Goal: Task Accomplishment & Management: Use online tool/utility

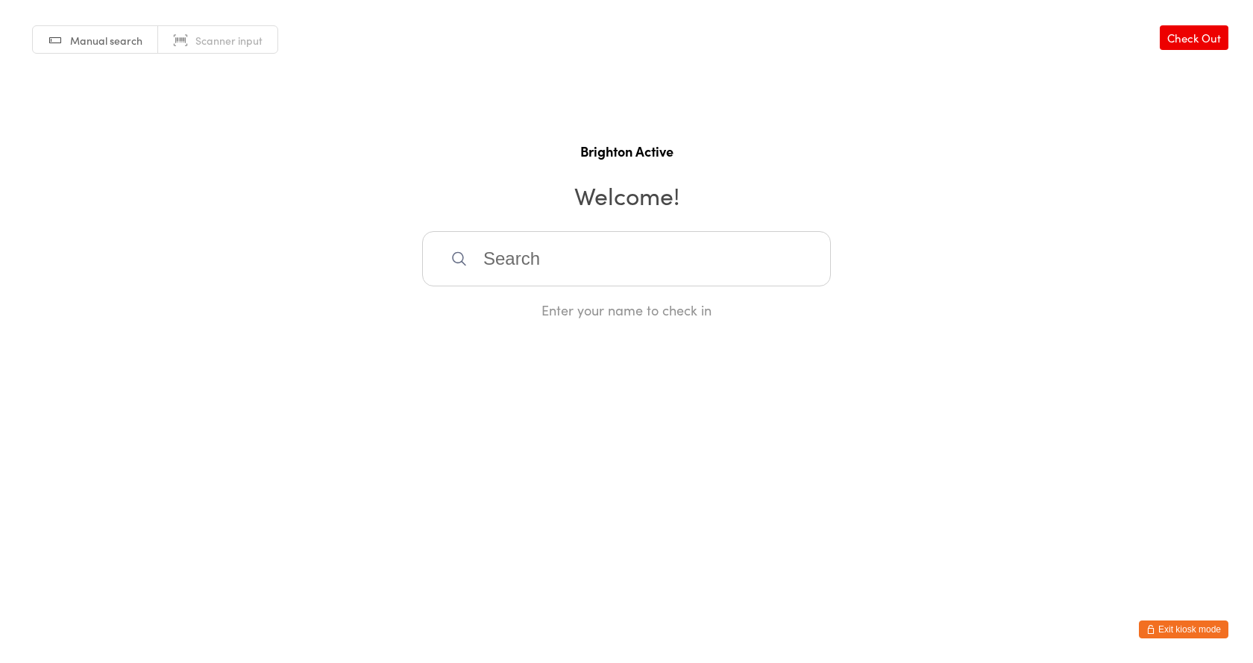
drag, startPoint x: 1197, startPoint y: 628, endPoint x: 1076, endPoint y: 569, distance: 135.1
click at [1197, 628] on button "Exit kiosk mode" at bounding box center [1184, 630] width 90 height 18
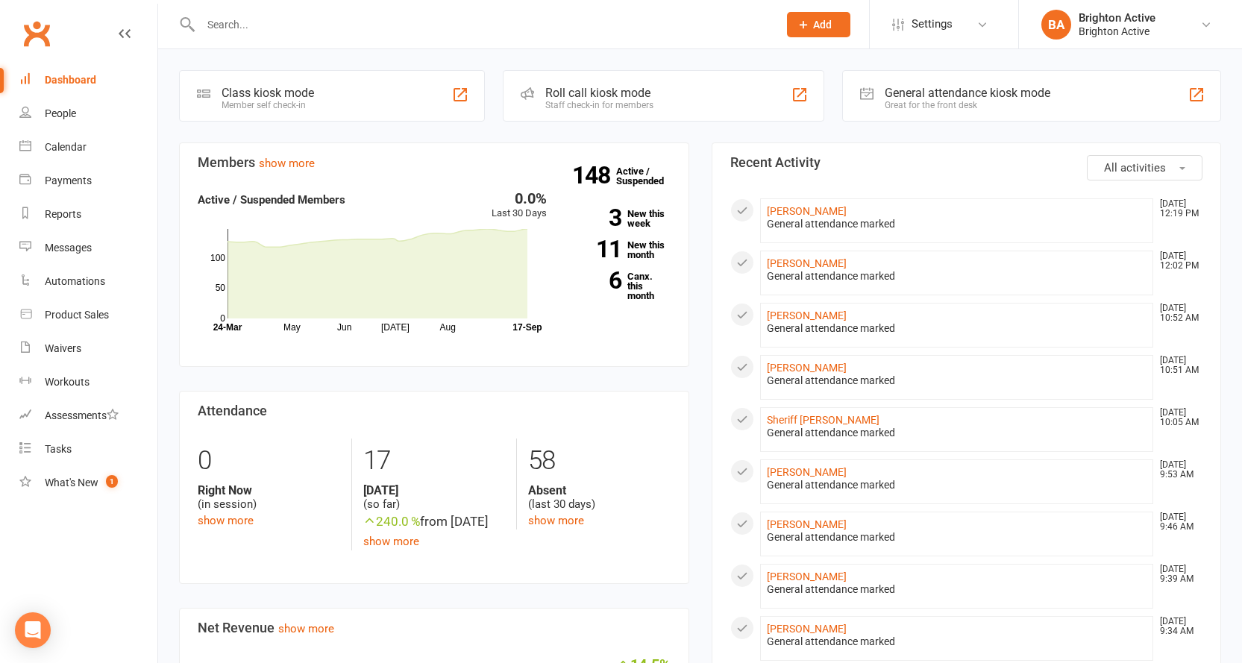
click at [822, 27] on span "Add" at bounding box center [822, 25] width 19 height 12
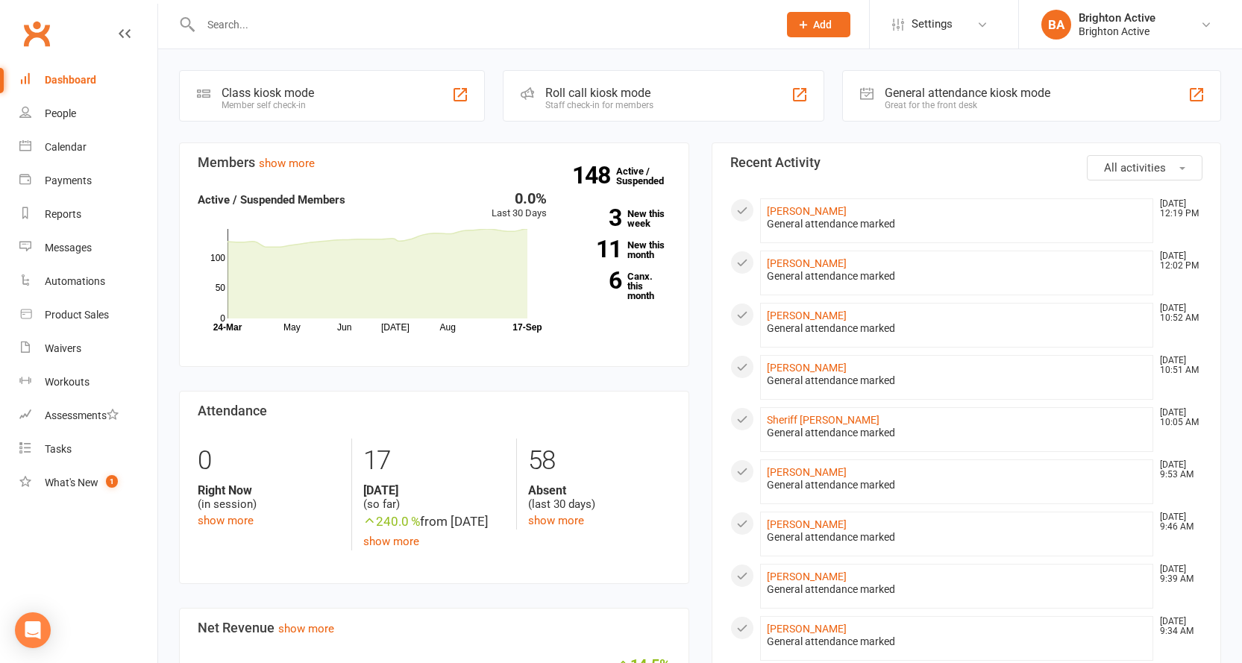
click at [442, 27] on input "text" at bounding box center [482, 24] width 572 height 21
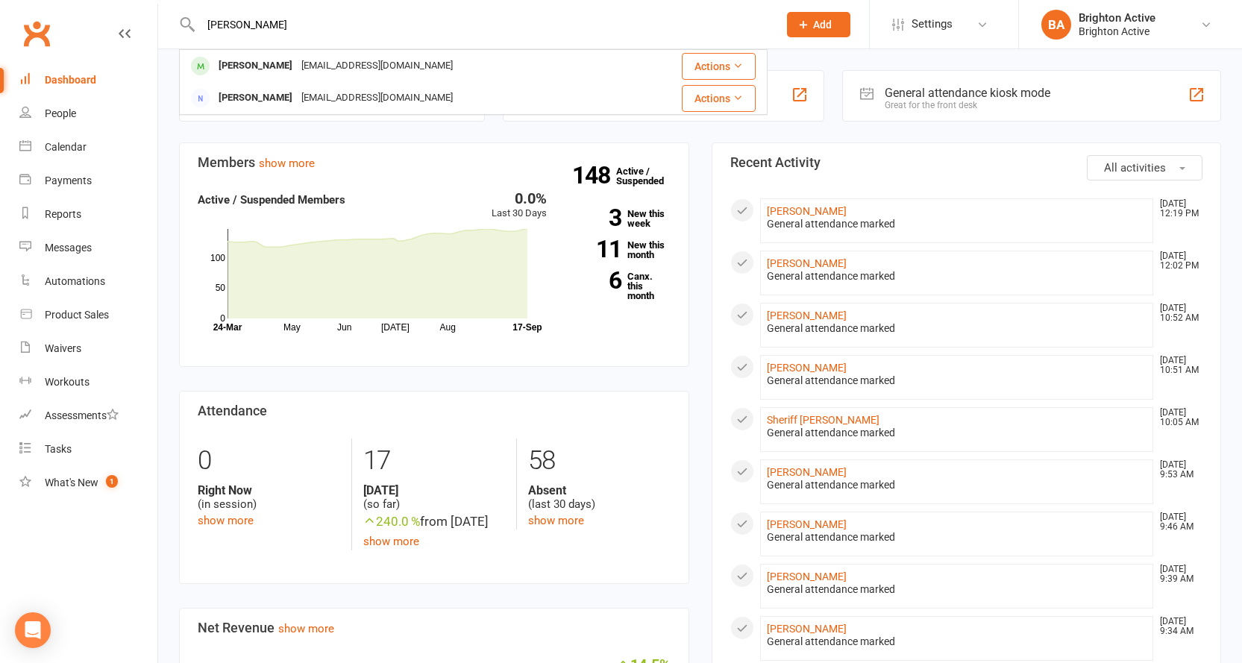
type input "Denis Finneg"
drag, startPoint x: 331, startPoint y: 19, endPoint x: 131, endPoint y: 2, distance: 200.7
click at [128, 1] on react-component "Denis Finneg Denis Prisiazhniuk info@dennisvalchez.com Actions Sash Denkovski s…" at bounding box center [384, 24] width 768 height 48
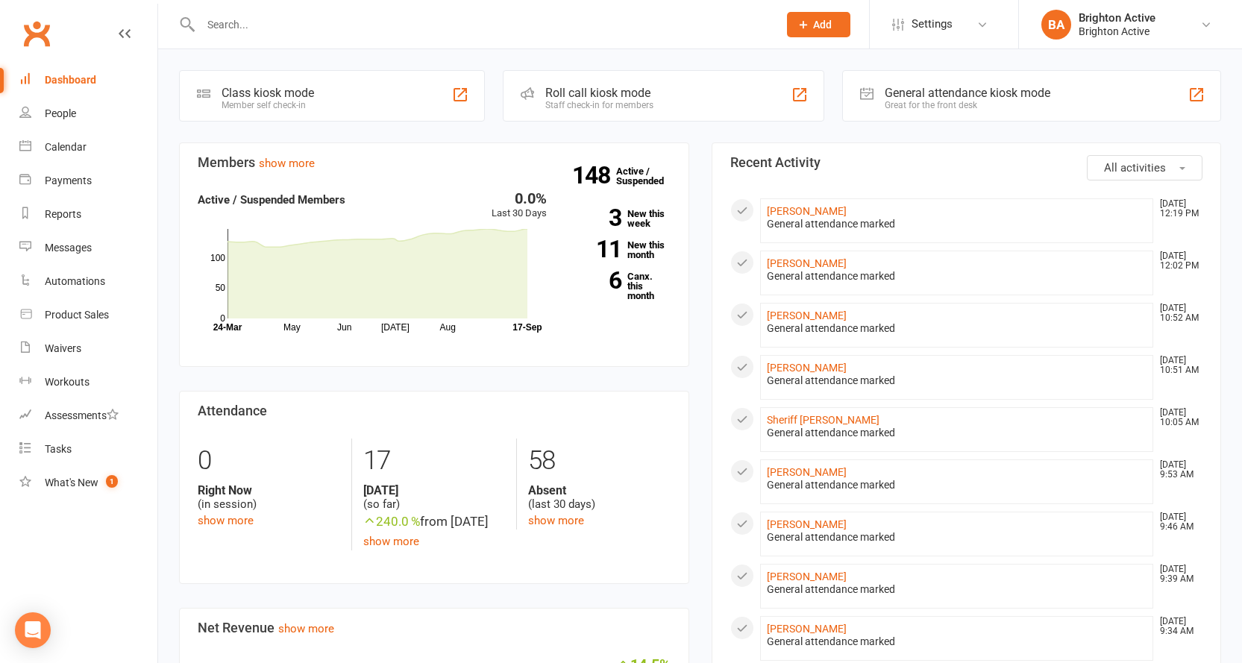
click at [820, 21] on span "Add" at bounding box center [822, 25] width 19 height 12
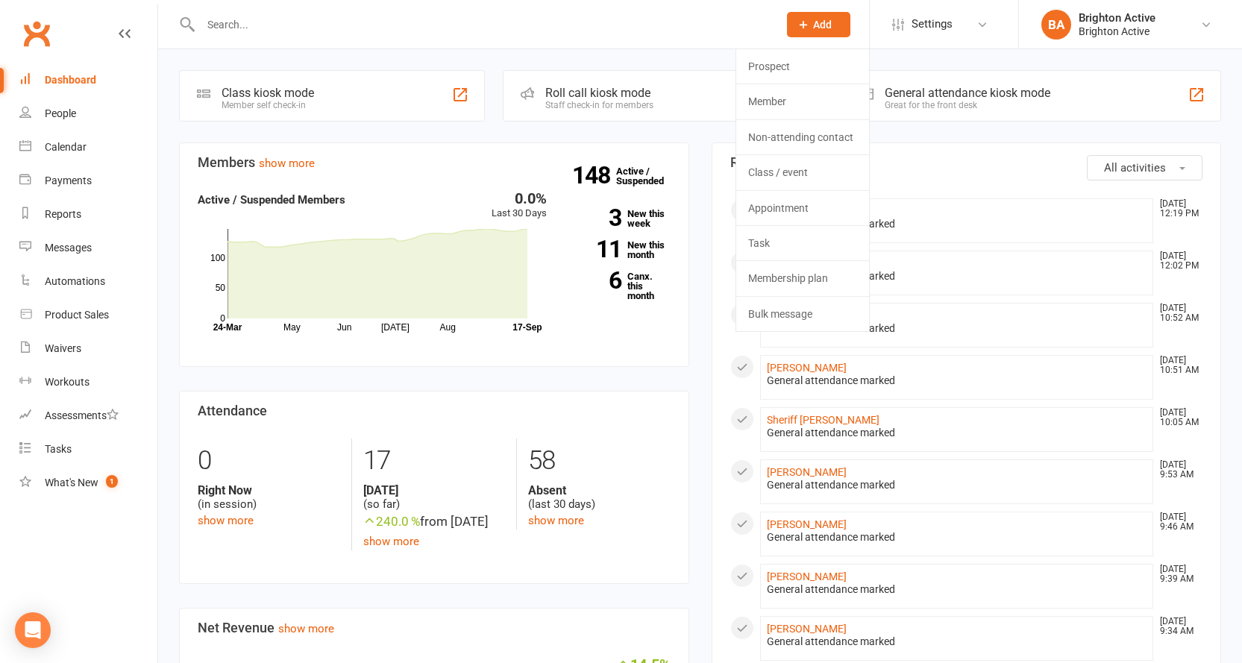
click at [574, 37] on div at bounding box center [473, 24] width 589 height 48
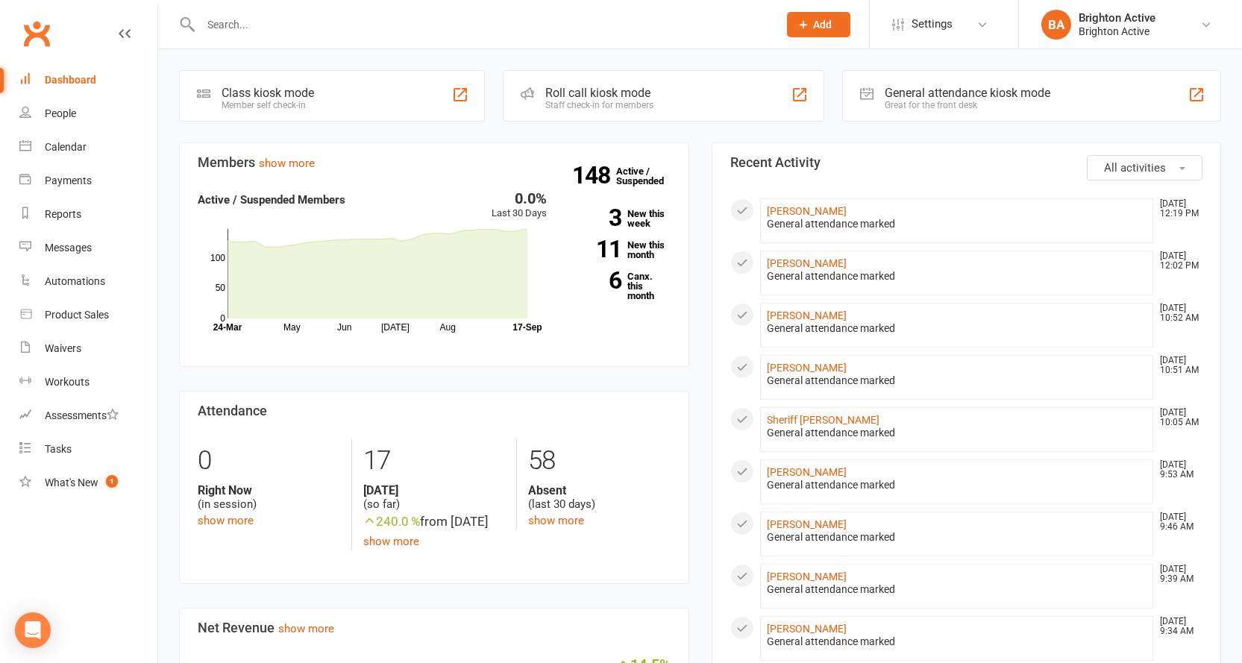
click at [551, 20] on input "text" at bounding box center [482, 24] width 572 height 21
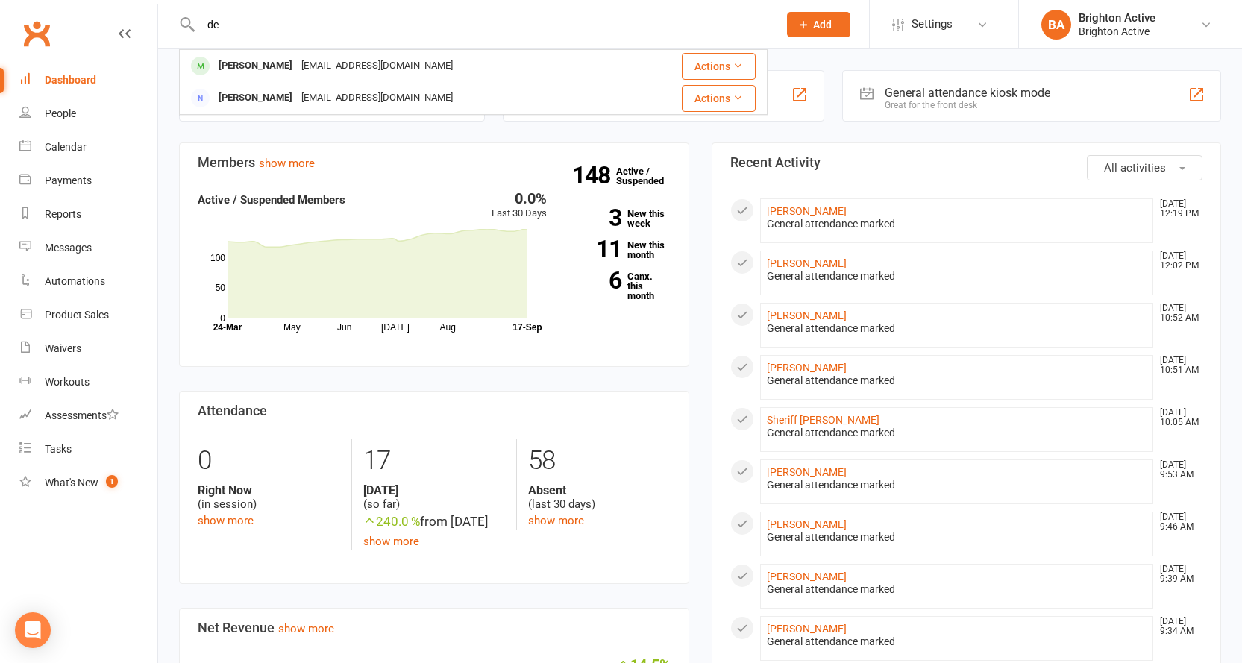
type input "d"
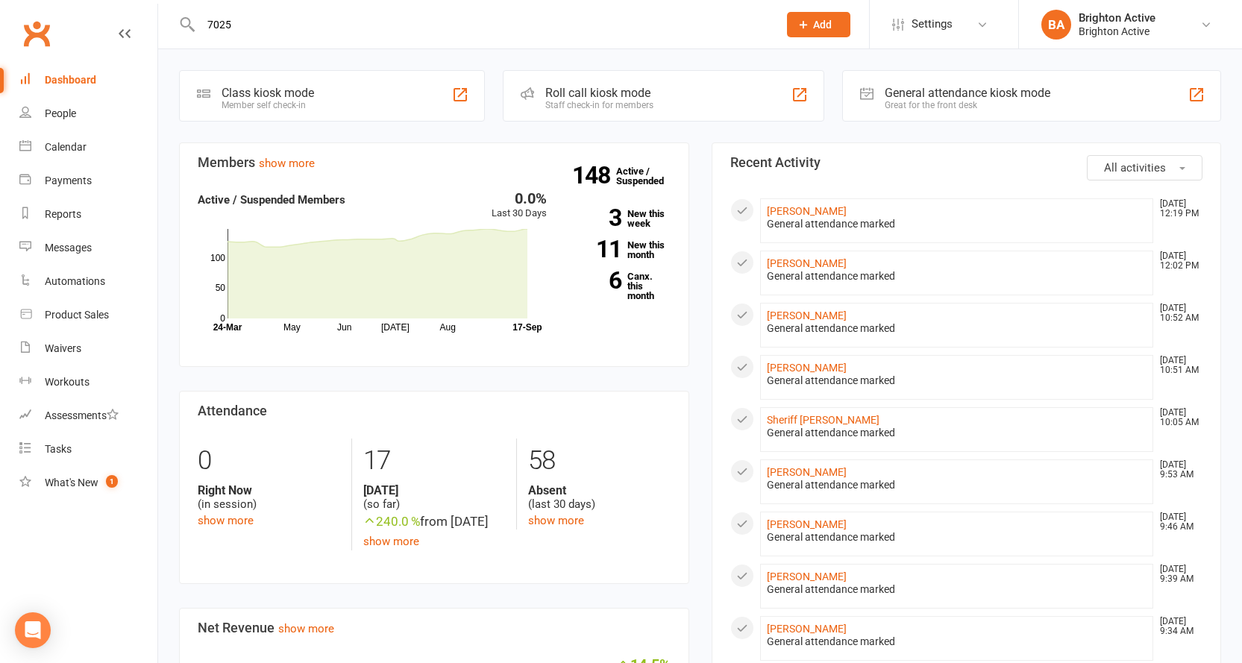
type input "70259"
click at [1018, 96] on div "General attendance kiosk mode" at bounding box center [968, 93] width 166 height 14
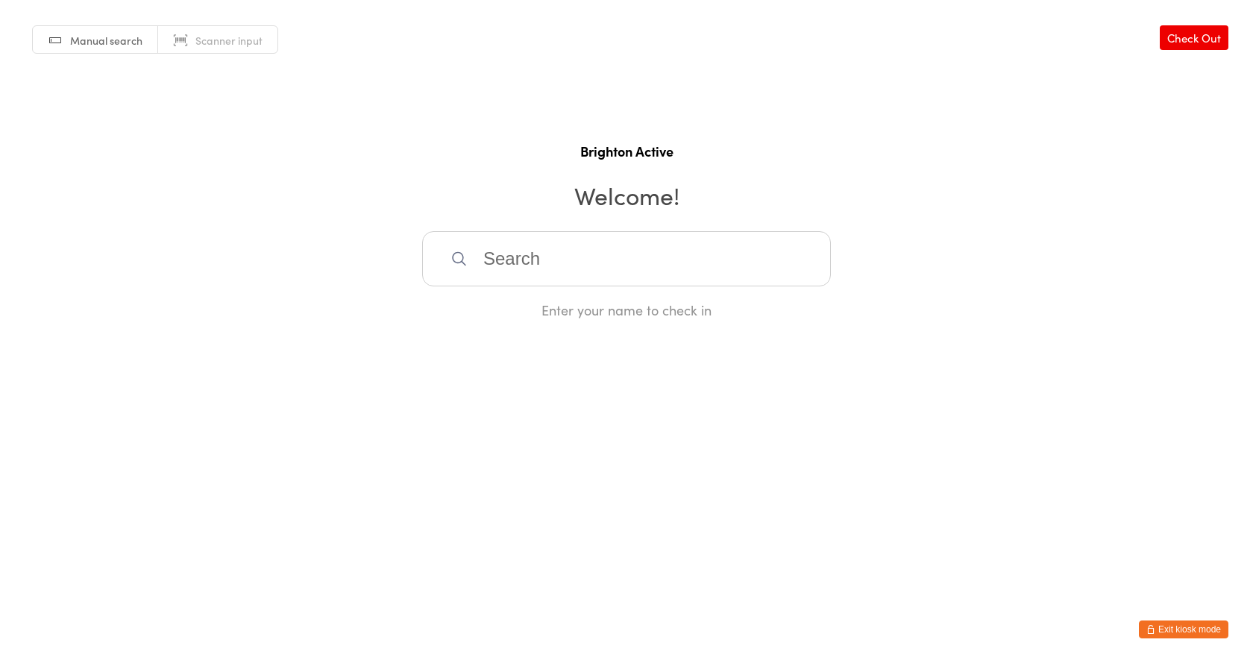
click at [560, 269] on input "search" at bounding box center [626, 258] width 409 height 55
type input "70259"
click at [540, 310] on div "Steven Zamagias" at bounding box center [627, 307] width 382 height 20
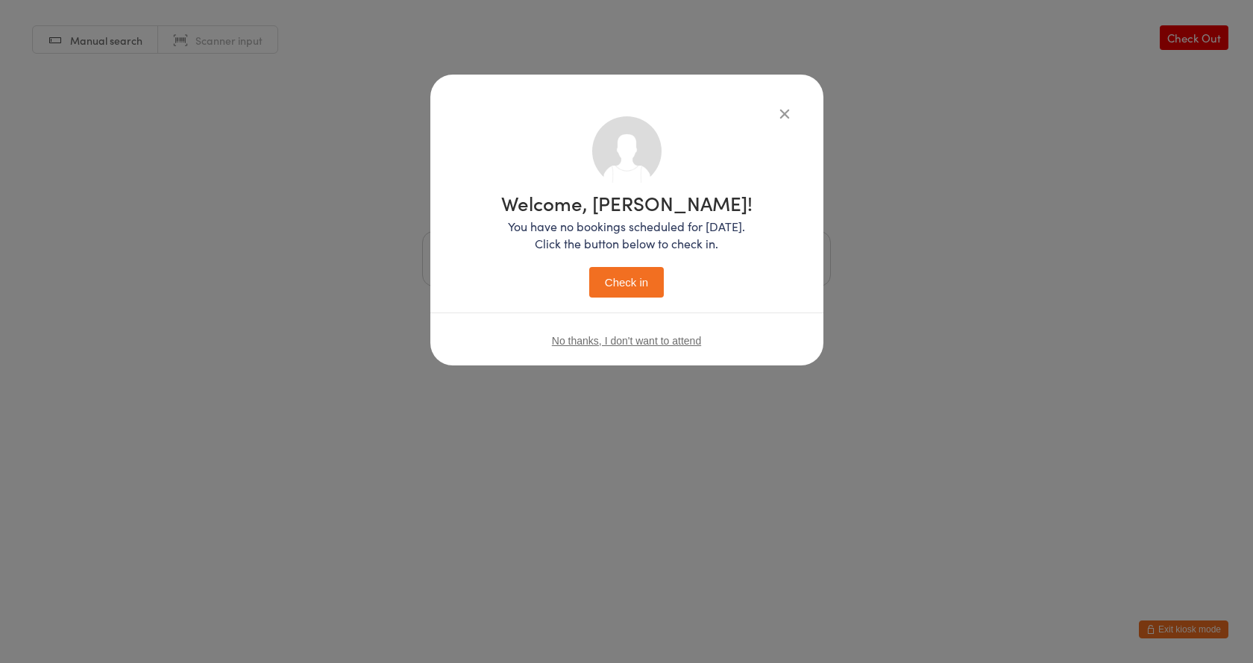
click at [630, 281] on button "Check in" at bounding box center [626, 282] width 75 height 31
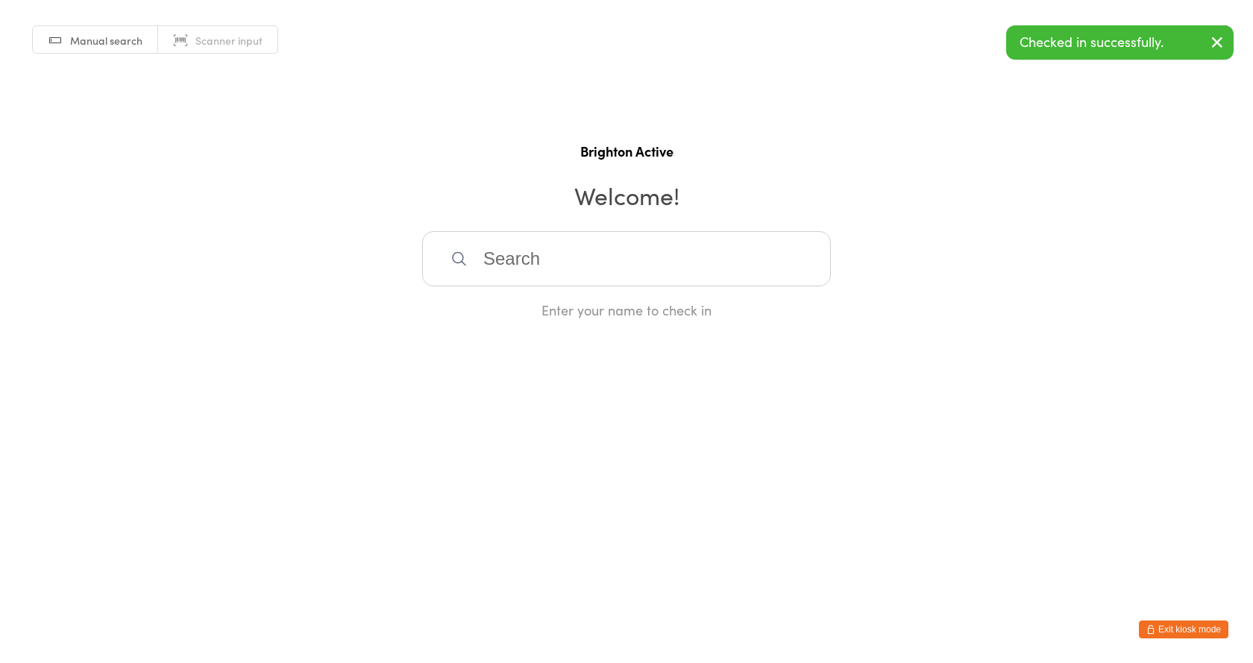
click at [1124, 169] on div "Manual search Scanner input Check Out Brighton Active Welcome! Enter your name …" at bounding box center [626, 159] width 1253 height 319
click at [1142, 108] on div "Manual search Scanner input Check Out Brighton Active Welcome! Enter your name …" at bounding box center [626, 159] width 1253 height 319
click at [1165, 103] on div "Manual search Scanner input Check Out Brighton Active Welcome! Enter your name …" at bounding box center [626, 159] width 1253 height 319
click at [1185, 624] on button "Exit kiosk mode" at bounding box center [1184, 630] width 90 height 18
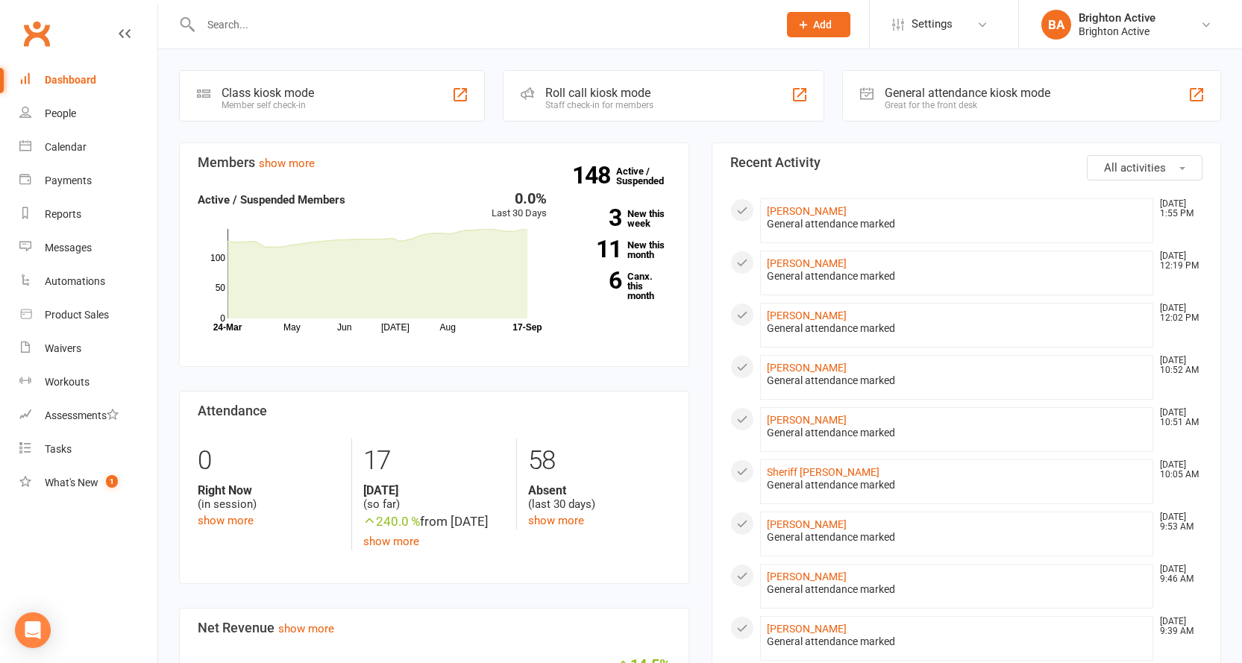
click at [805, 22] on icon at bounding box center [803, 24] width 13 height 13
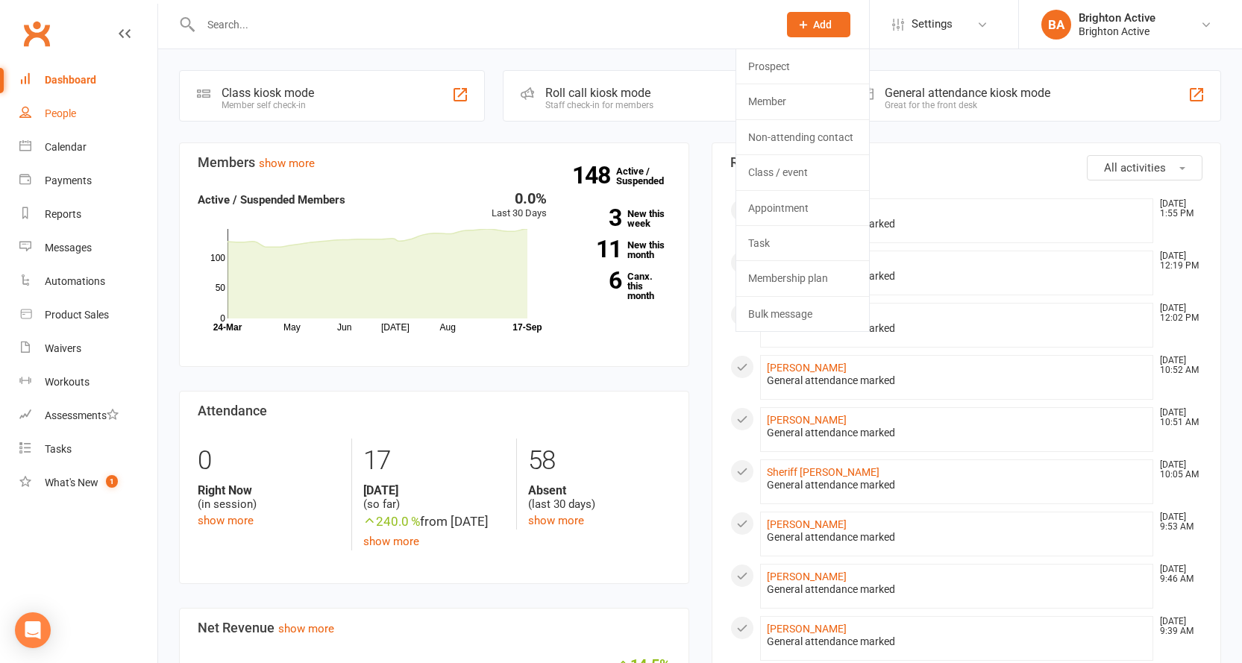
click at [93, 119] on link "People" at bounding box center [88, 114] width 138 height 34
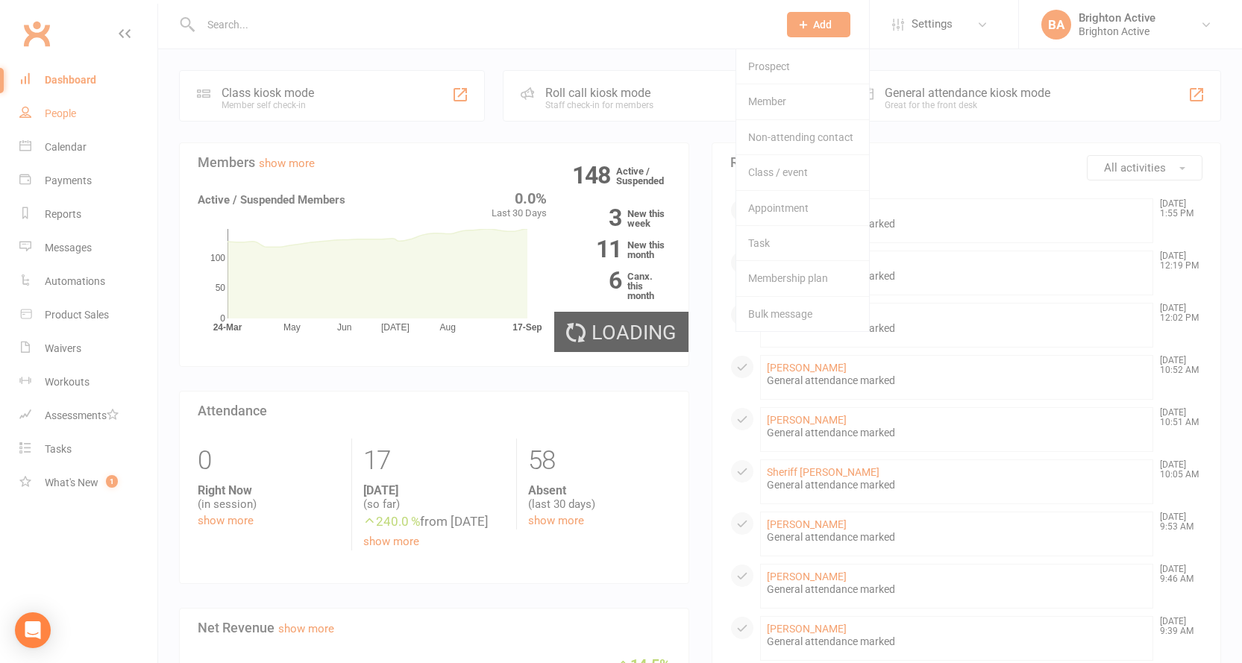
select select "true"
select select "100"
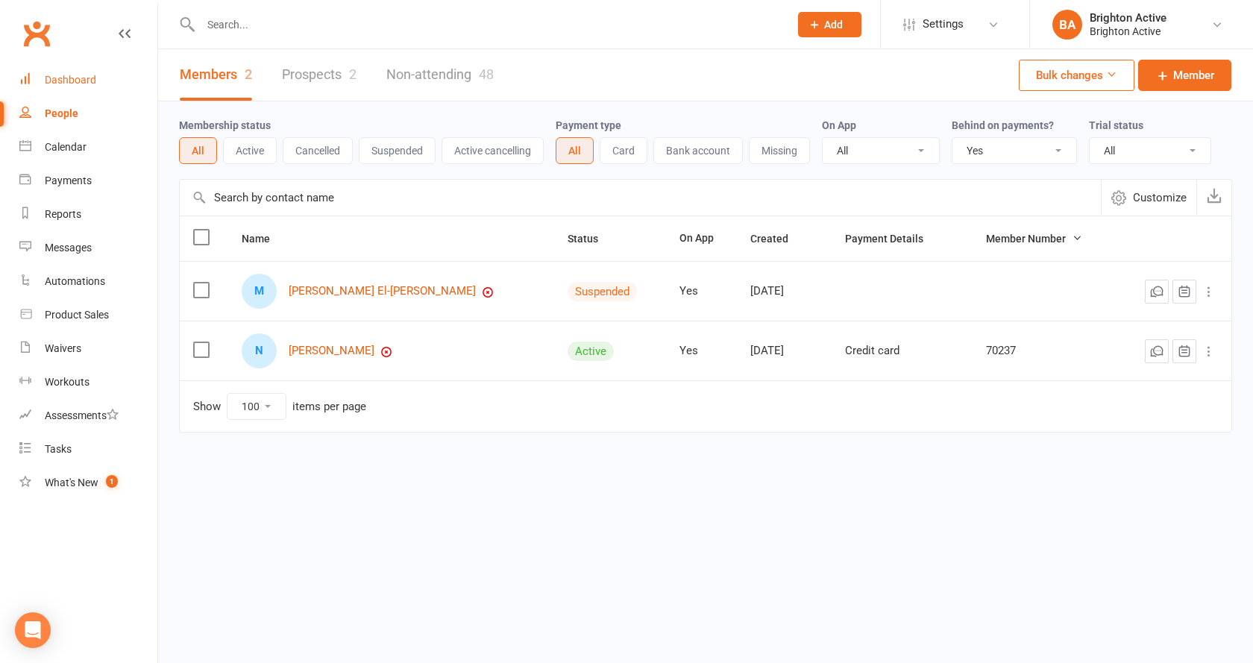
click at [60, 81] on div "Dashboard" at bounding box center [70, 80] width 51 height 12
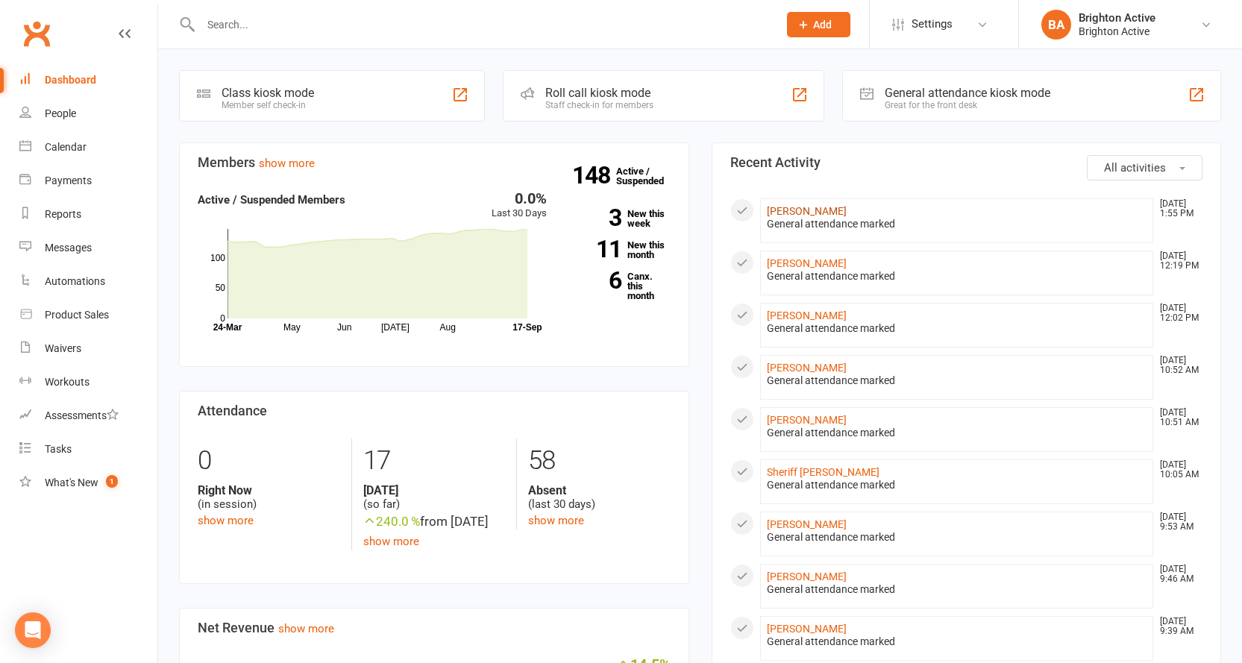
click at [815, 211] on link "Steven Zamagias" at bounding box center [807, 211] width 80 height 12
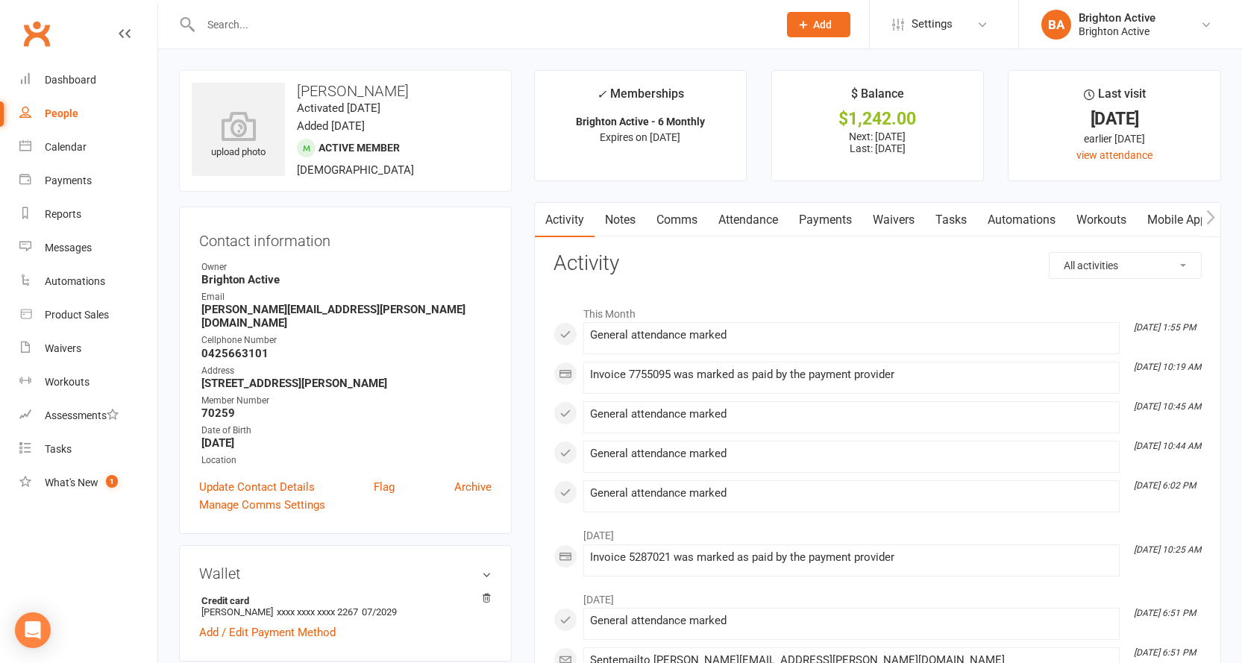
click at [895, 231] on link "Waivers" at bounding box center [893, 220] width 63 height 34
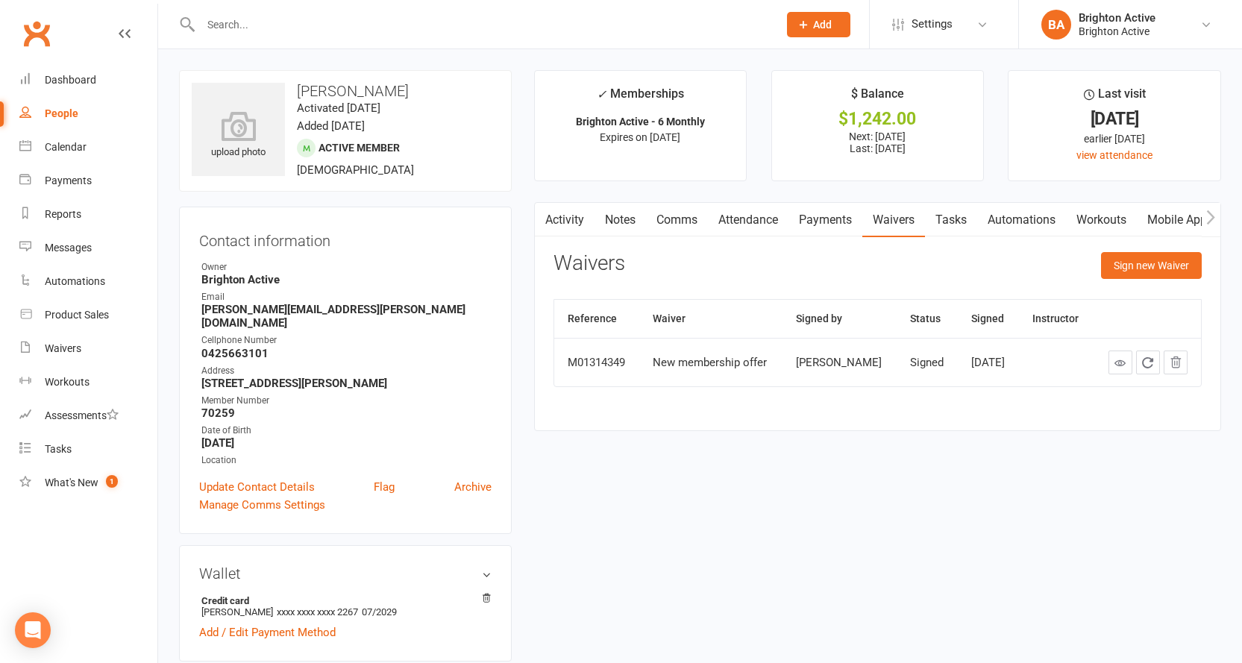
click at [807, 16] on button "Add" at bounding box center [818, 24] width 63 height 25
click at [806, 25] on icon at bounding box center [803, 24] width 13 height 13
click at [819, 24] on span "Add" at bounding box center [822, 25] width 19 height 12
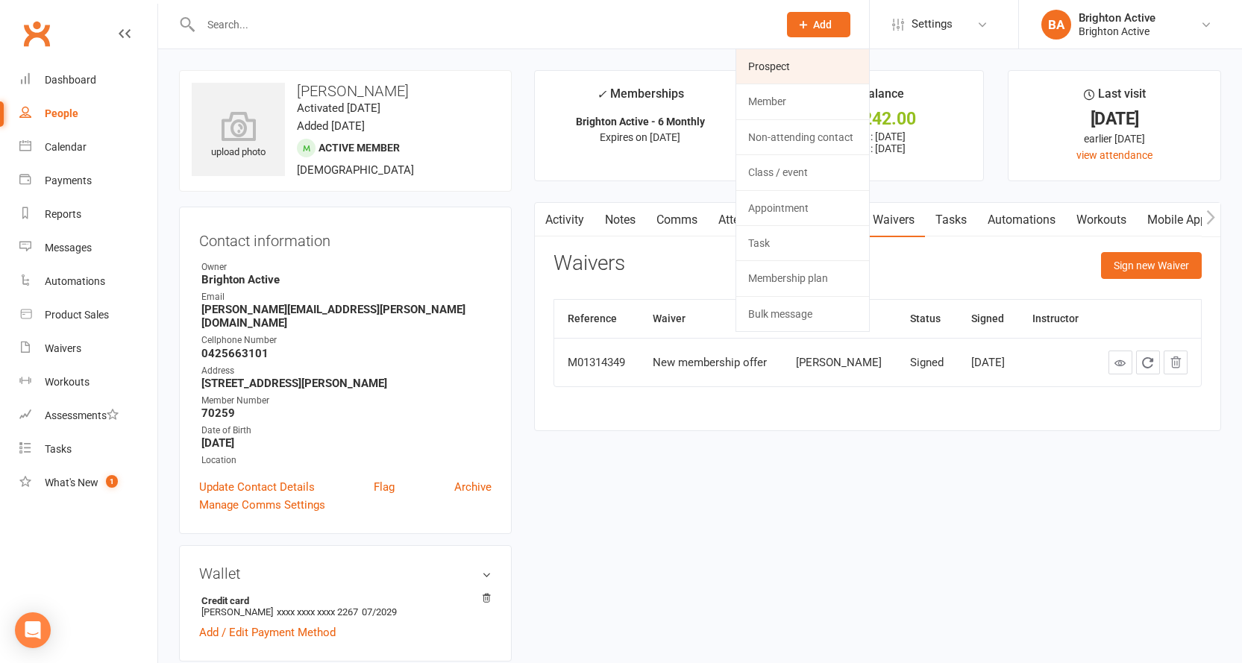
click at [813, 65] on link "Prospect" at bounding box center [802, 66] width 133 height 34
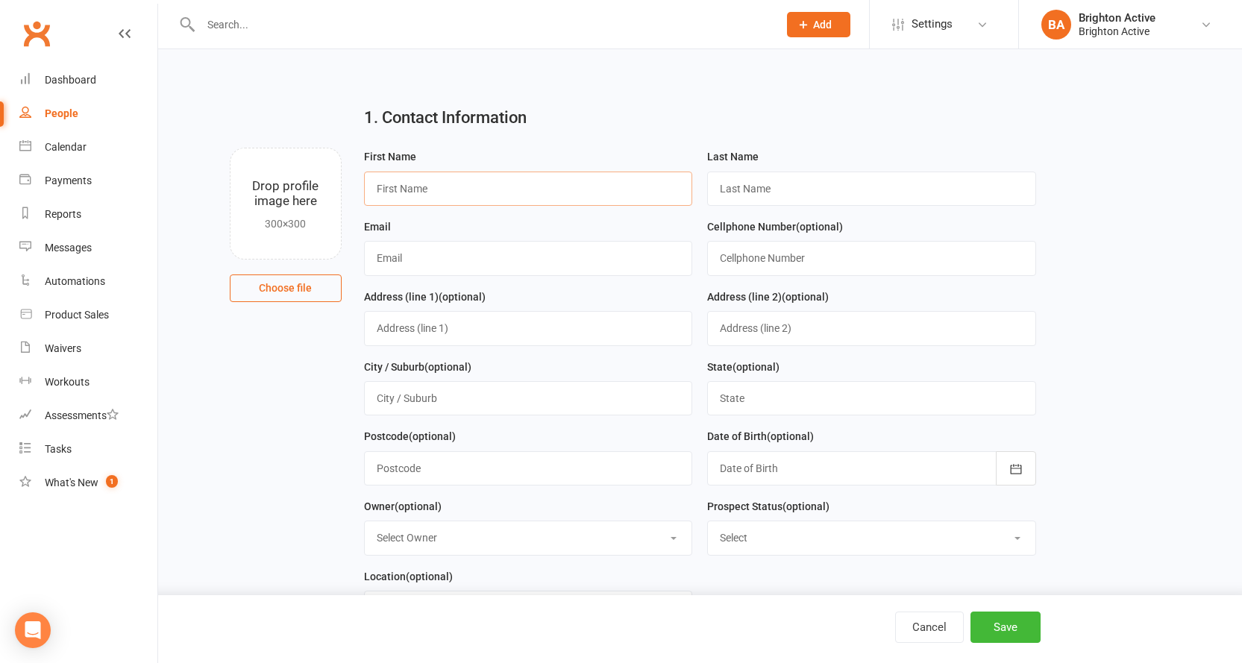
click at [533, 194] on input "text" at bounding box center [528, 189] width 329 height 34
click at [383, 260] on input "text" at bounding box center [528, 258] width 329 height 34
type input "Dennis"
drag, startPoint x: 428, startPoint y: 261, endPoint x: 355, endPoint y: 272, distance: 74.0
click at [355, 272] on div "First Name Last Name Email Dennis Cellphone Number (optional) Address (line 1) …" at bounding box center [700, 392] width 695 height 489
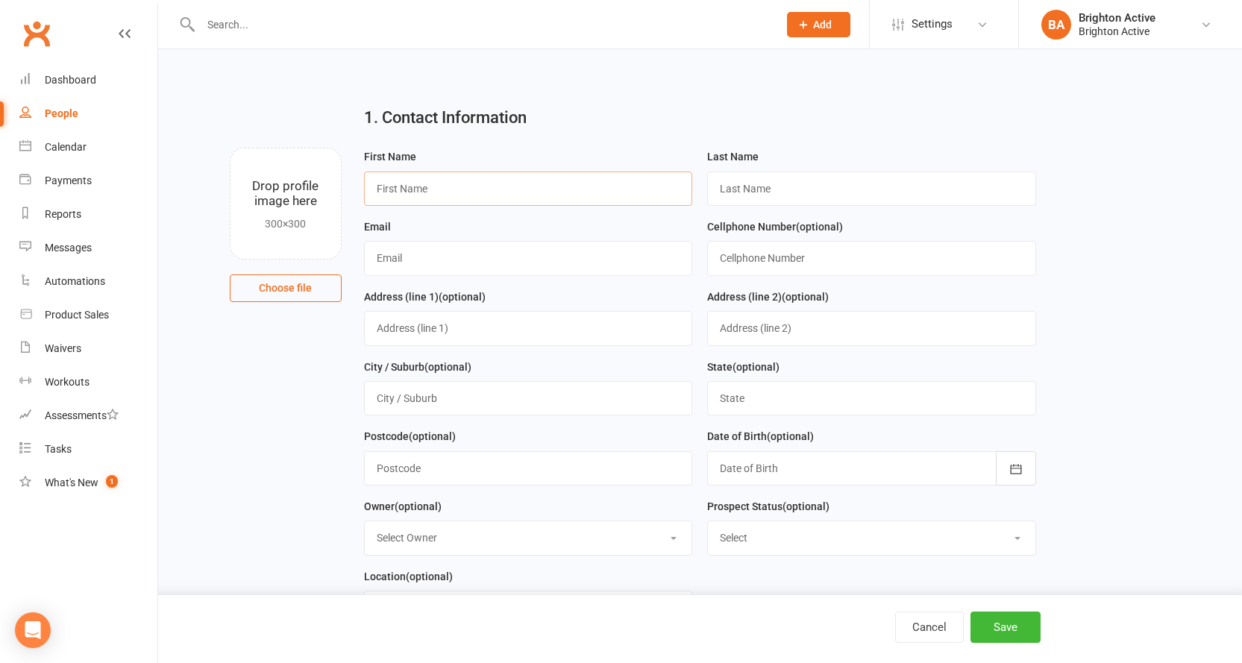
click at [398, 191] on input "text" at bounding box center [528, 189] width 329 height 34
paste input "Dennis"
type input "Dennis"
click at [824, 193] on input "text" at bounding box center [871, 189] width 329 height 34
type input "finnegan"
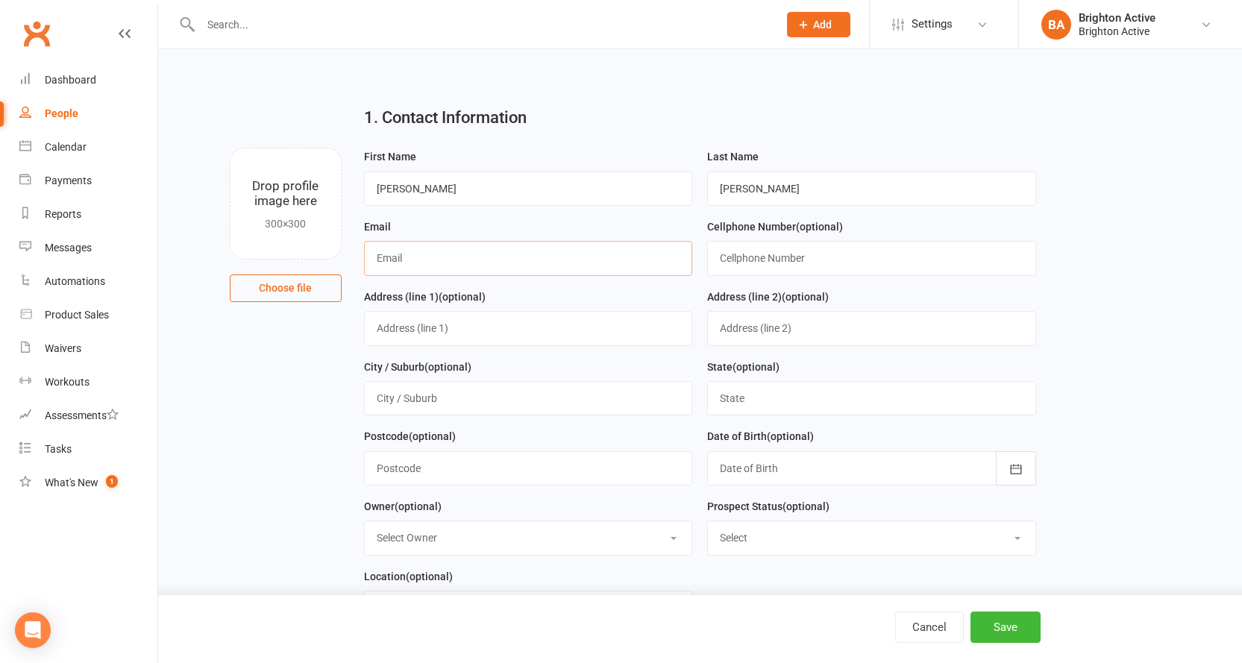
click at [551, 257] on input "text" at bounding box center [528, 258] width 329 height 34
type input "dfinnegan@flomarcivil.com"
click at [1024, 625] on button "Save" at bounding box center [1006, 627] width 70 height 31
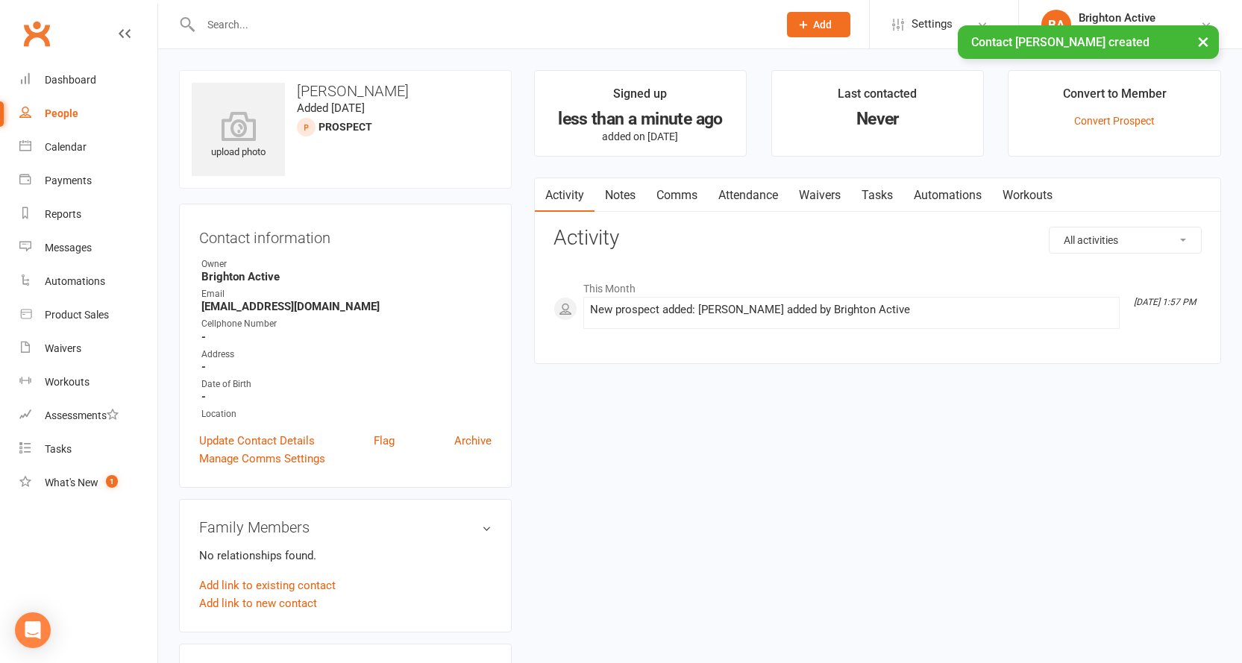
click at [684, 195] on link "Comms" at bounding box center [677, 195] width 62 height 34
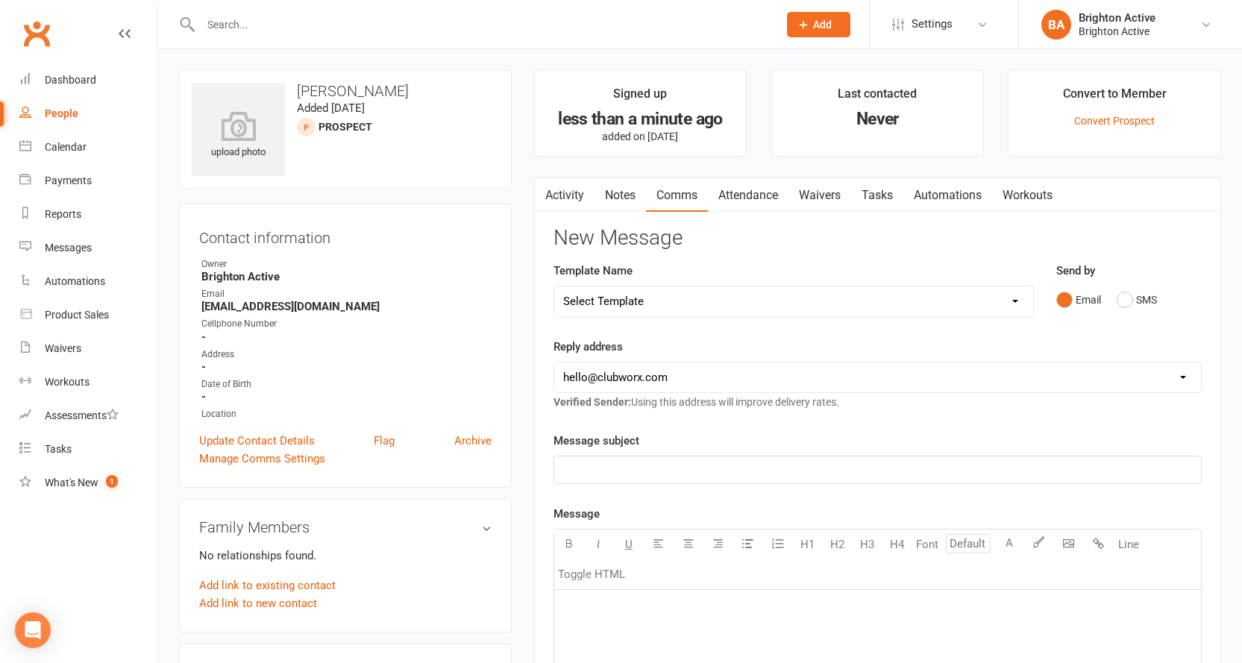
click at [690, 299] on select "Select Template [SMS] [Default template - review before using] Appointment remi…" at bounding box center [793, 302] width 479 height 30
select select "17"
click at [554, 287] on select "Select Template [SMS] [Default template - review before using] Appointment remi…" at bounding box center [793, 302] width 479 height 30
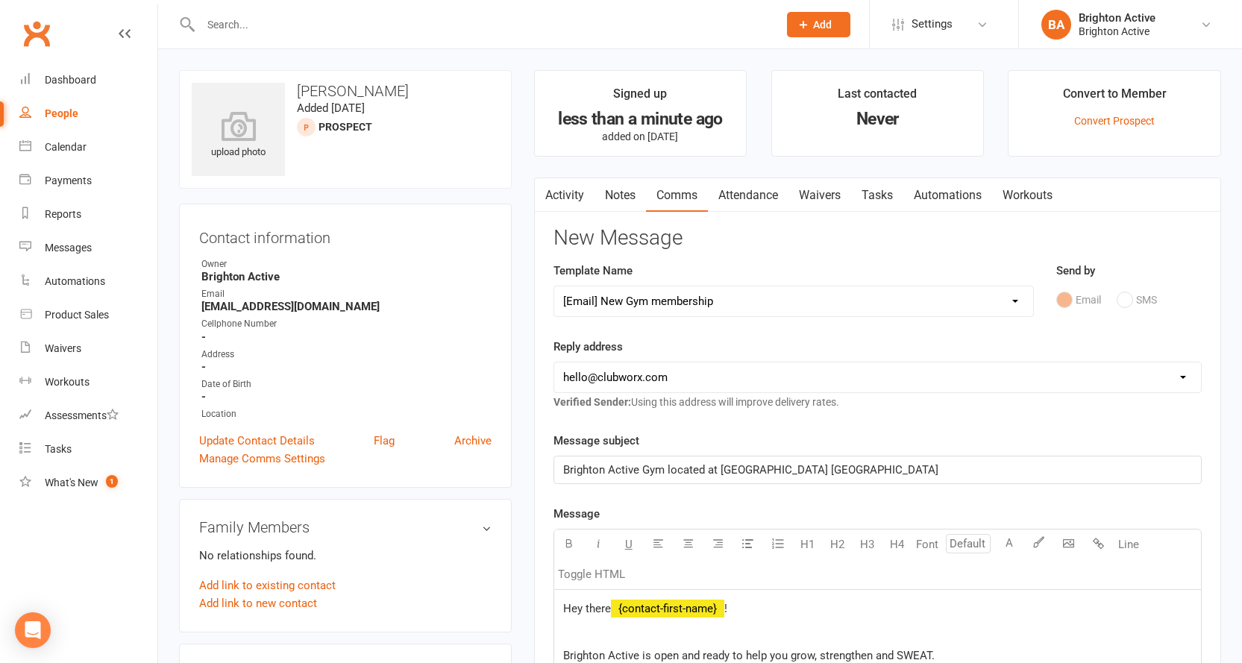
click at [662, 381] on select "hello@clubworx.com info@brightonactive.com.au sunil.choudhary@accor.com celia@o…" at bounding box center [877, 378] width 647 height 30
select select "1"
click at [554, 363] on select "hello@clubworx.com info@brightonactive.com.au sunil.choudhary@accor.com celia@o…" at bounding box center [877, 378] width 647 height 30
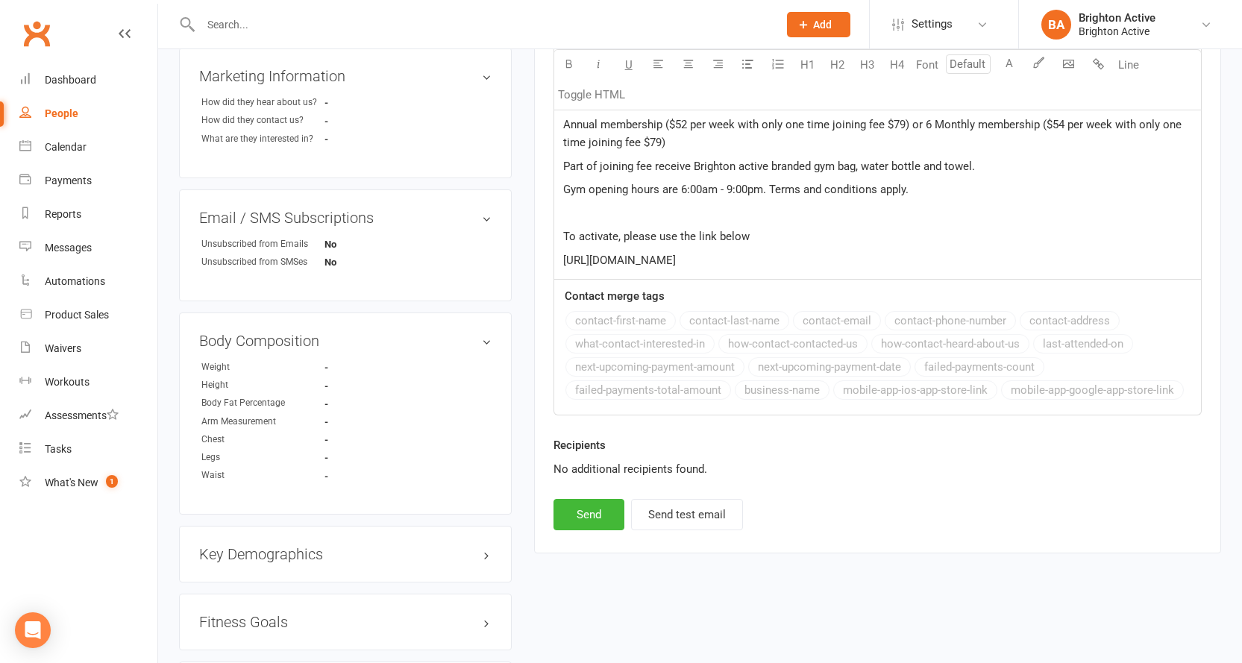
scroll to position [597, 0]
click at [592, 517] on button "Send" at bounding box center [589, 513] width 71 height 31
select select
select select "0"
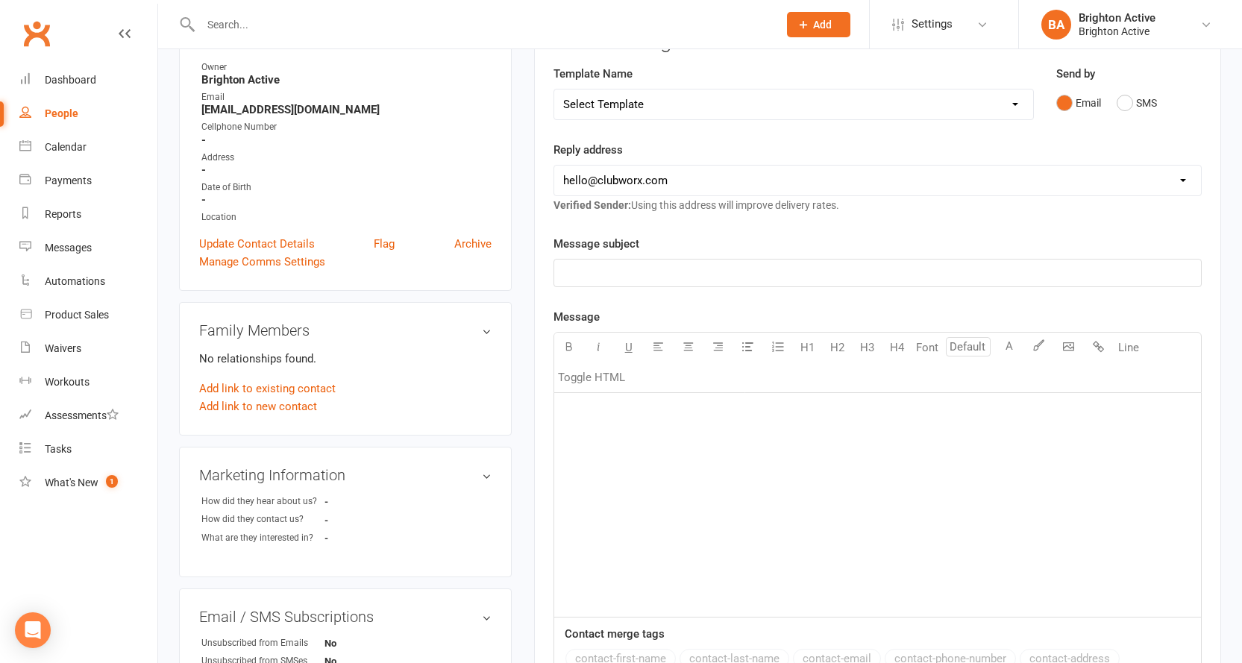
scroll to position [0, 0]
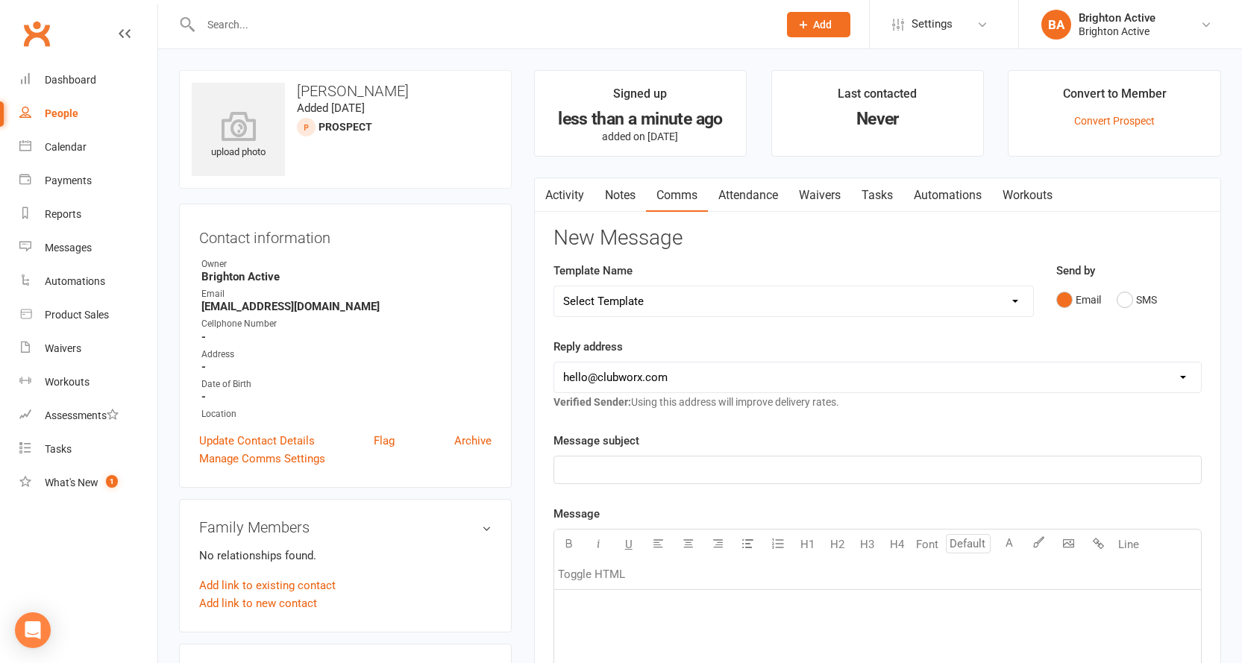
click at [807, 16] on button "Add" at bounding box center [818, 24] width 63 height 25
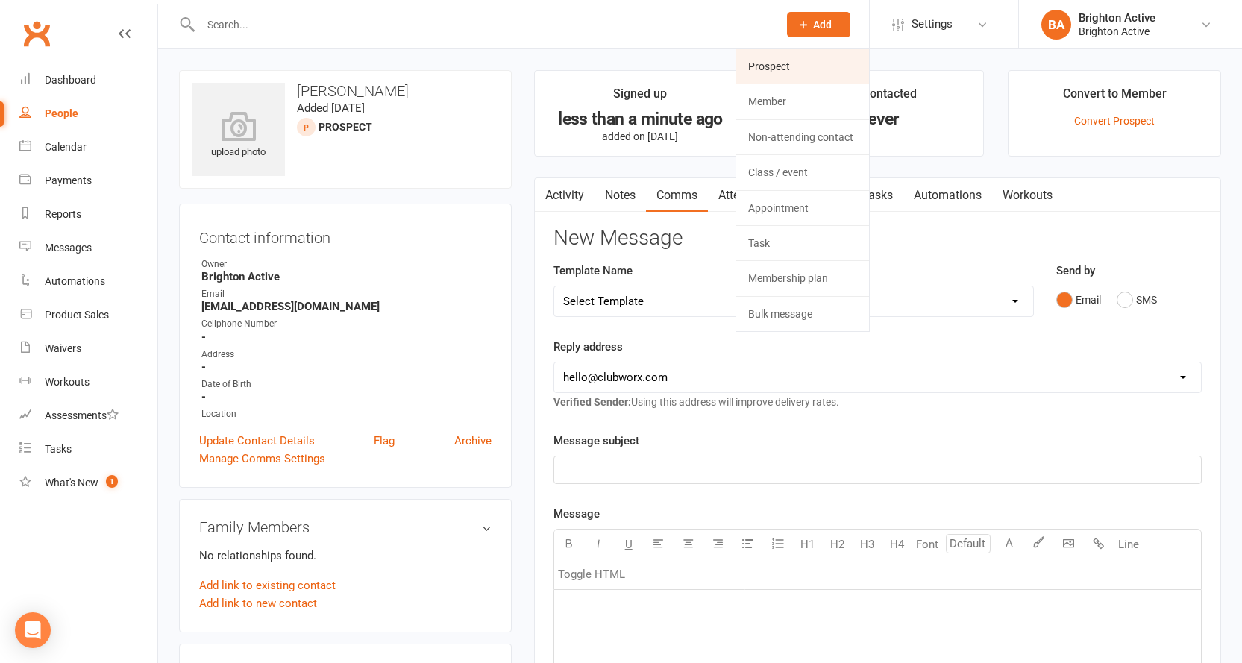
click at [801, 56] on link "Prospect" at bounding box center [802, 66] width 133 height 34
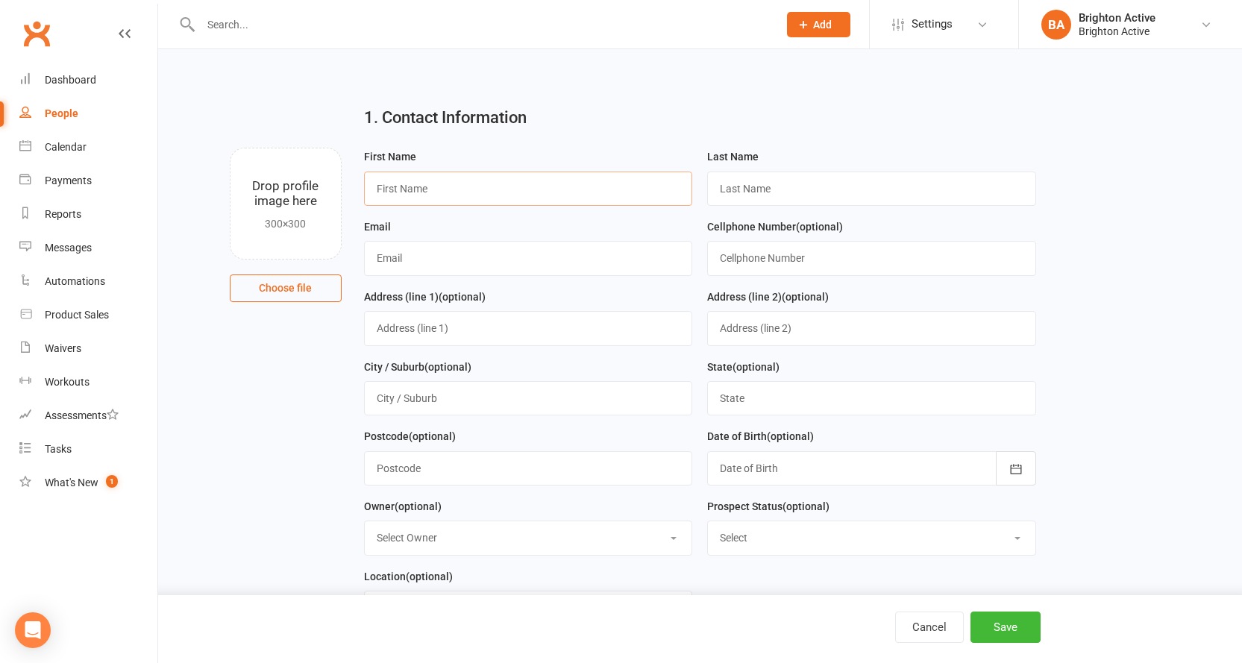
click at [510, 188] on input "text" at bounding box center [528, 189] width 329 height 34
type input "Sarah"
click at [754, 195] on input "text" at bounding box center [871, 189] width 329 height 34
click at [740, 184] on input "Mcevoy" at bounding box center [871, 189] width 329 height 34
type input "McEvoy"
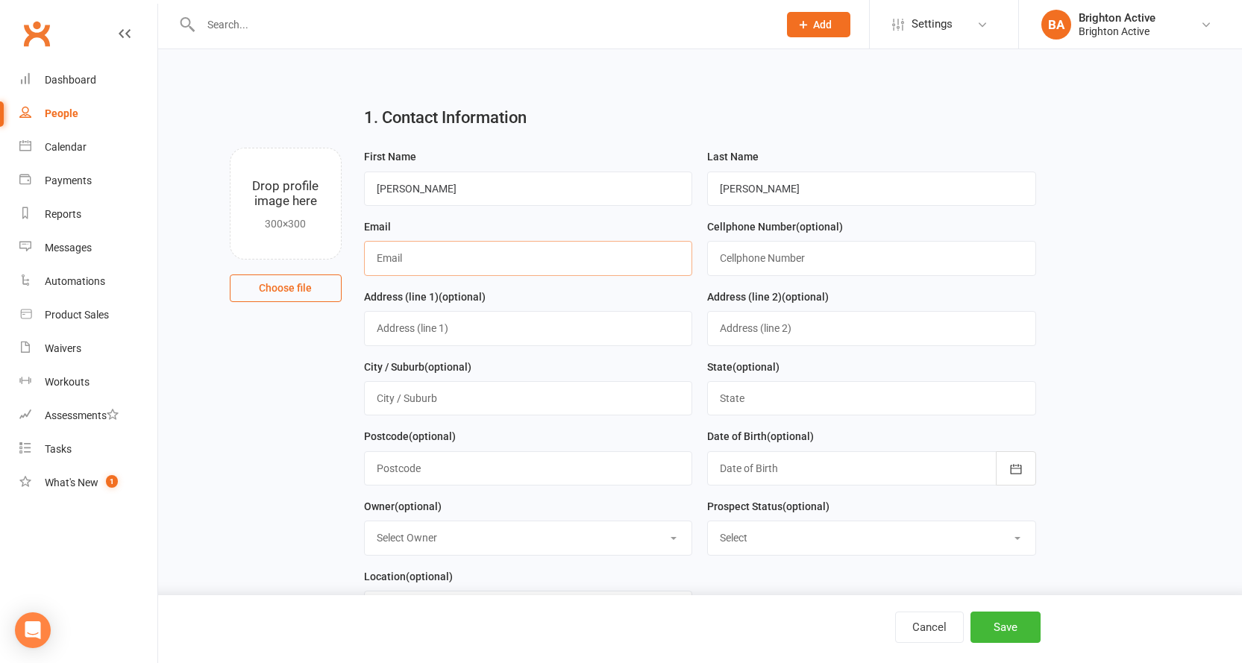
click at [475, 266] on input "text" at bounding box center [528, 258] width 329 height 34
type input "McEvoysarah005@gmail.com"
click at [1011, 627] on button "Save" at bounding box center [1006, 627] width 70 height 31
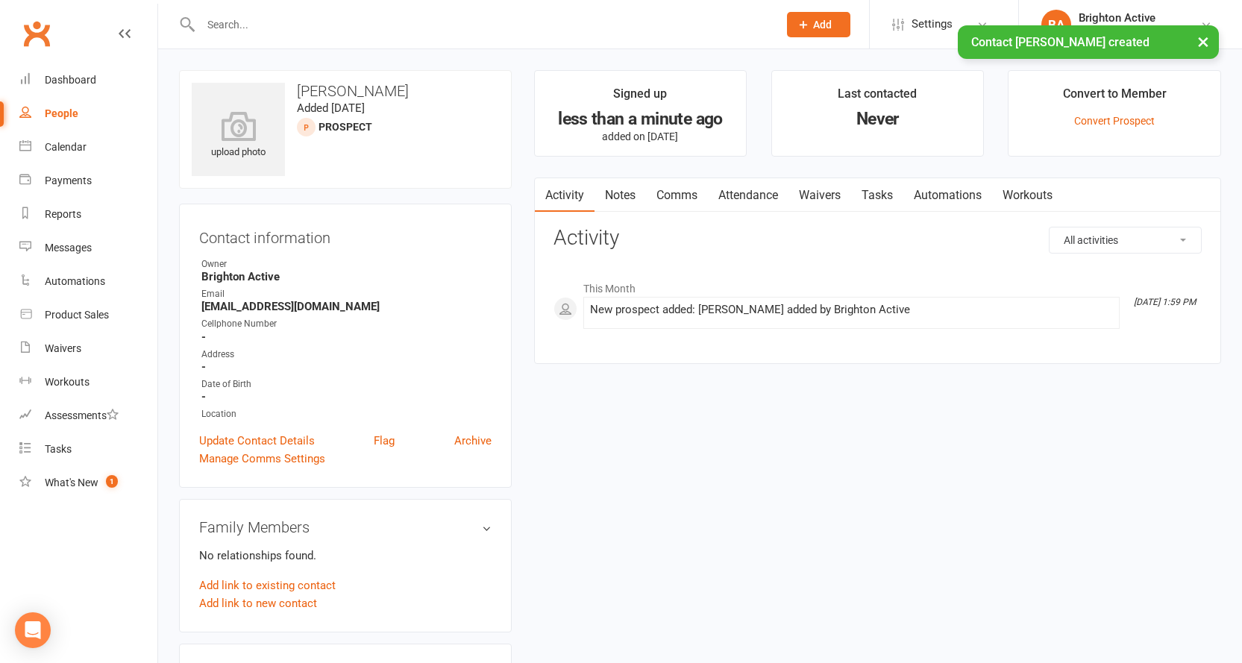
click at [676, 189] on link "Comms" at bounding box center [677, 195] width 62 height 34
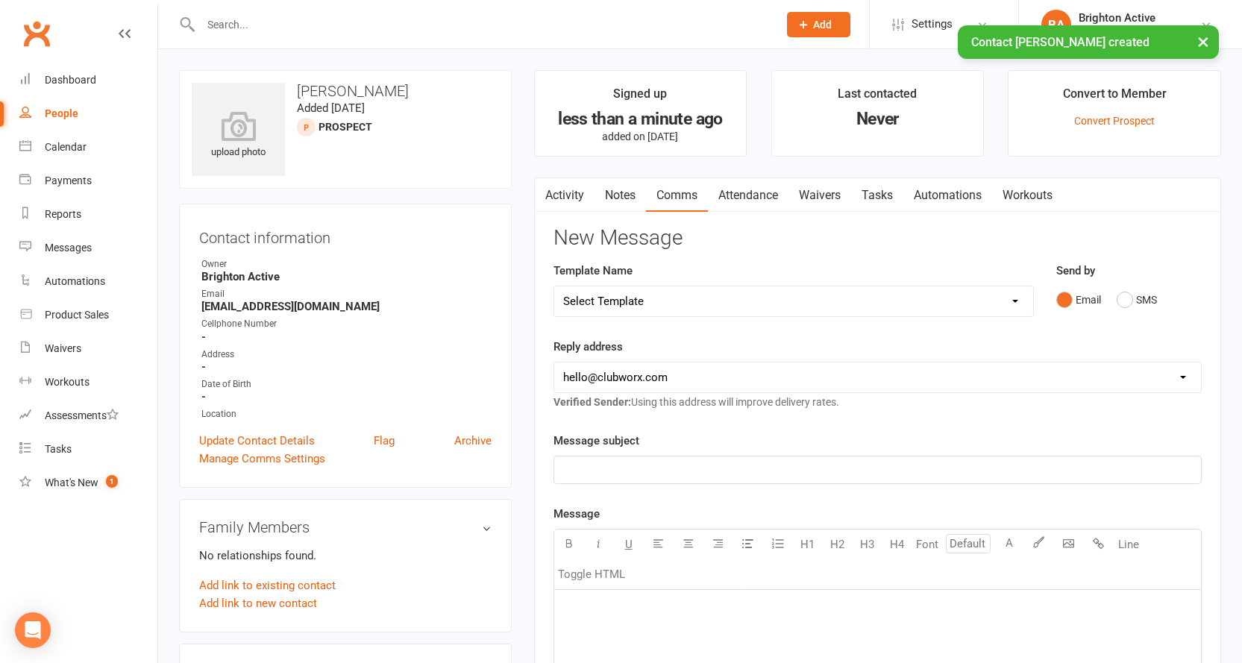
click at [1007, 309] on select "Select Template [SMS] [Default template - review before using] Appointment remi…" at bounding box center [793, 302] width 479 height 30
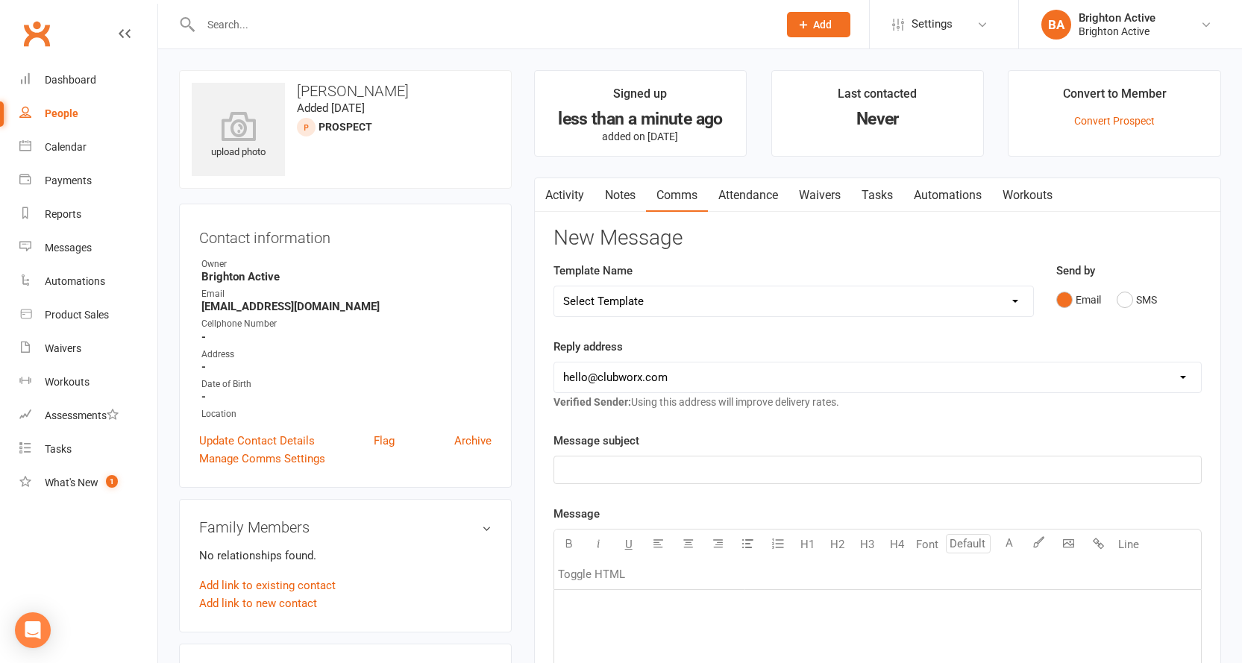
select select "11"
click at [554, 287] on select "Select Template [SMS] [Default template - review before using] Appointment remi…" at bounding box center [793, 302] width 479 height 30
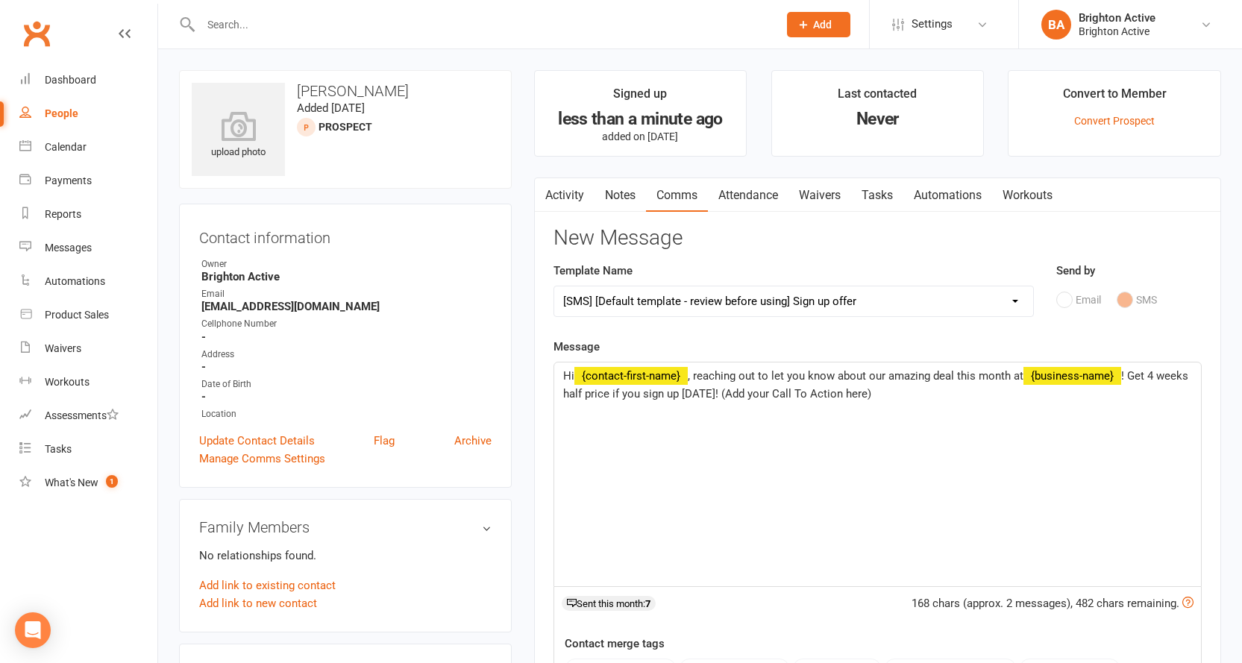
click at [889, 300] on select "Select Template [SMS] [Default template - review before using] Appointment remi…" at bounding box center [793, 302] width 479 height 30
click at [636, 190] on link "Notes" at bounding box center [620, 195] width 51 height 34
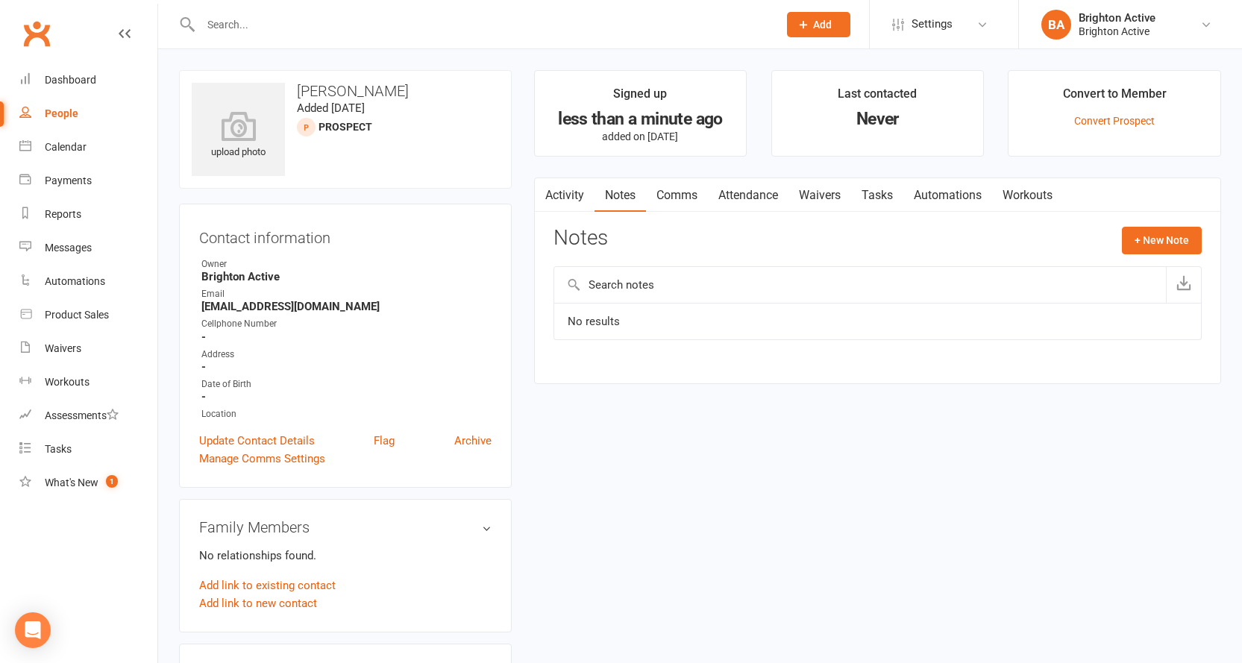
click at [671, 188] on link "Comms" at bounding box center [677, 195] width 62 height 34
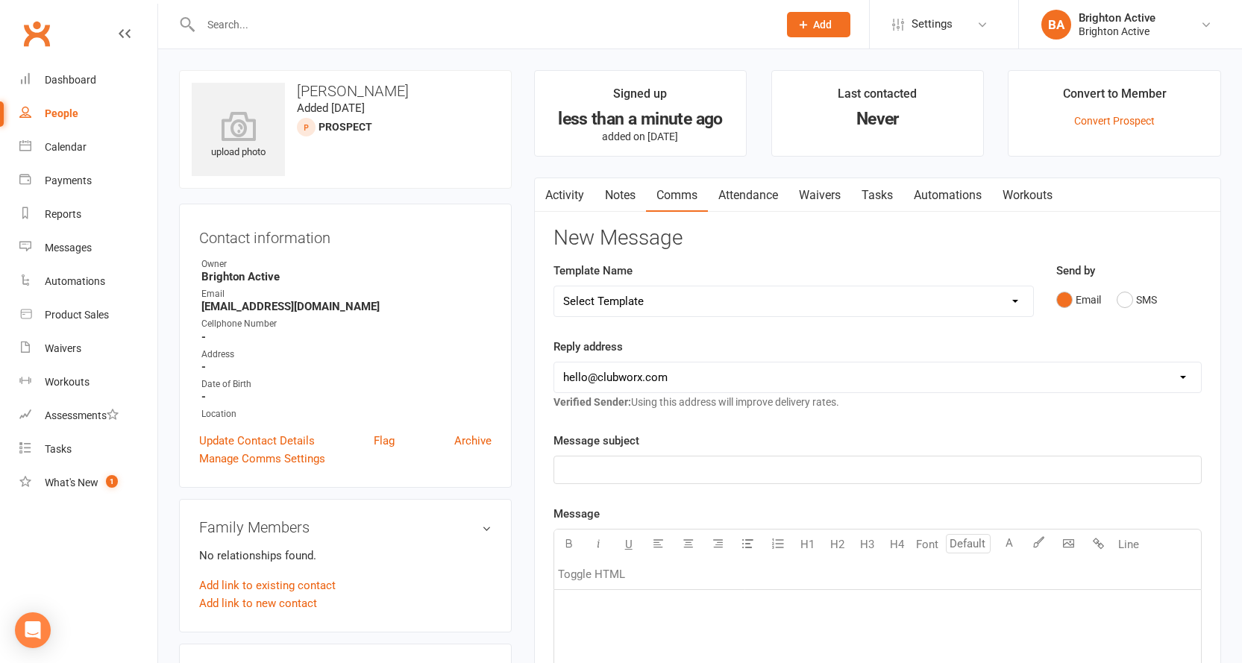
click at [1176, 376] on select "hello@clubworx.com info@brightonactive.com.au sunil.choudhary@accor.com celia@o…" at bounding box center [877, 378] width 647 height 30
select select "1"
click at [554, 363] on select "hello@clubworx.com info@brightonactive.com.au sunil.choudhary@accor.com celia@o…" at bounding box center [877, 378] width 647 height 30
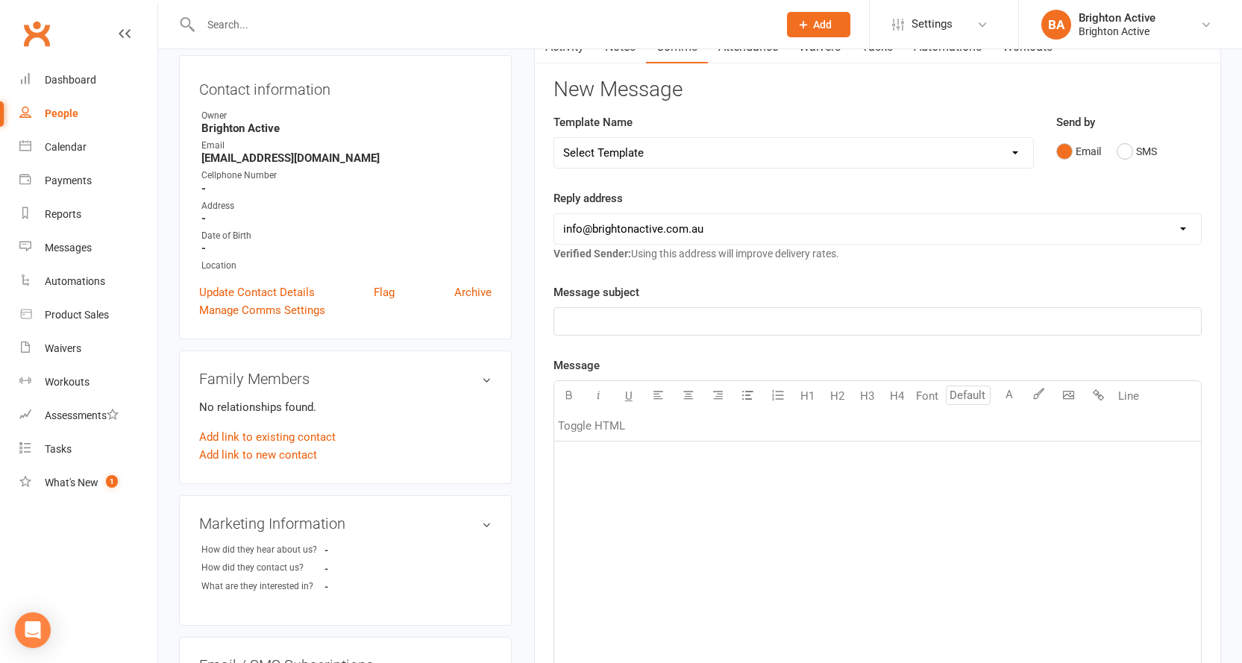
scroll to position [149, 0]
click at [995, 142] on select "Select Template [SMS] [Default template - review before using] Appointment remi…" at bounding box center [793, 152] width 479 height 30
select select "17"
click at [554, 137] on select "Select Template [SMS] [Default template - review before using] Appointment remi…" at bounding box center [793, 152] width 479 height 30
select select "0"
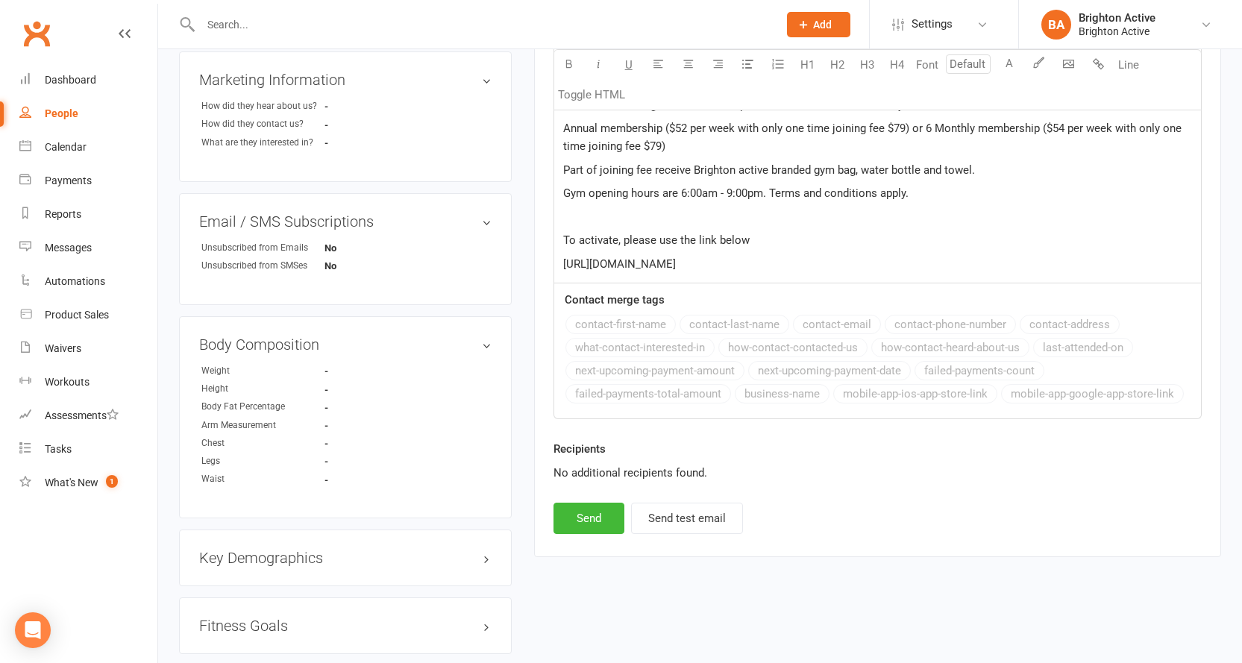
scroll to position [746, 0]
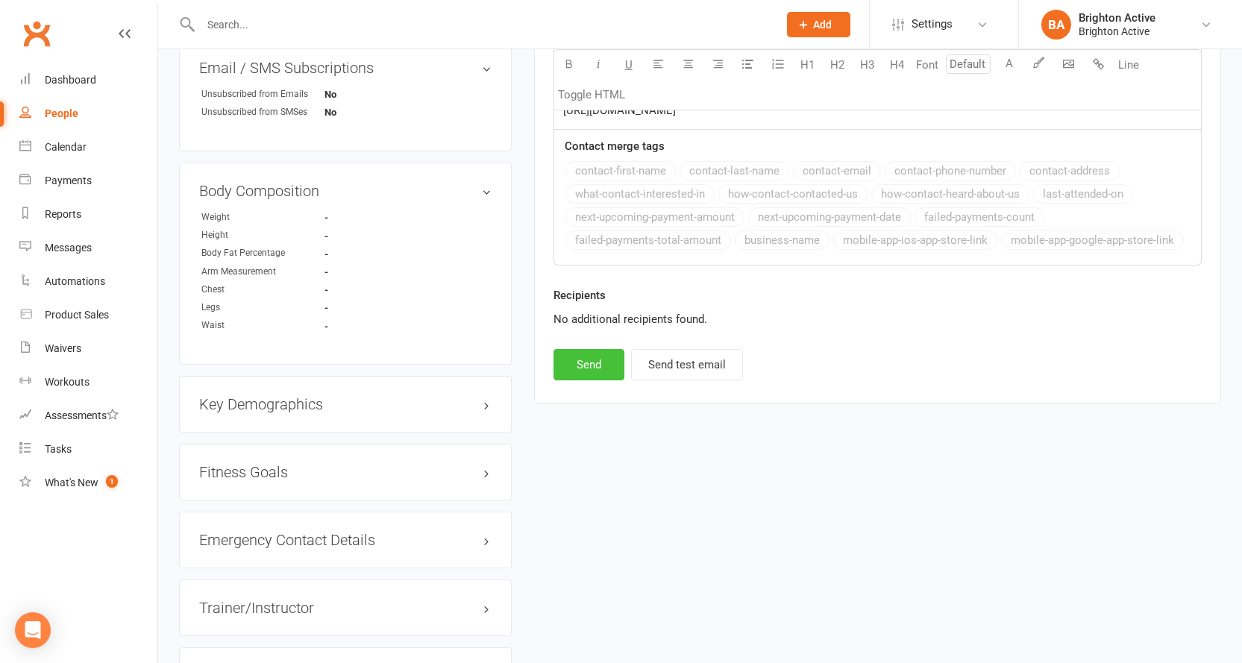
click at [610, 366] on button "Send" at bounding box center [589, 364] width 71 height 31
select select
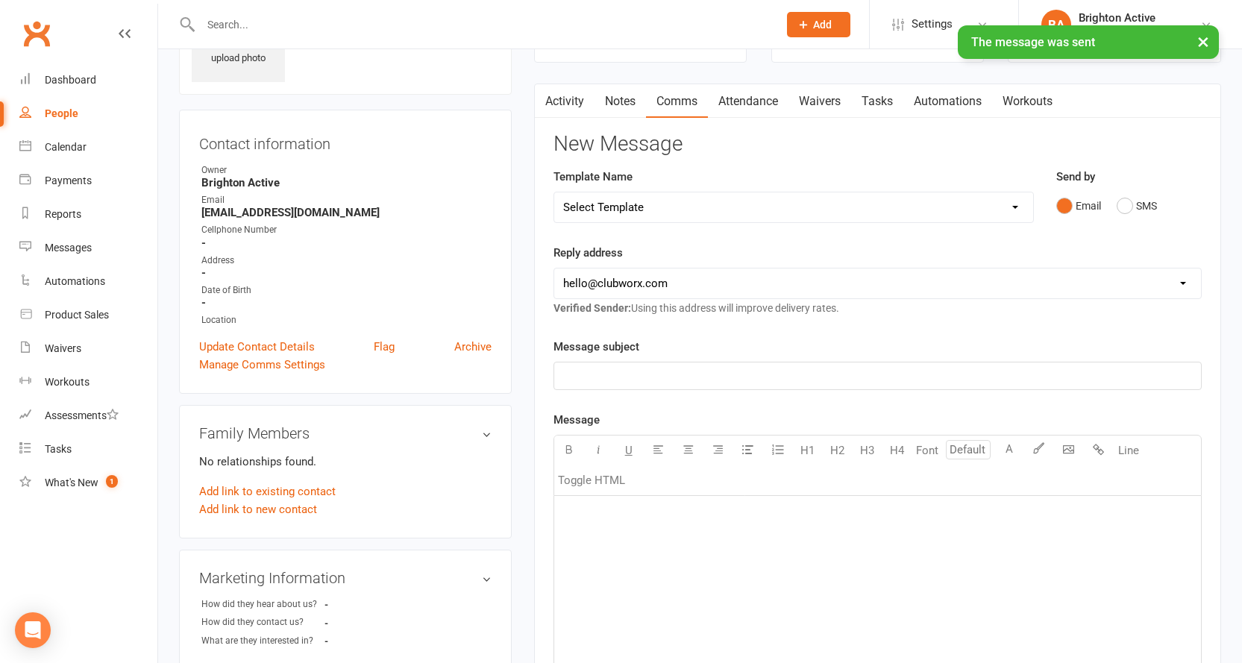
scroll to position [0, 0]
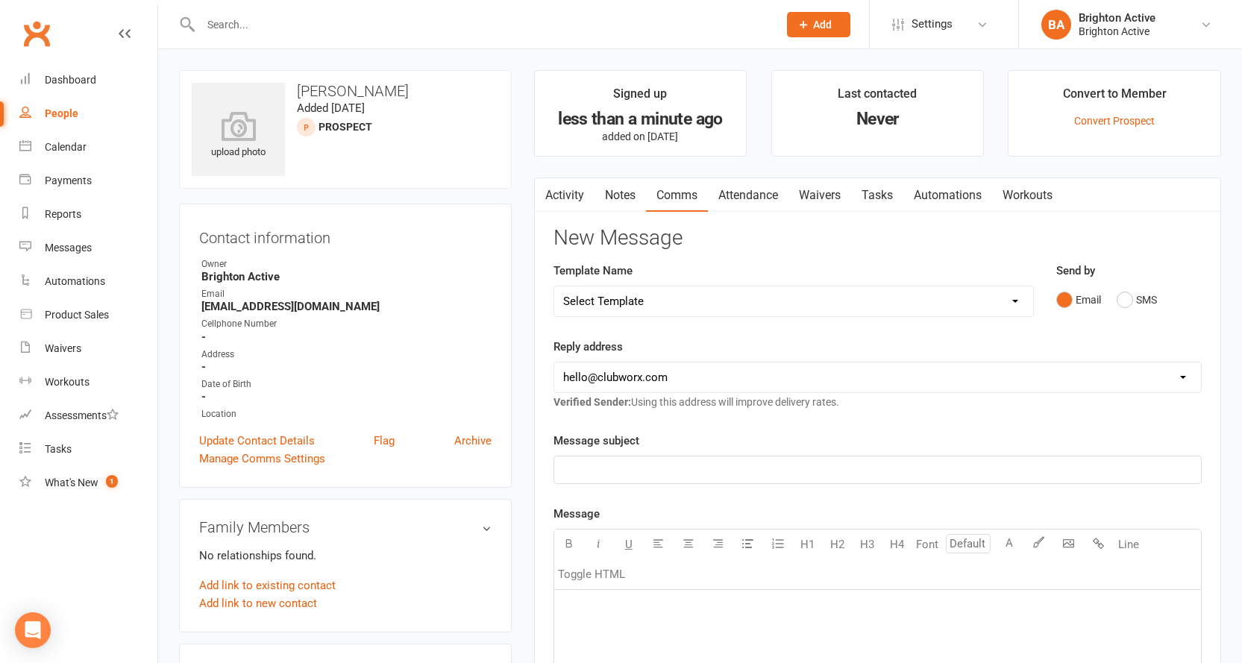
click at [629, 188] on link "Notes" at bounding box center [620, 195] width 51 height 34
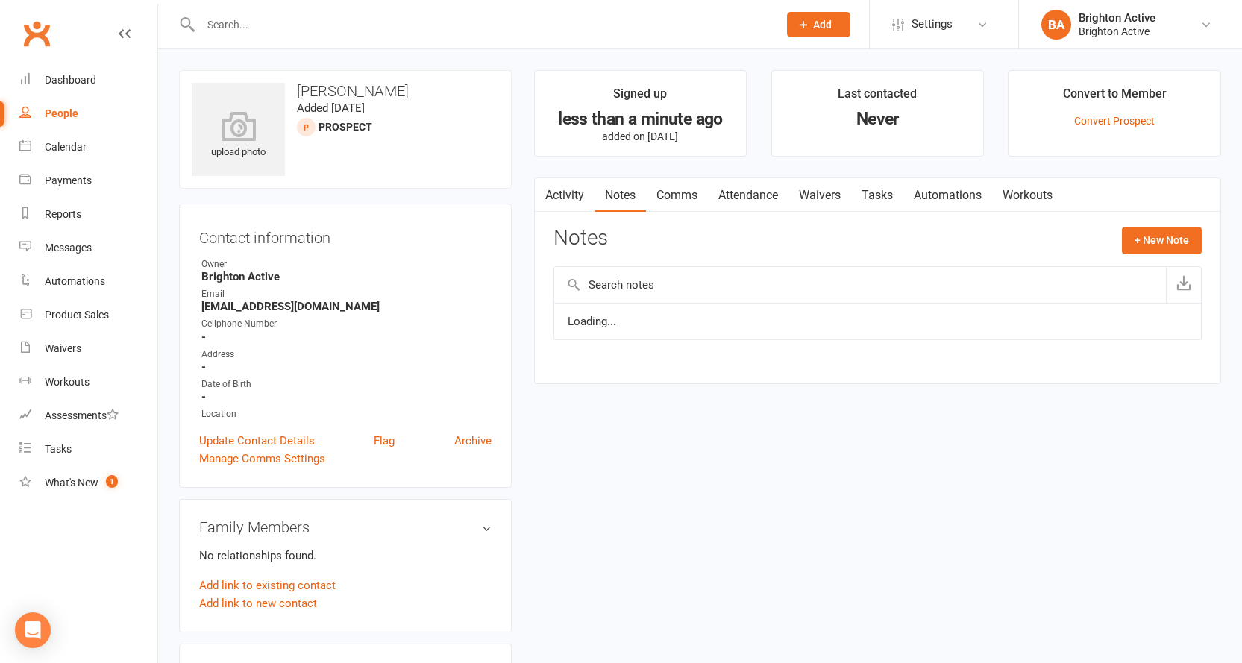
click at [571, 195] on link "Activity" at bounding box center [565, 195] width 60 height 34
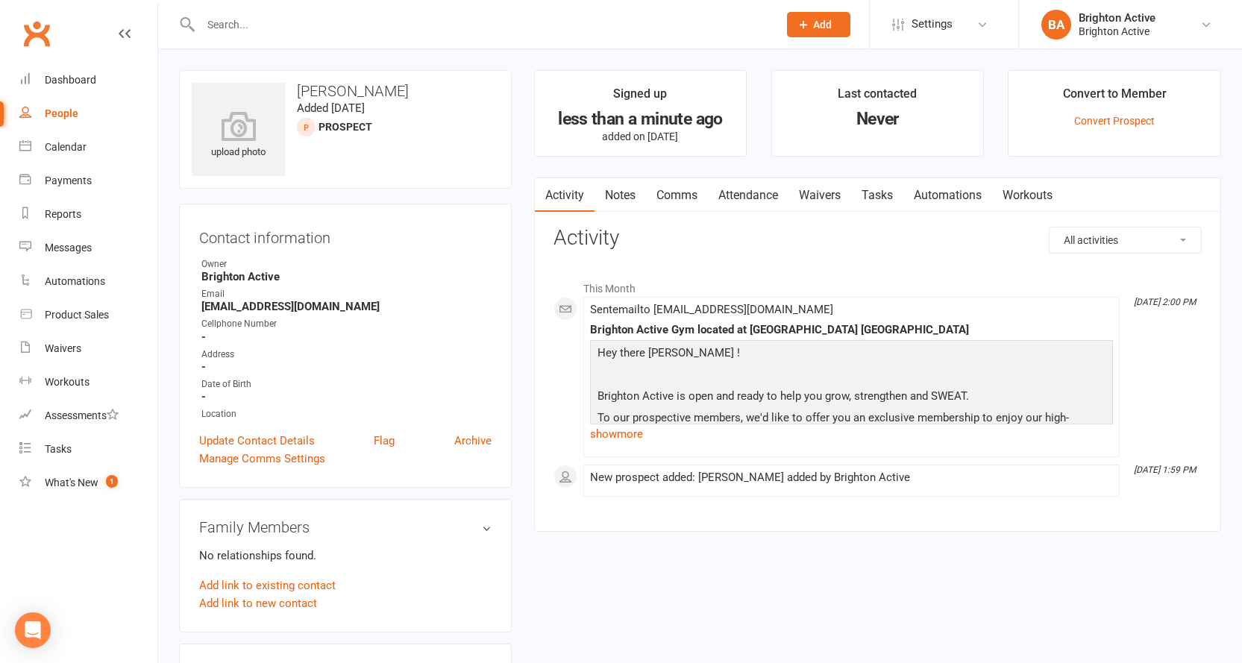
click at [618, 194] on link "Notes" at bounding box center [620, 195] width 51 height 34
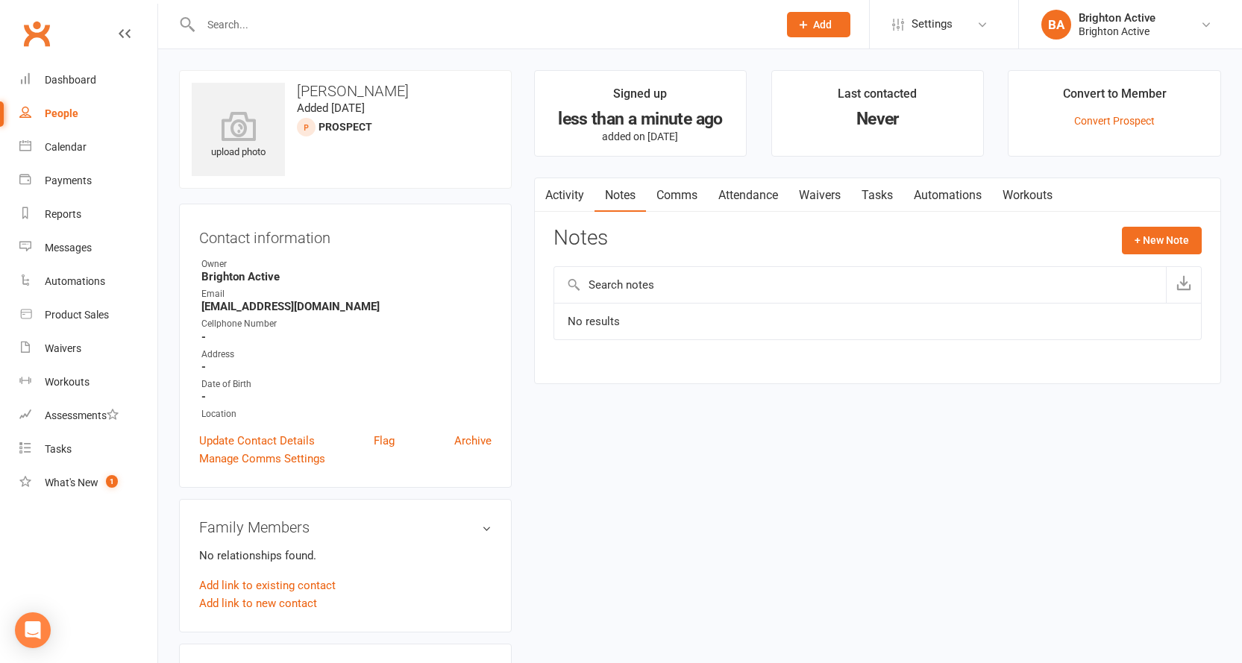
click at [726, 206] on link "Attendance" at bounding box center [748, 195] width 81 height 34
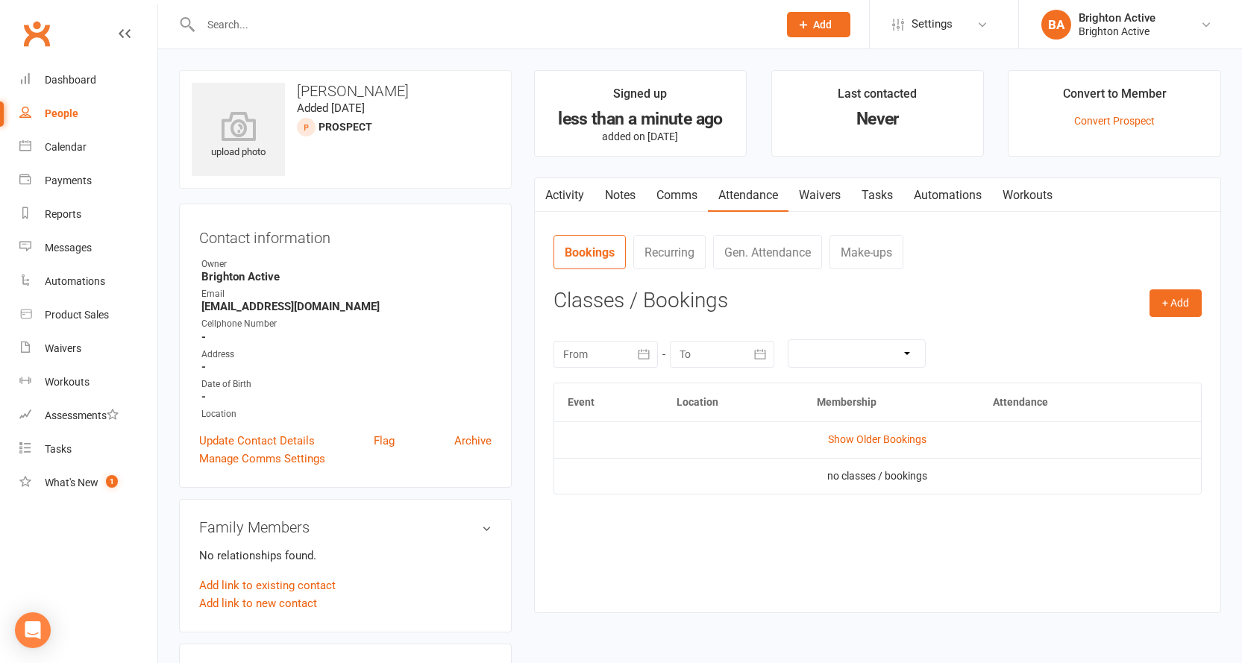
click at [661, 199] on link "Comms" at bounding box center [677, 195] width 62 height 34
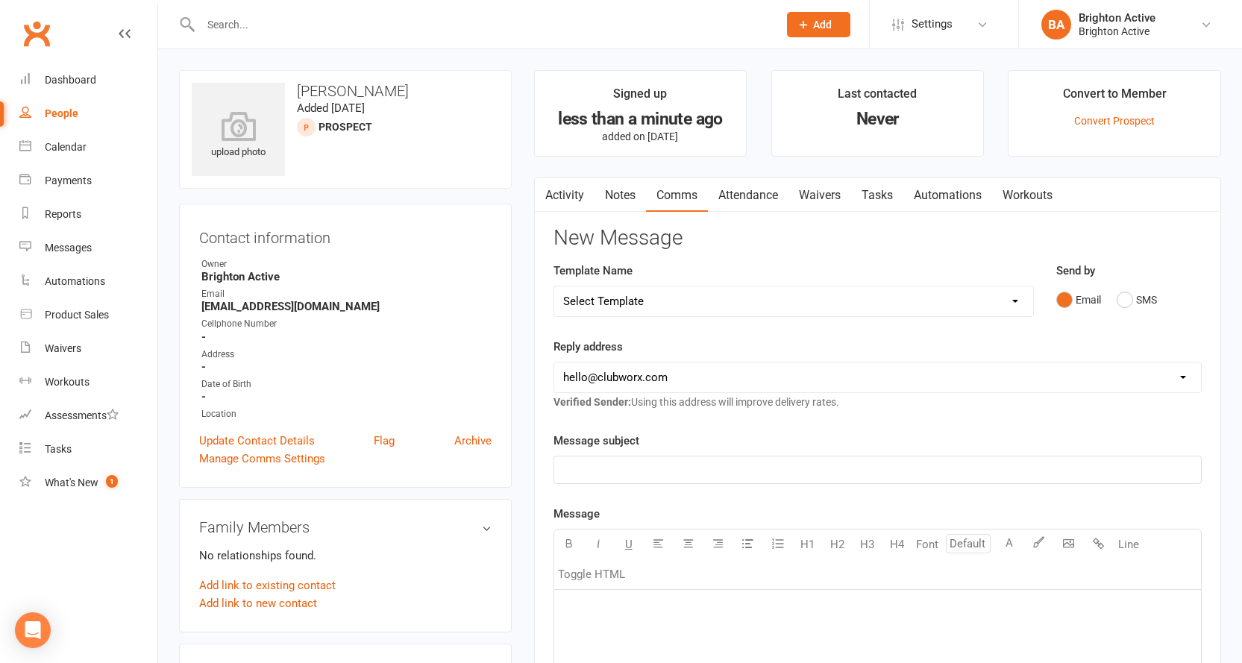
click at [639, 198] on link "Notes" at bounding box center [620, 195] width 51 height 34
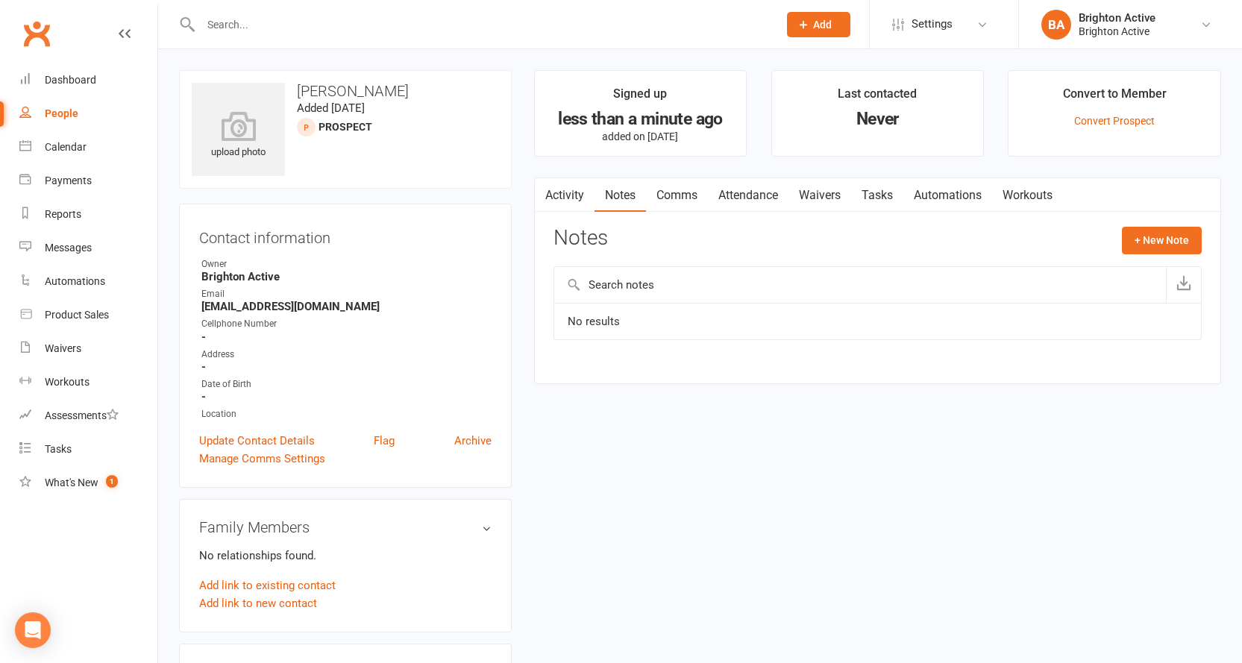
click at [571, 199] on link "Activity" at bounding box center [565, 195] width 60 height 34
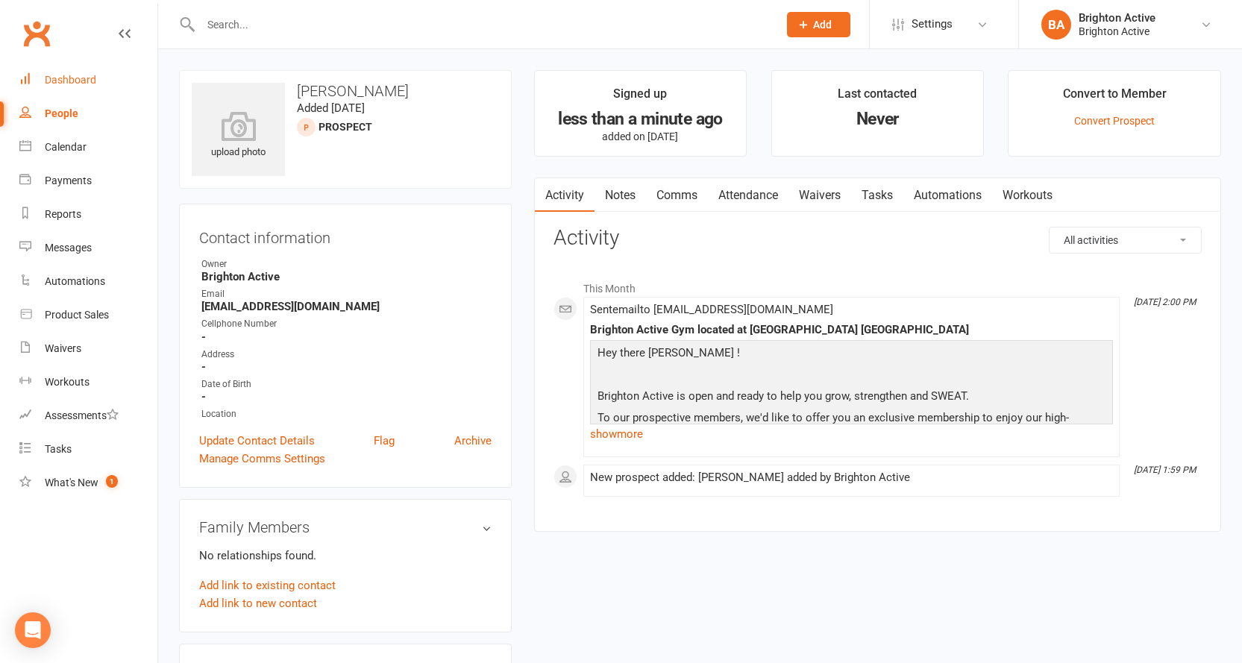
click at [99, 76] on link "Dashboard" at bounding box center [88, 80] width 138 height 34
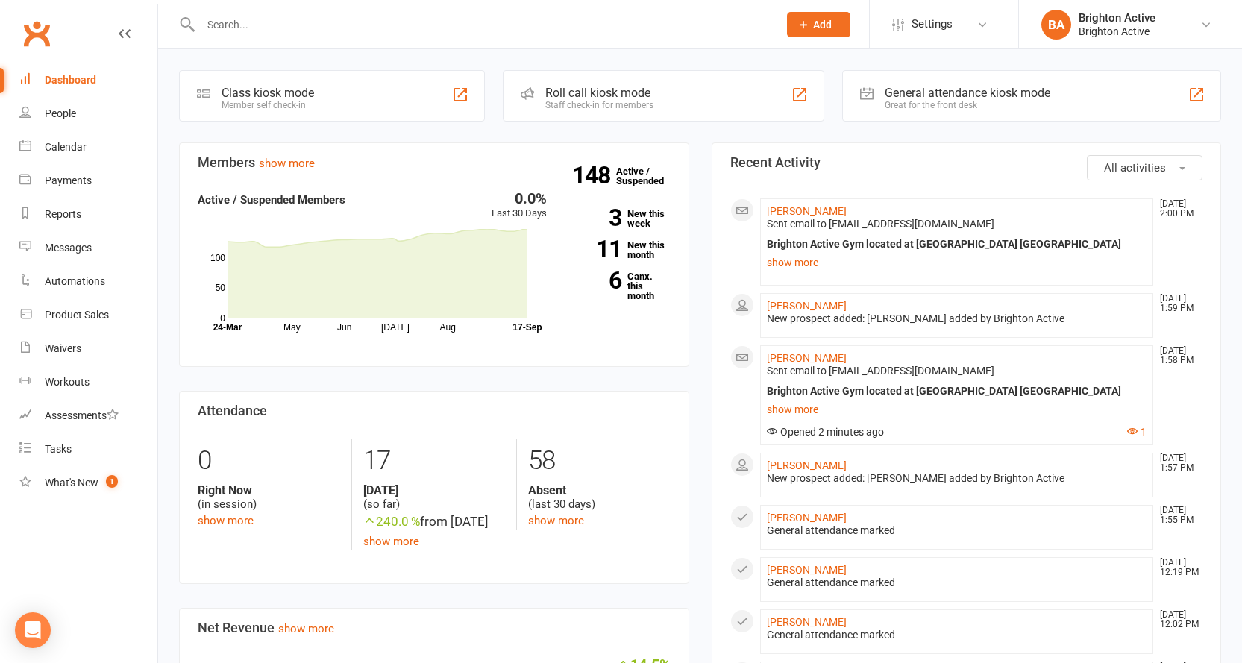
click at [818, 22] on span "Add" at bounding box center [822, 25] width 19 height 12
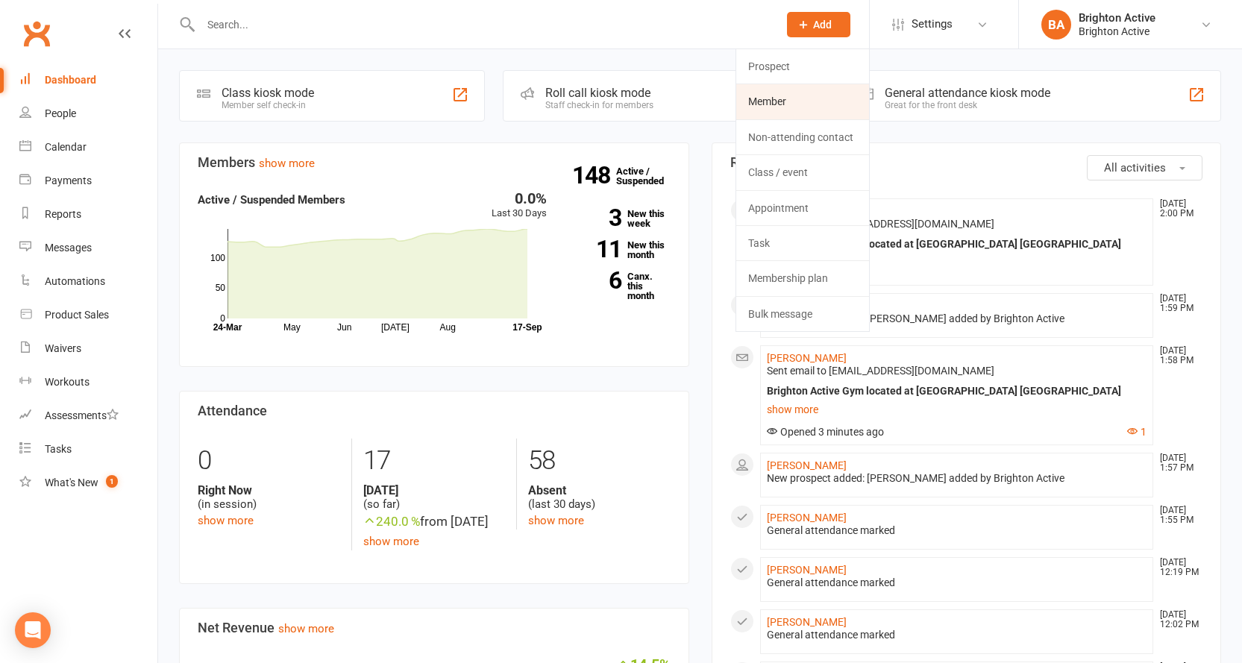
click at [798, 107] on link "Member" at bounding box center [802, 101] width 133 height 34
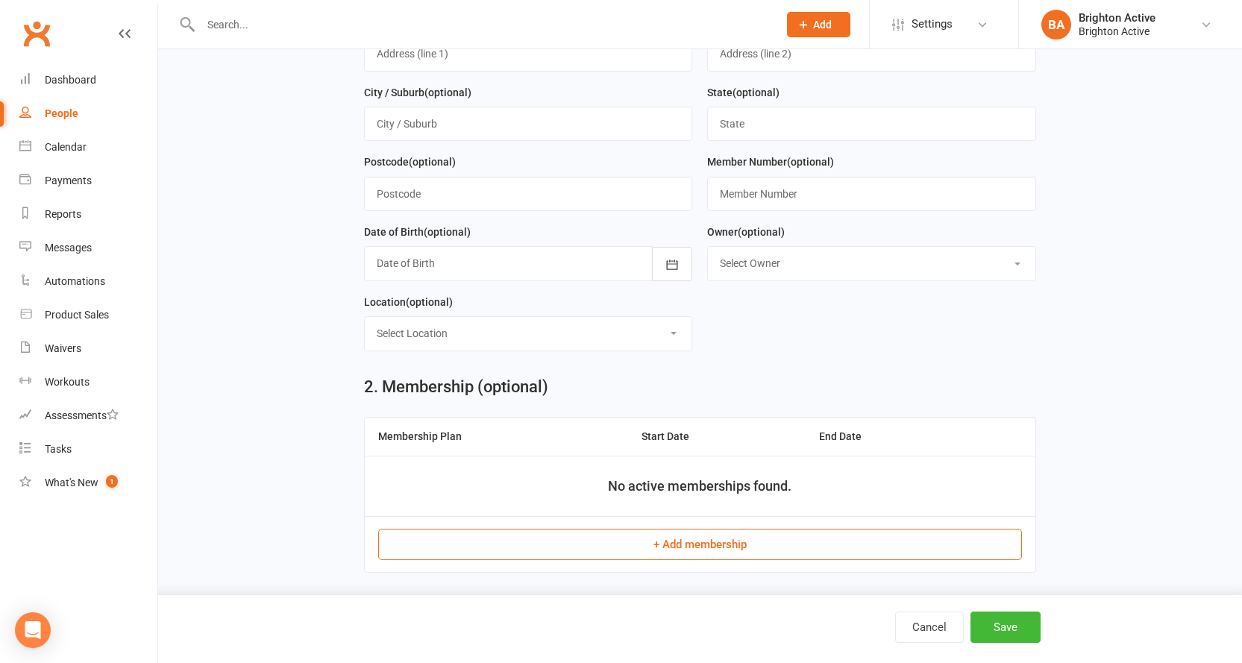
scroll to position [448, 0]
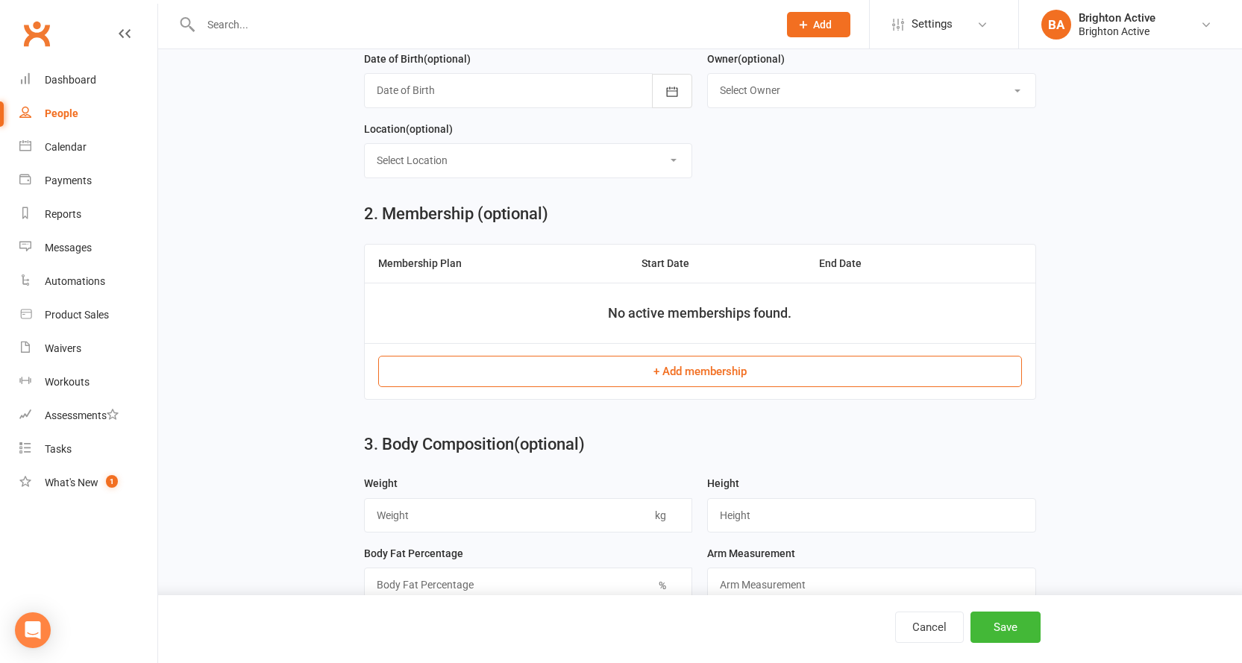
click at [627, 372] on button "+ Add membership" at bounding box center [700, 371] width 644 height 31
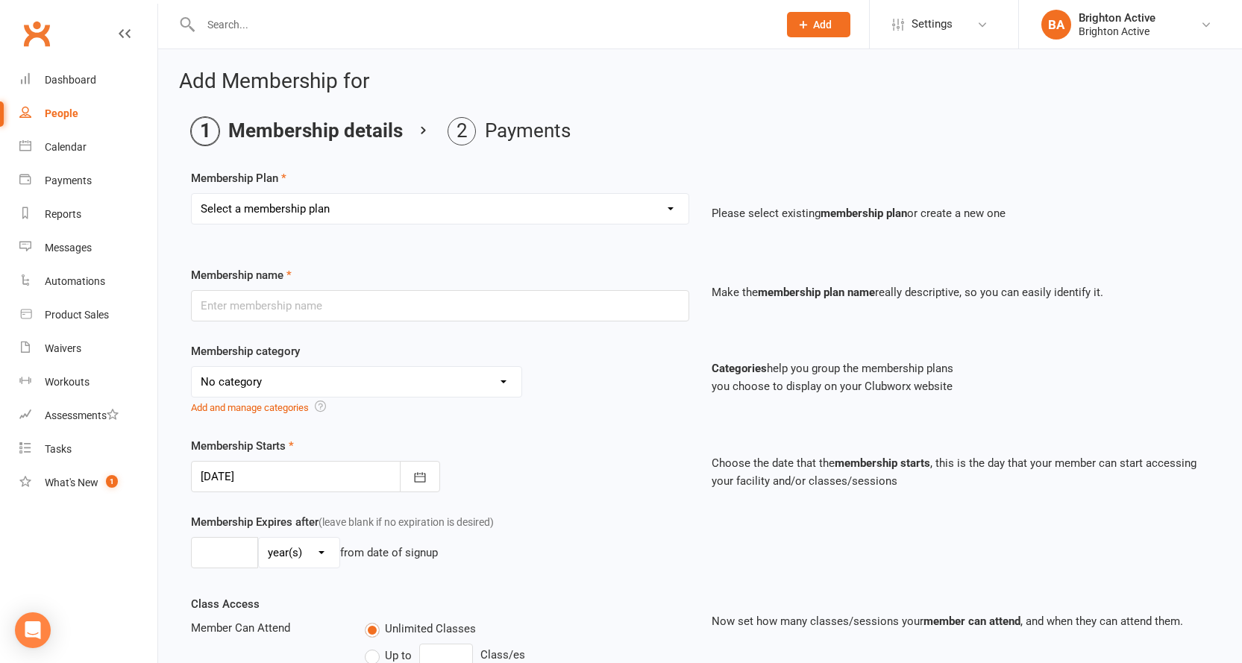
click at [475, 204] on select "Select a membership plan Create new Membership Plan Foundation Members - Annual…" at bounding box center [440, 209] width 497 height 30
click at [786, 160] on main "Membership details Payments Membership Plan Select a membership plan Create new…" at bounding box center [700, 522] width 1042 height 810
click at [292, 209] on select "Select a membership plan Create new Membership Plan Foundation Members - Annual…" at bounding box center [440, 209] width 497 height 30
select select "3"
click at [192, 194] on select "Select a membership plan Create new Membership Plan Foundation Members - Annual…" at bounding box center [440, 209] width 497 height 30
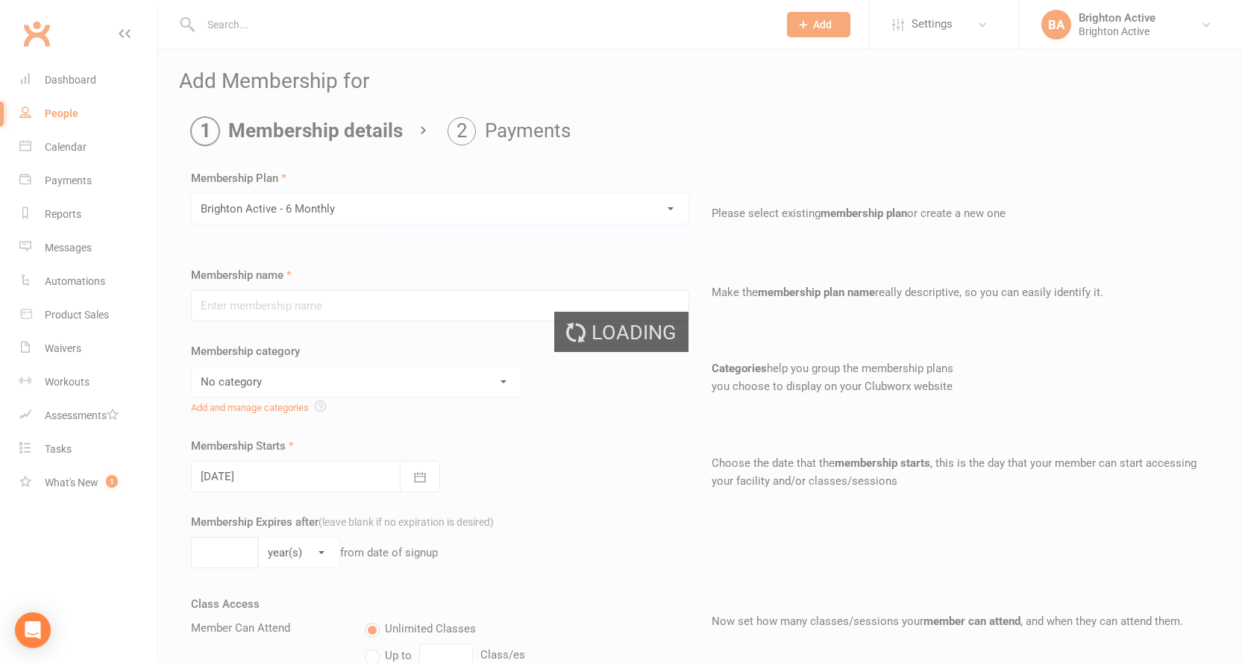
type input "Brighton Active - 6 Monthly"
select select "1"
type input "26"
select select "1"
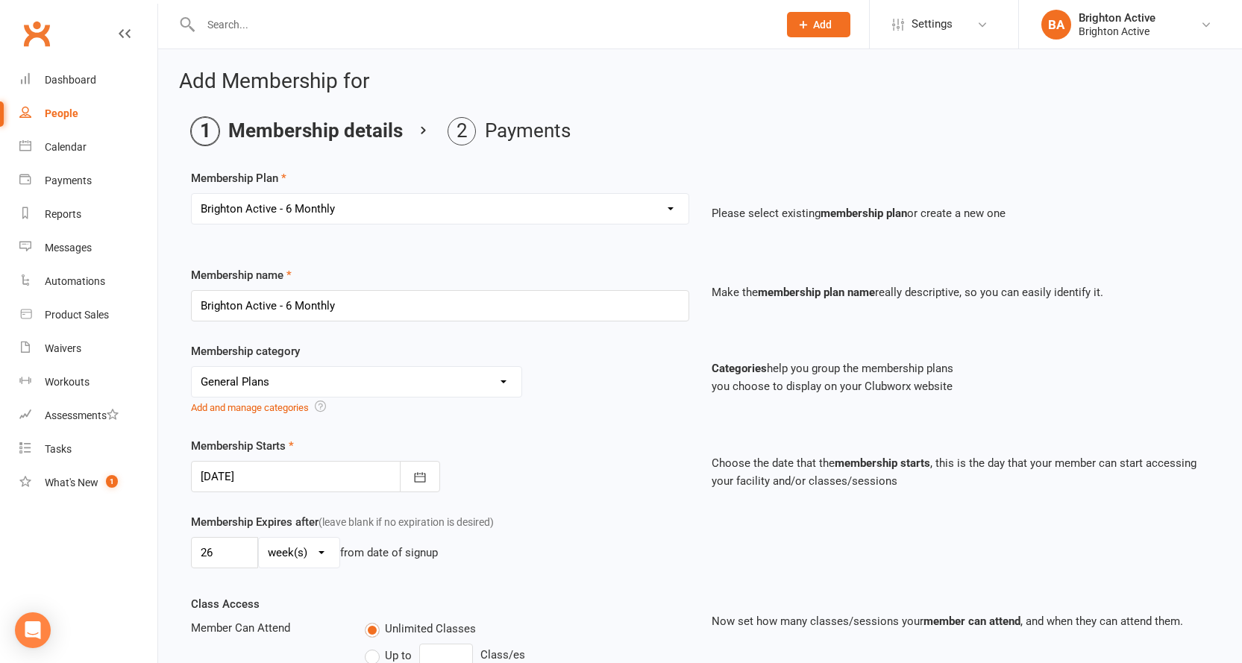
scroll to position [149, 0]
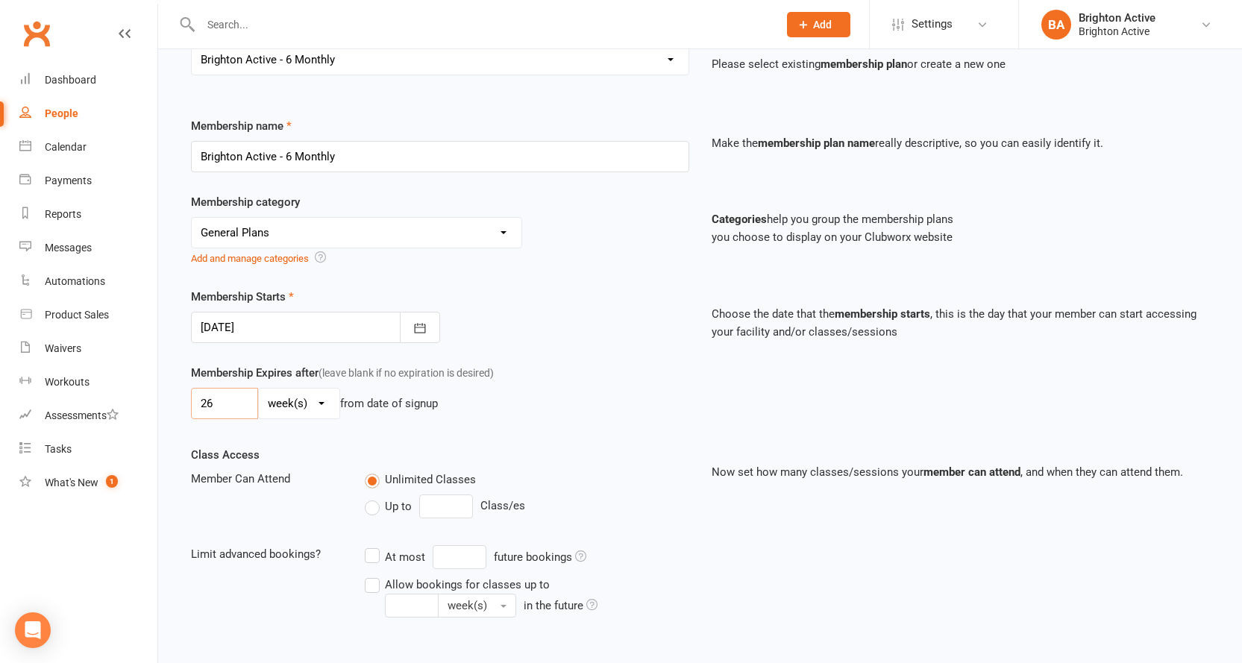
click at [219, 399] on input "26" at bounding box center [224, 403] width 67 height 31
click at [223, 403] on input "26" at bounding box center [224, 403] width 67 height 31
type input "2"
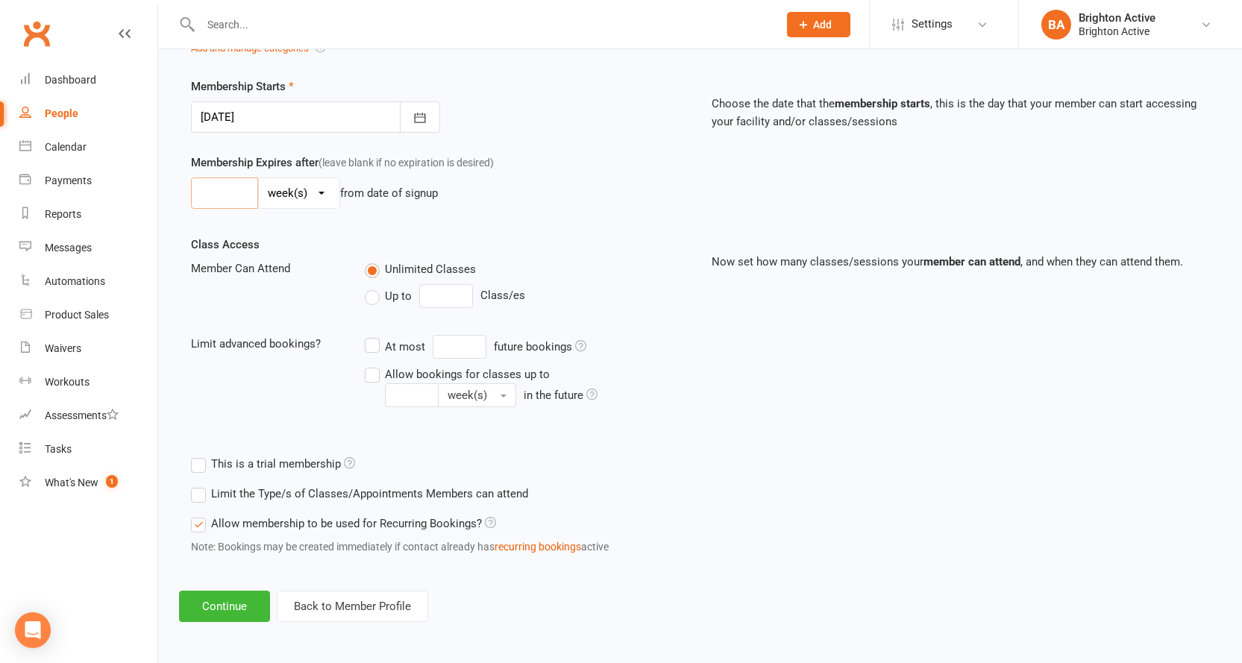
scroll to position [362, 0]
click at [240, 600] on button "Continue" at bounding box center [224, 604] width 91 height 31
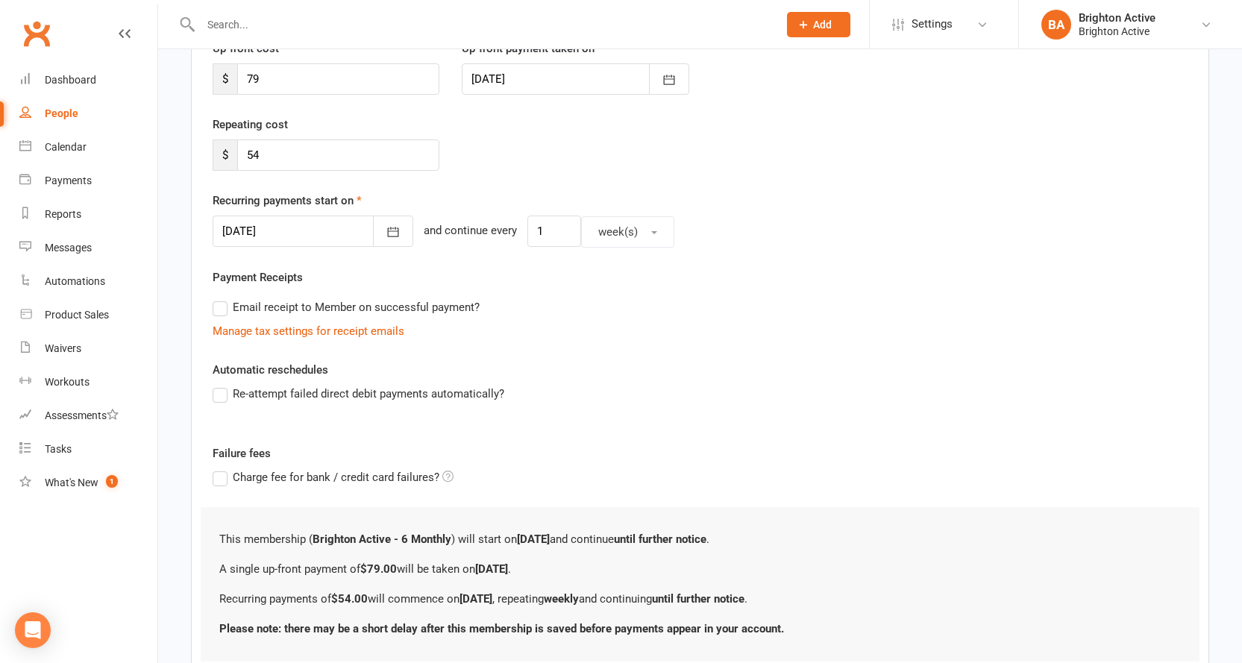
scroll to position [224, 0]
click at [221, 398] on label "Re-attempt failed direct debit payments automatically?" at bounding box center [359, 393] width 292 height 18
click at [221, 384] on input "Re-attempt failed direct debit payments automatically?" at bounding box center [218, 384] width 10 height 0
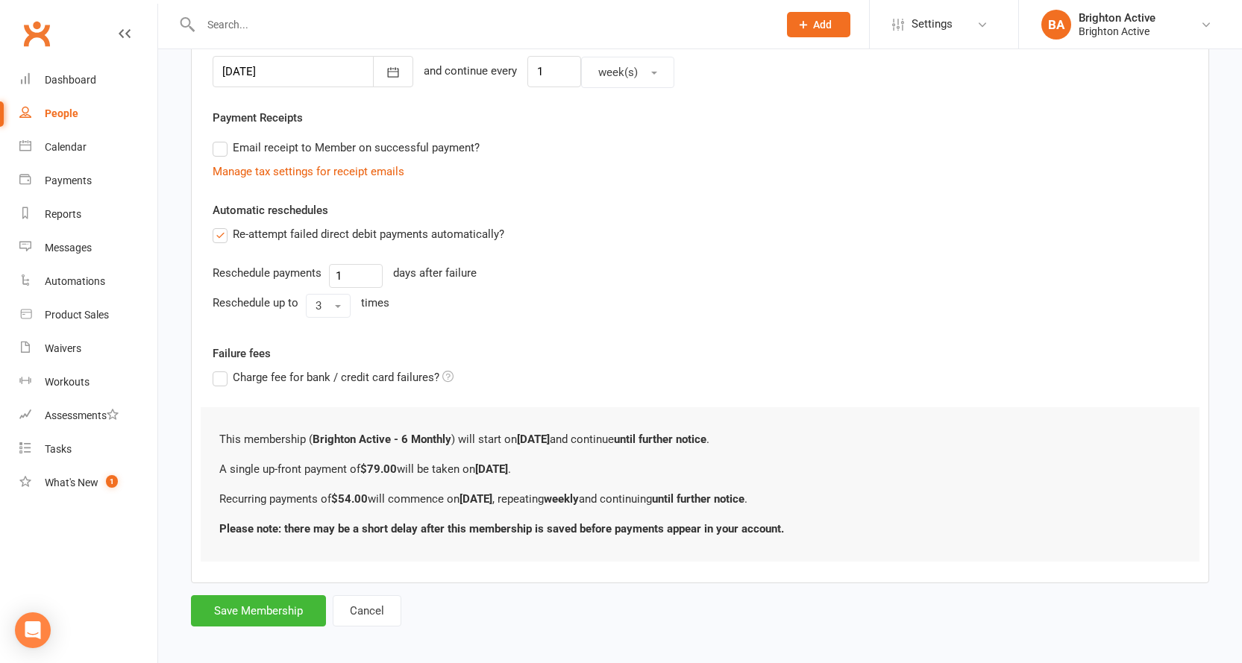
scroll to position [392, 0]
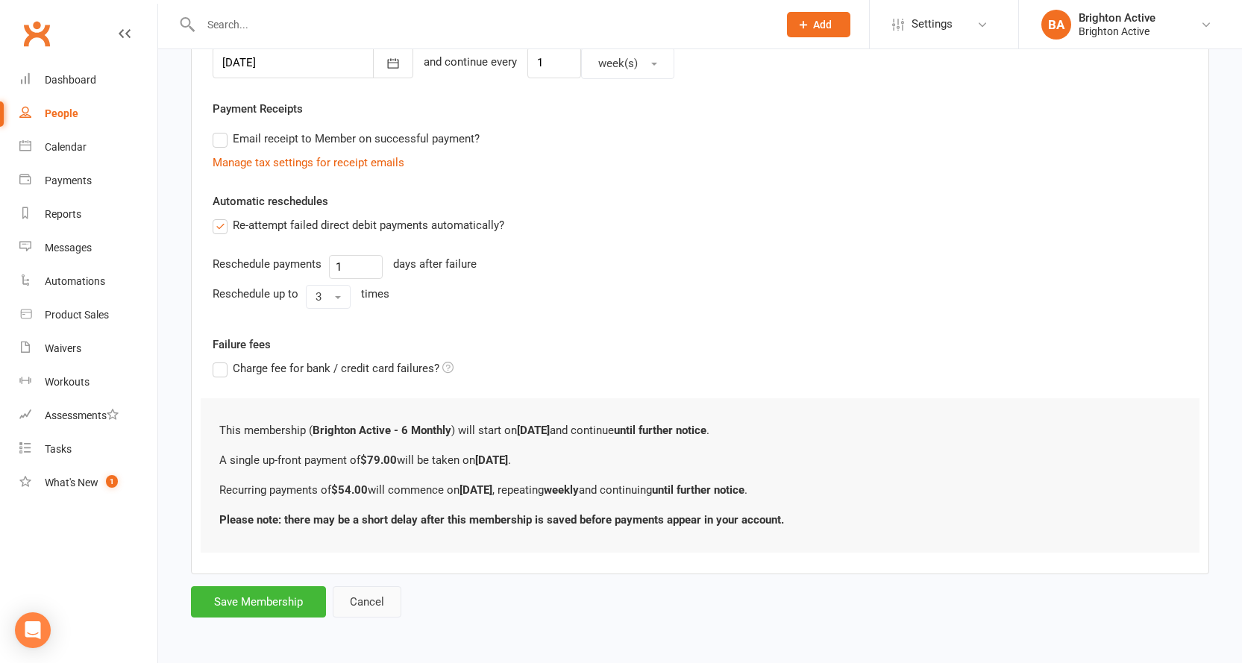
click at [361, 586] on form "Member will pay with A single up-front payment A series of recurring payments U…" at bounding box center [700, 197] width 1018 height 842
click at [364, 598] on button "Cancel" at bounding box center [367, 601] width 69 height 31
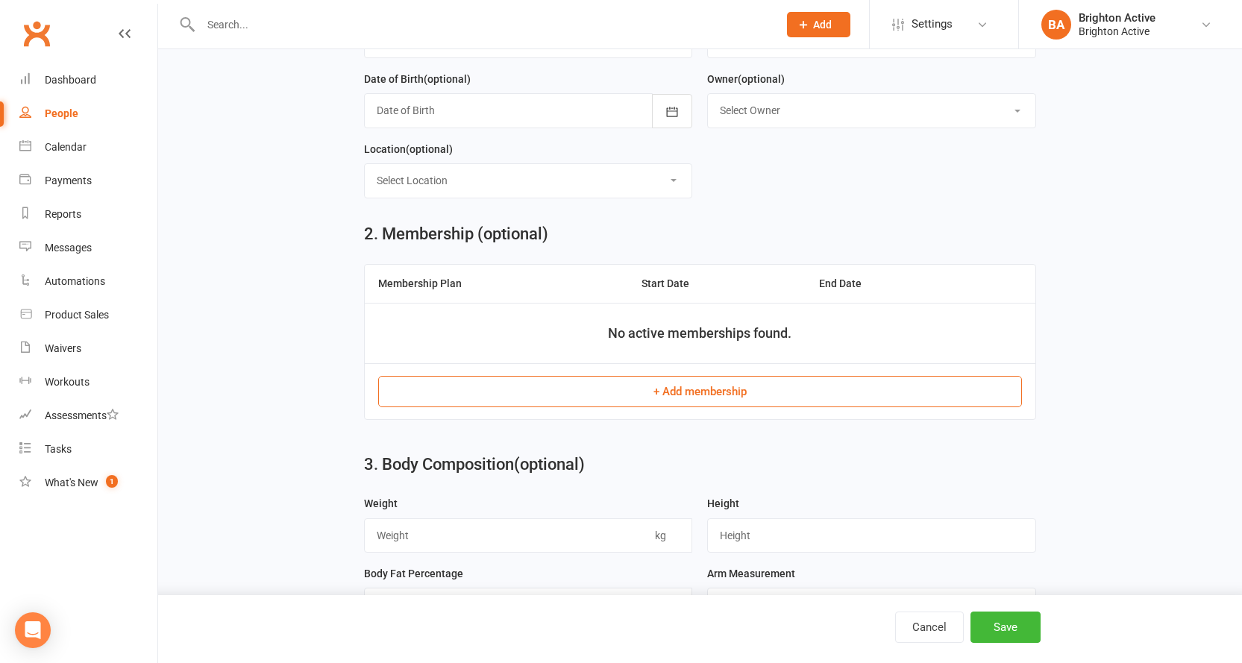
scroll to position [195, 0]
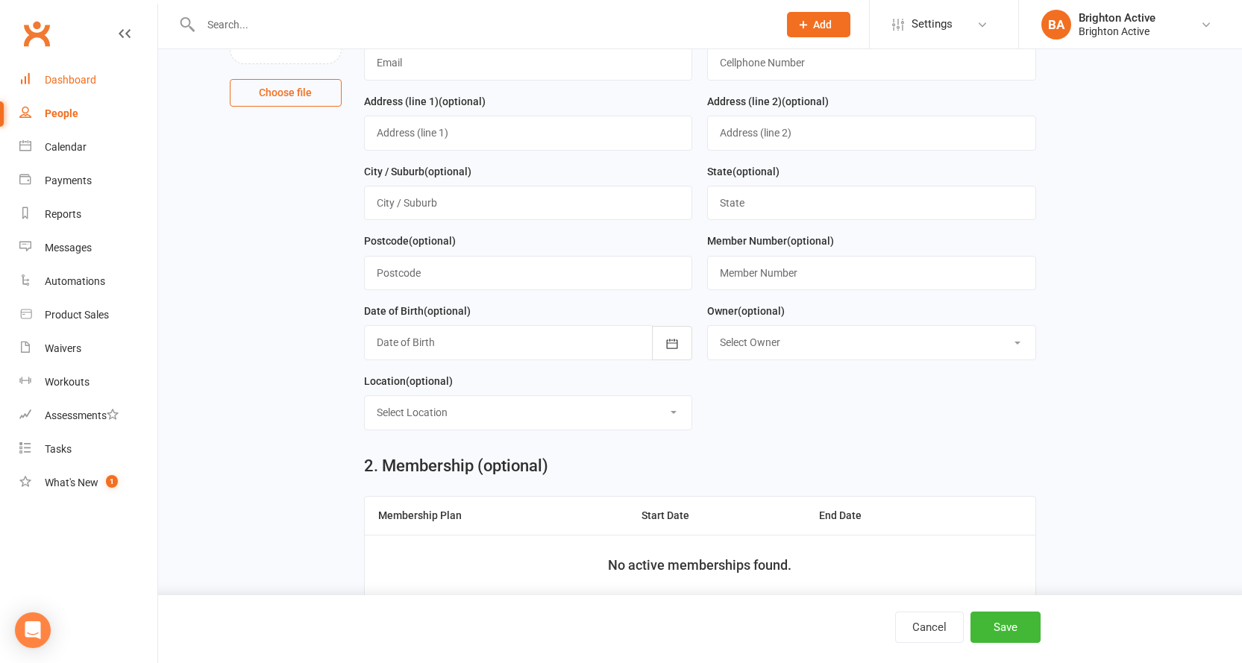
click at [78, 81] on div "Dashboard" at bounding box center [70, 80] width 51 height 12
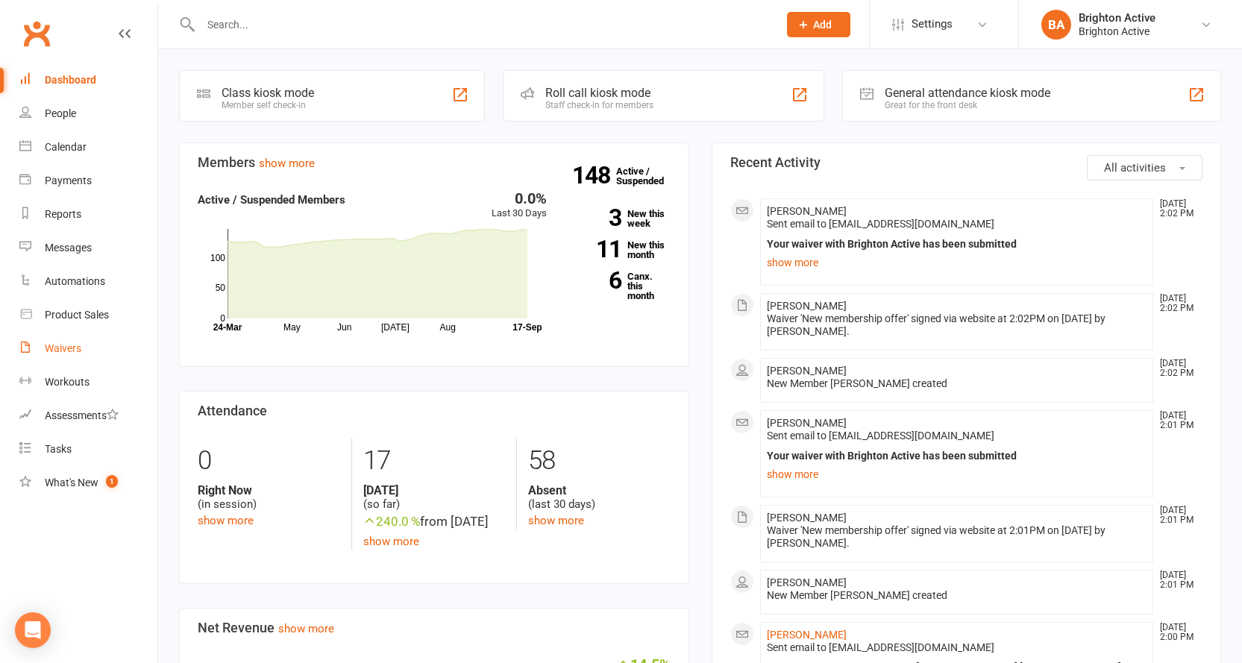
click at [80, 344] on div "Waivers" at bounding box center [63, 348] width 37 height 12
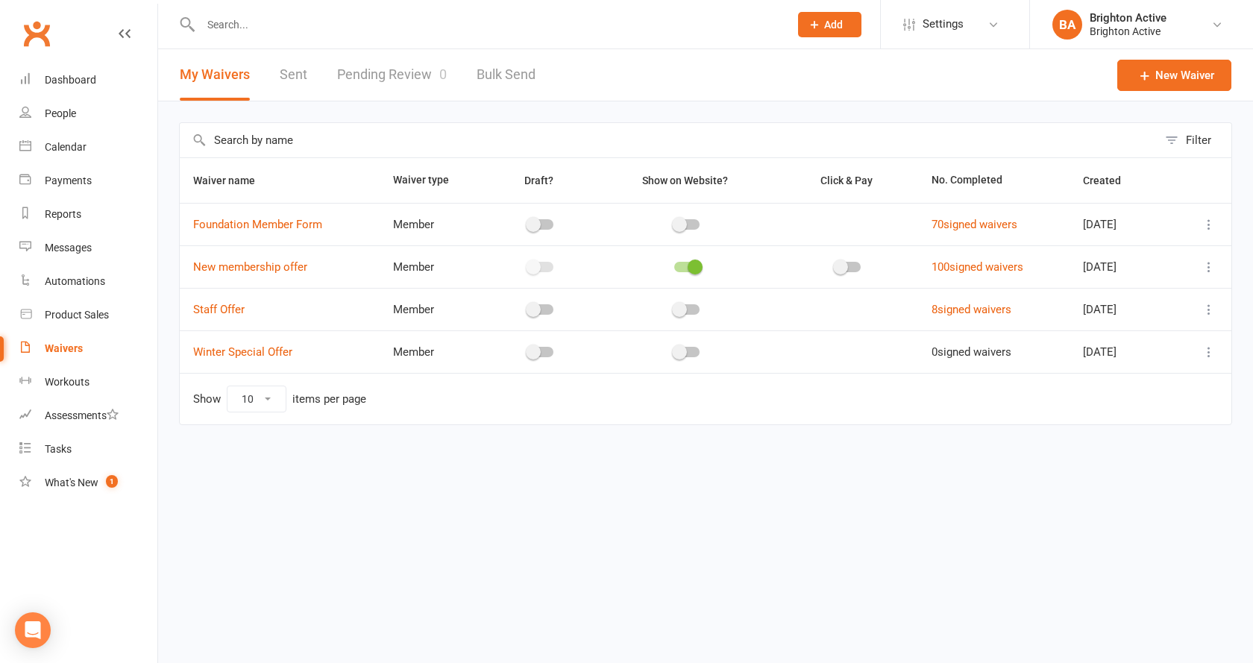
click at [389, 78] on link "Pending Review 0" at bounding box center [392, 74] width 110 height 51
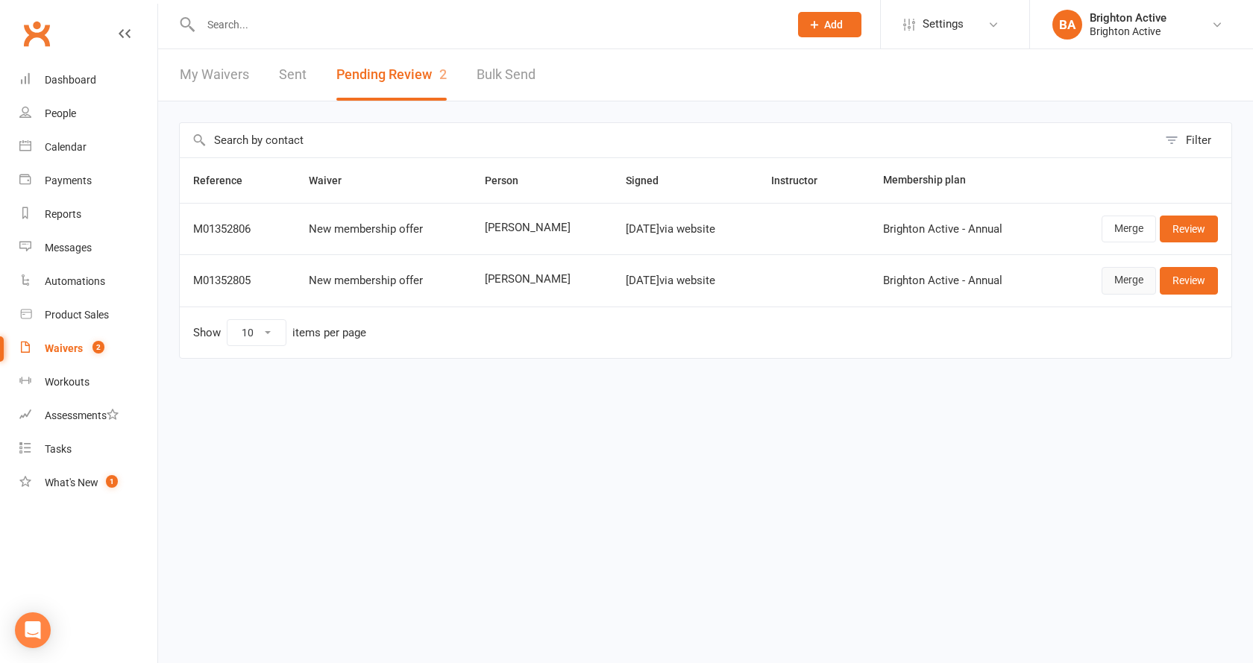
click at [1132, 282] on link "Merge" at bounding box center [1129, 280] width 54 height 27
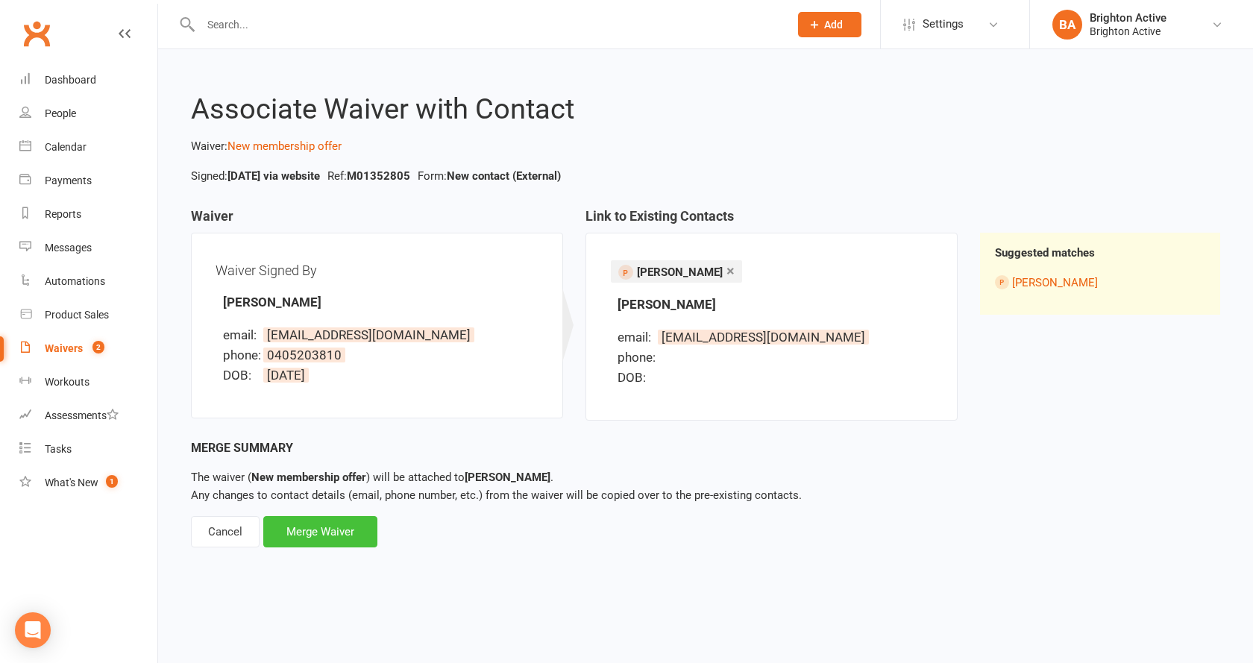
click at [331, 537] on div "Merge Waiver" at bounding box center [320, 531] width 114 height 31
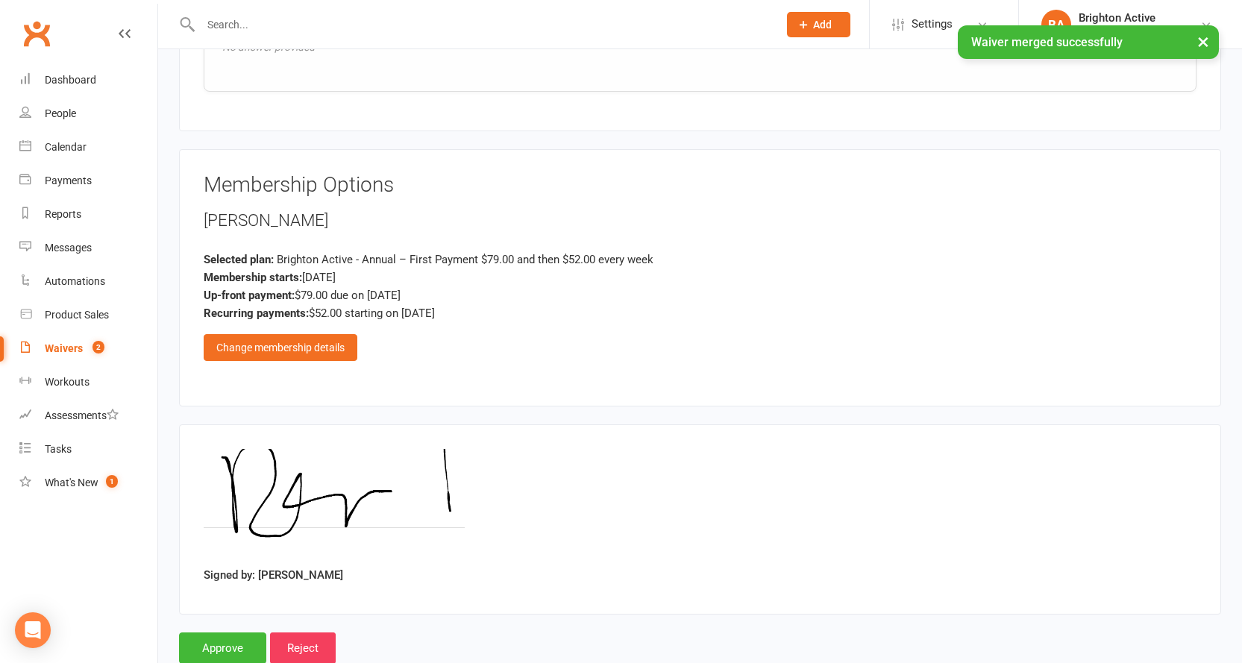
scroll to position [2264, 0]
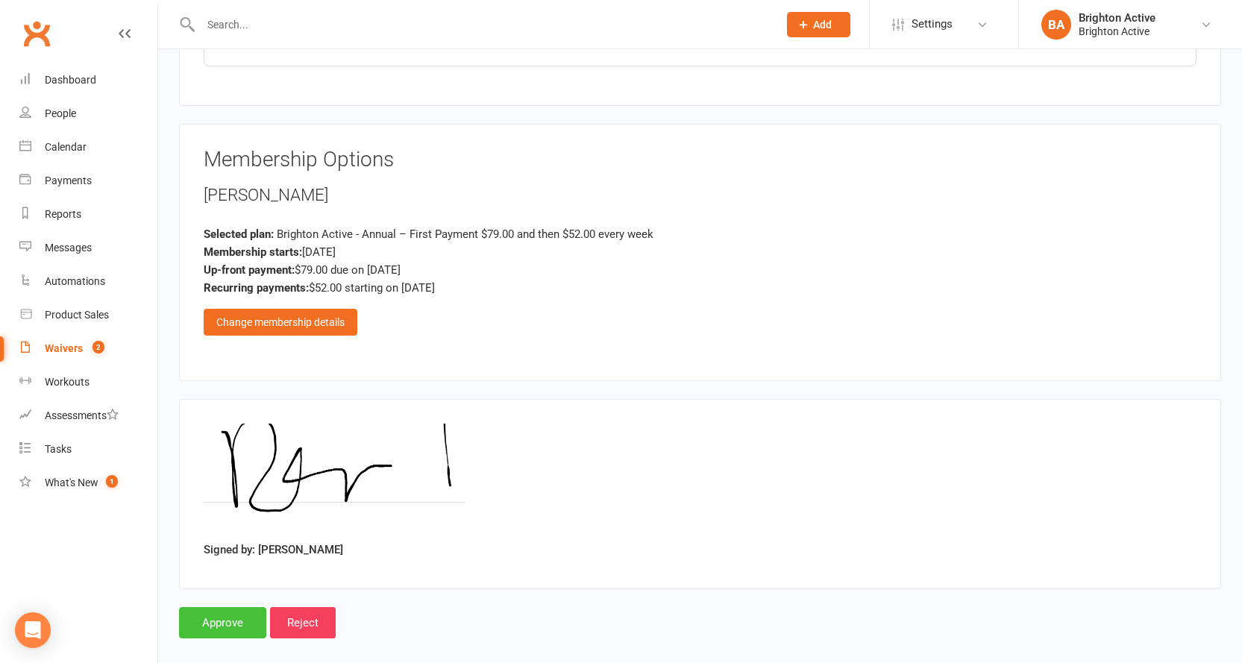
click at [211, 610] on input "Approve" at bounding box center [222, 622] width 87 height 31
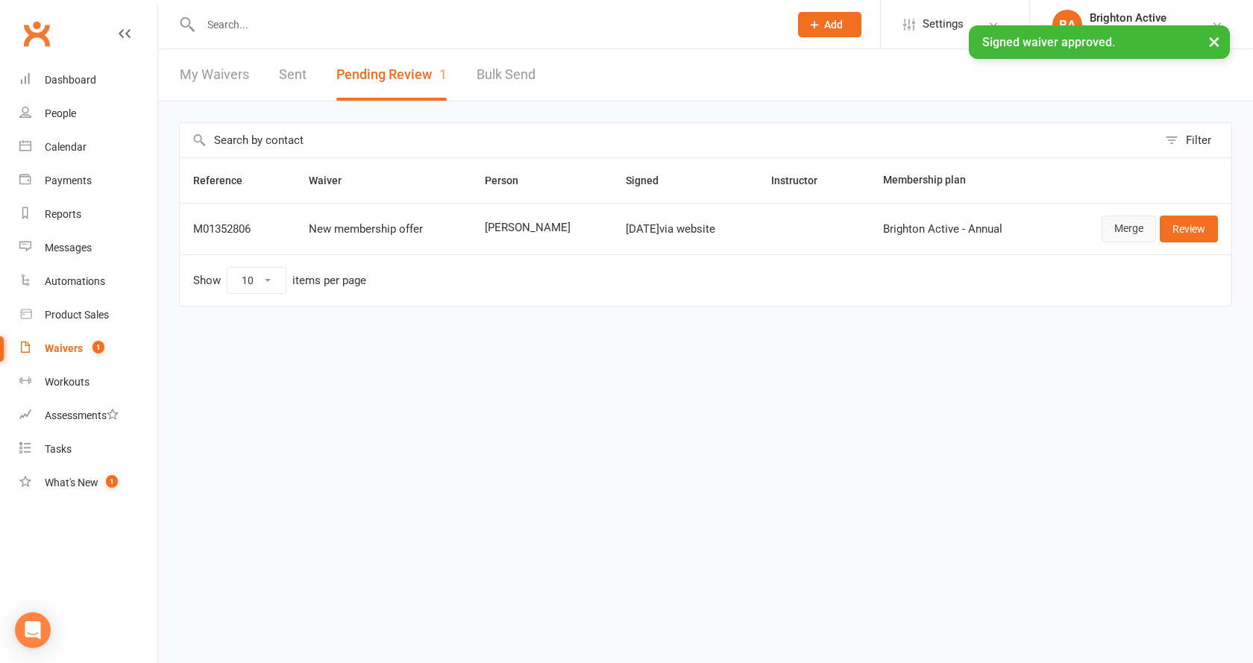
click at [1130, 236] on link "Merge" at bounding box center [1129, 229] width 54 height 27
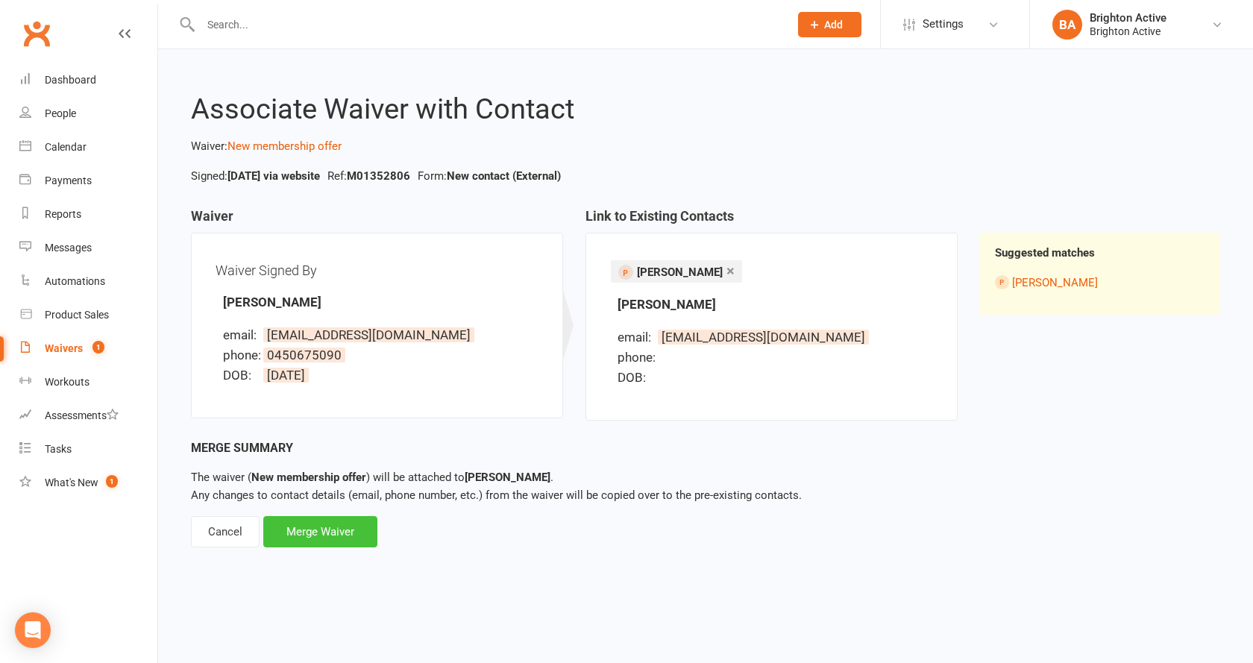
click at [308, 534] on div "Merge Waiver" at bounding box center [320, 531] width 114 height 31
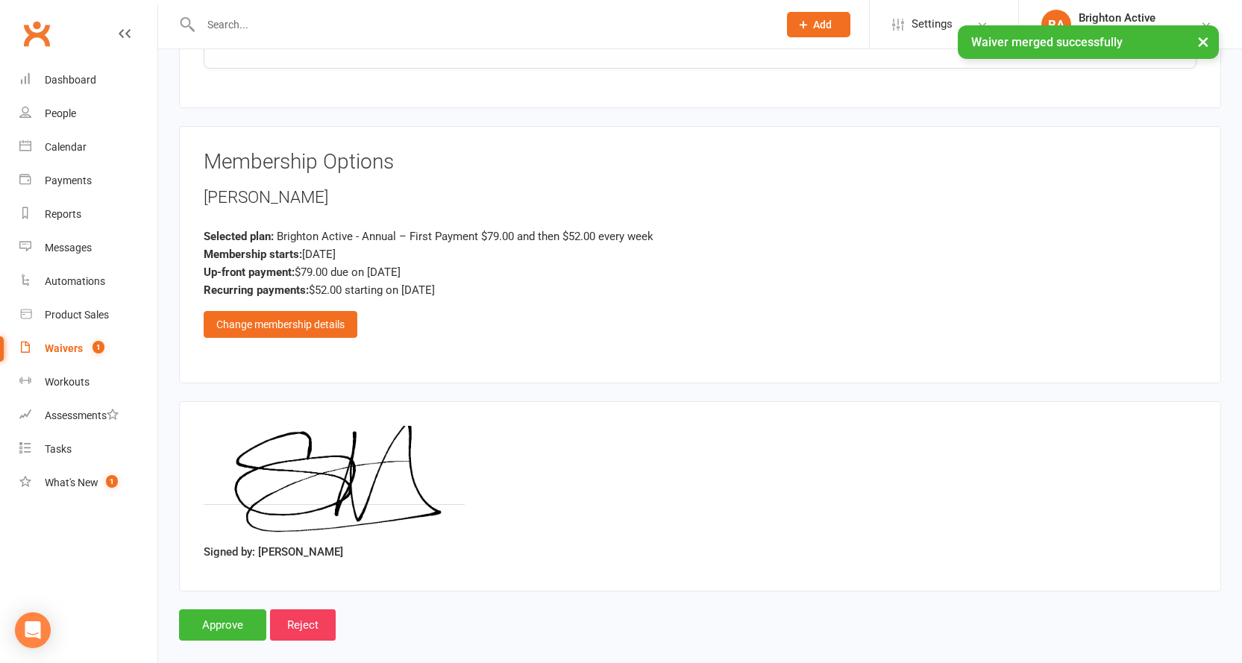
scroll to position [2264, 0]
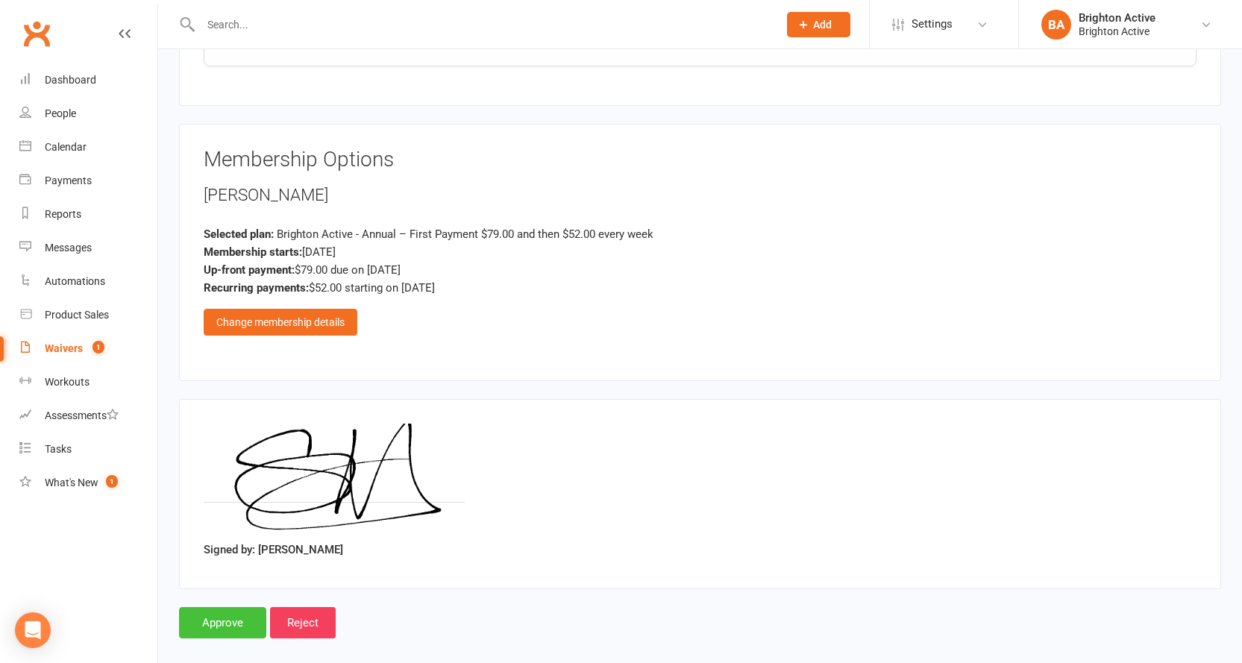
click at [250, 607] on input "Approve" at bounding box center [222, 622] width 87 height 31
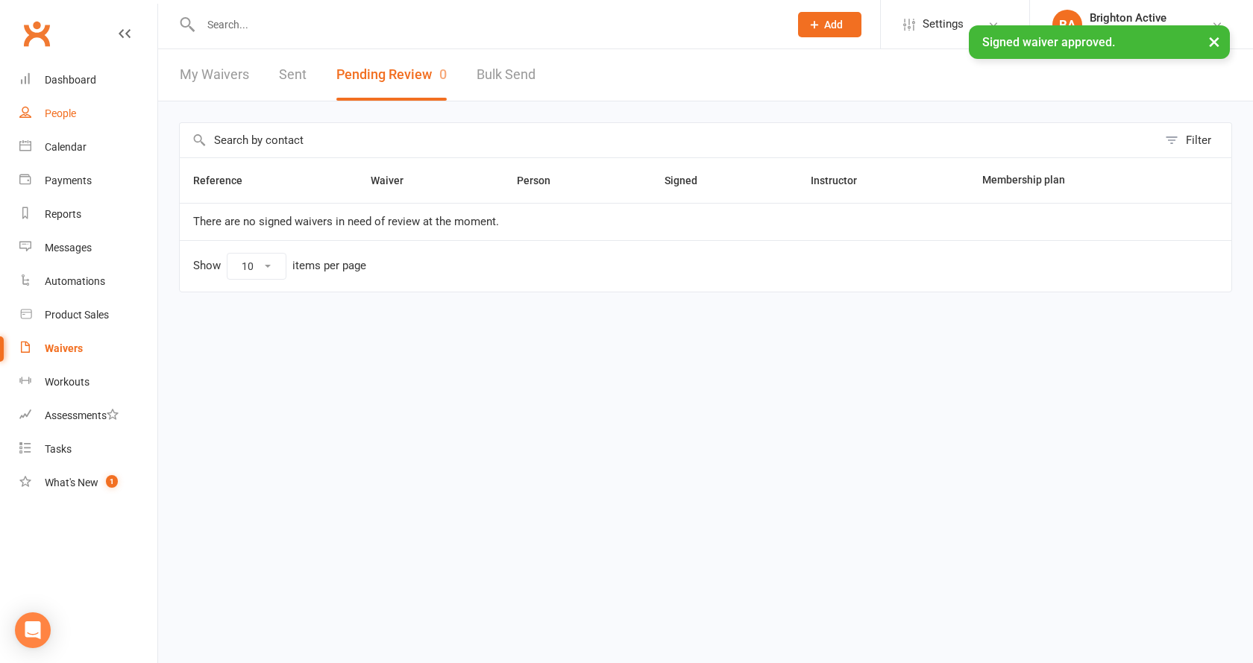
click at [67, 107] on link "People" at bounding box center [88, 114] width 138 height 34
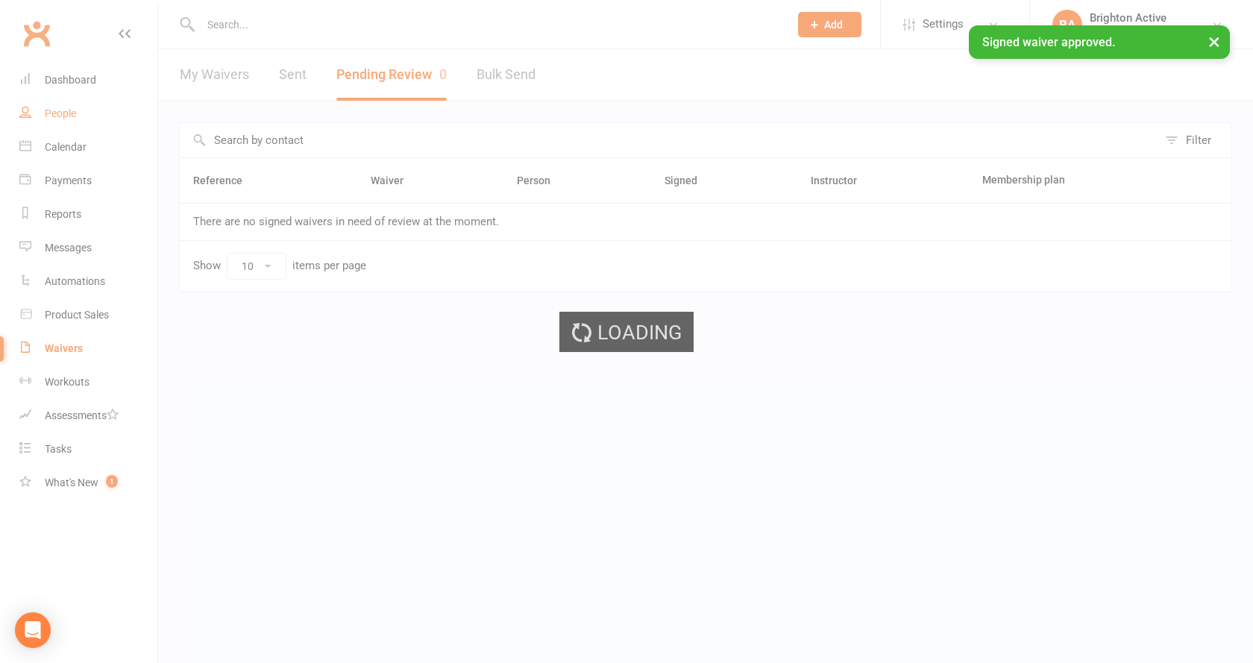
select select "true"
select select "100"
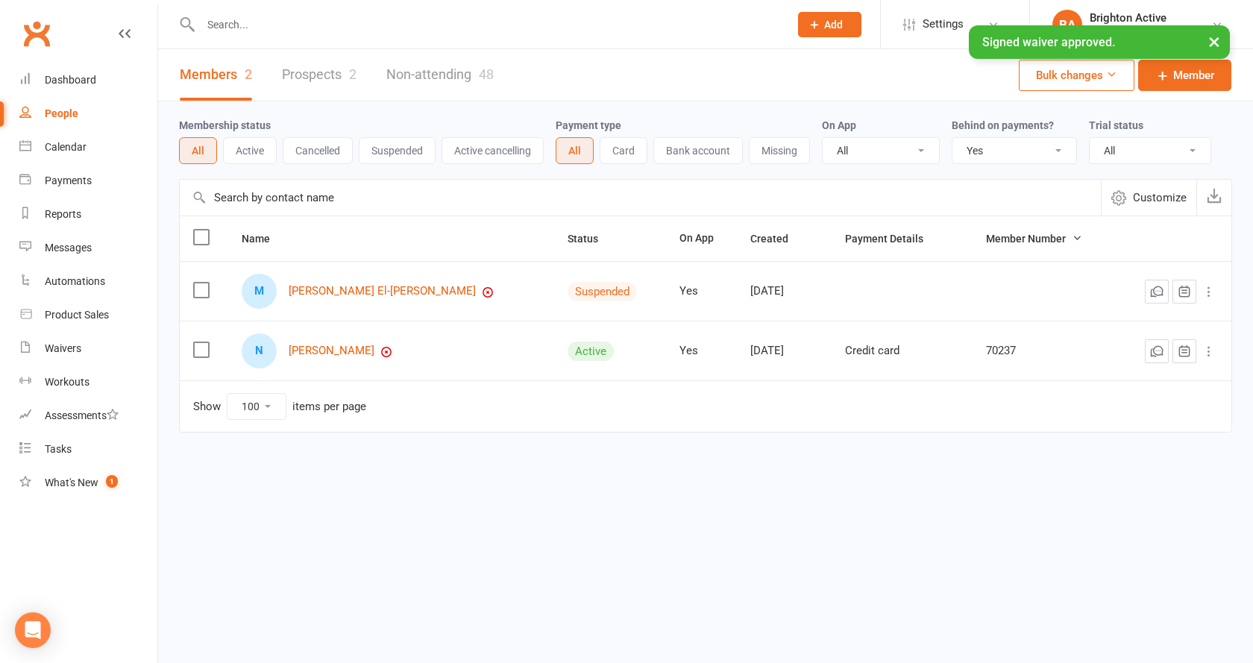
click at [313, 81] on link "Prospects 2" at bounding box center [319, 74] width 75 height 51
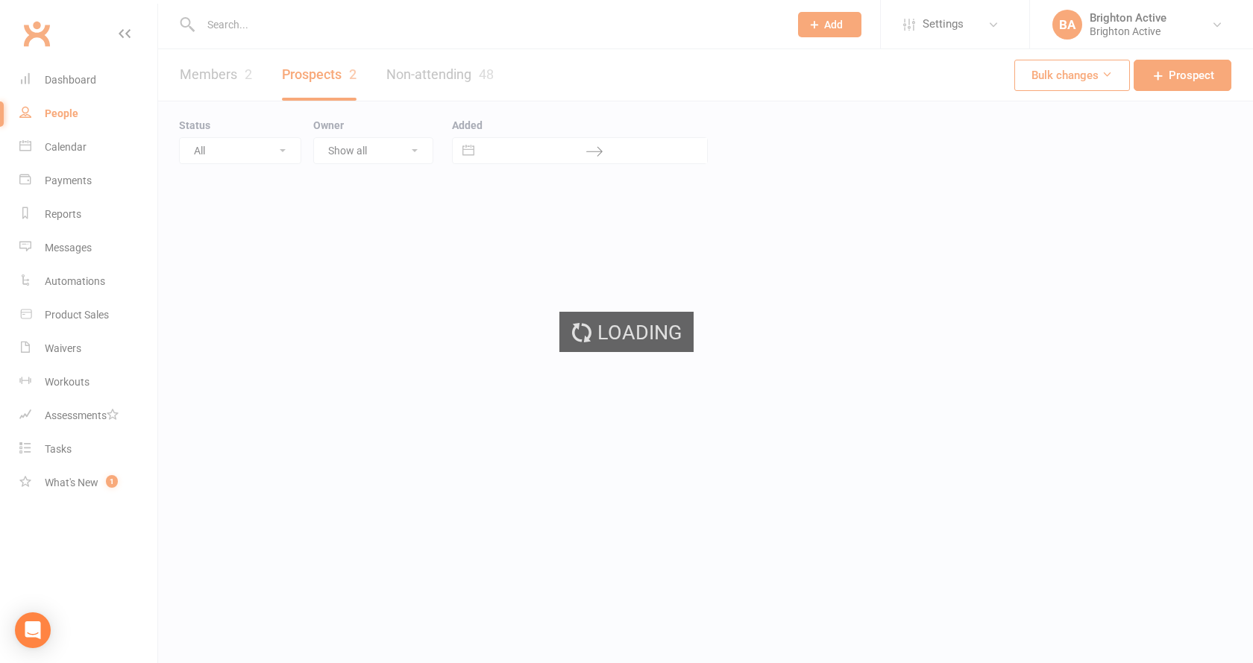
select select "100"
click at [226, 75] on link "Members 153" at bounding box center [223, 74] width 87 height 51
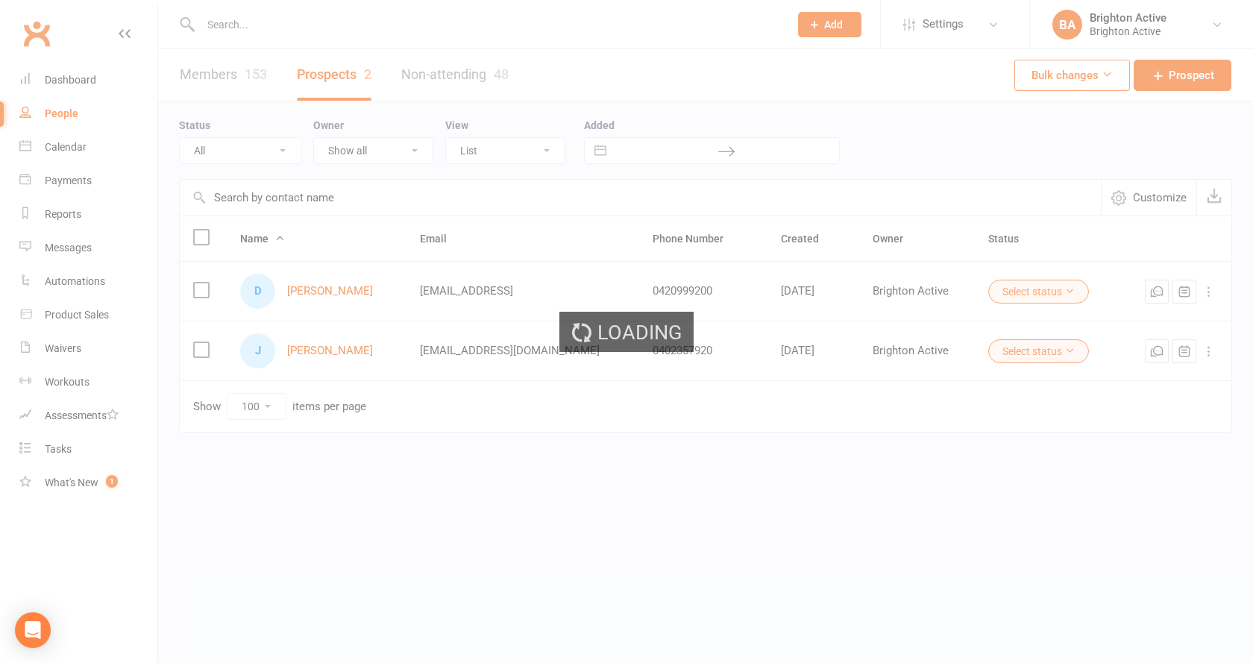
select select "true"
select select "100"
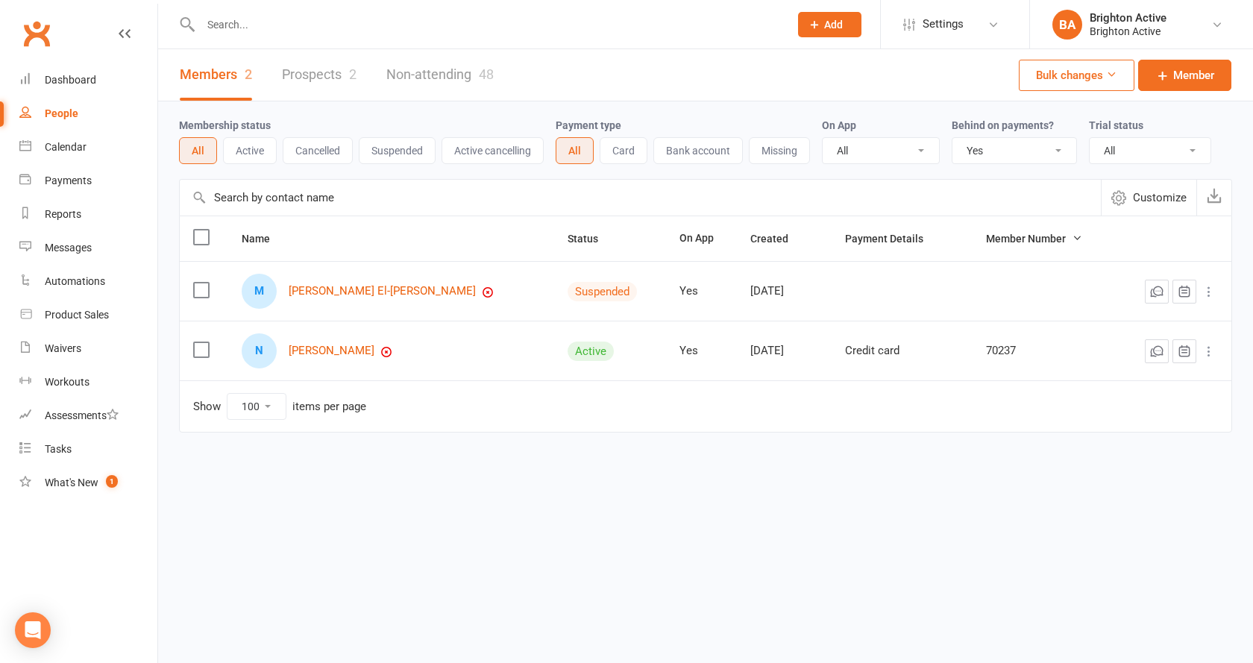
click at [1037, 141] on select "All No Yes" at bounding box center [1015, 150] width 124 height 25
select select
click at [954, 139] on select "All No Yes" at bounding box center [1015, 150] width 124 height 25
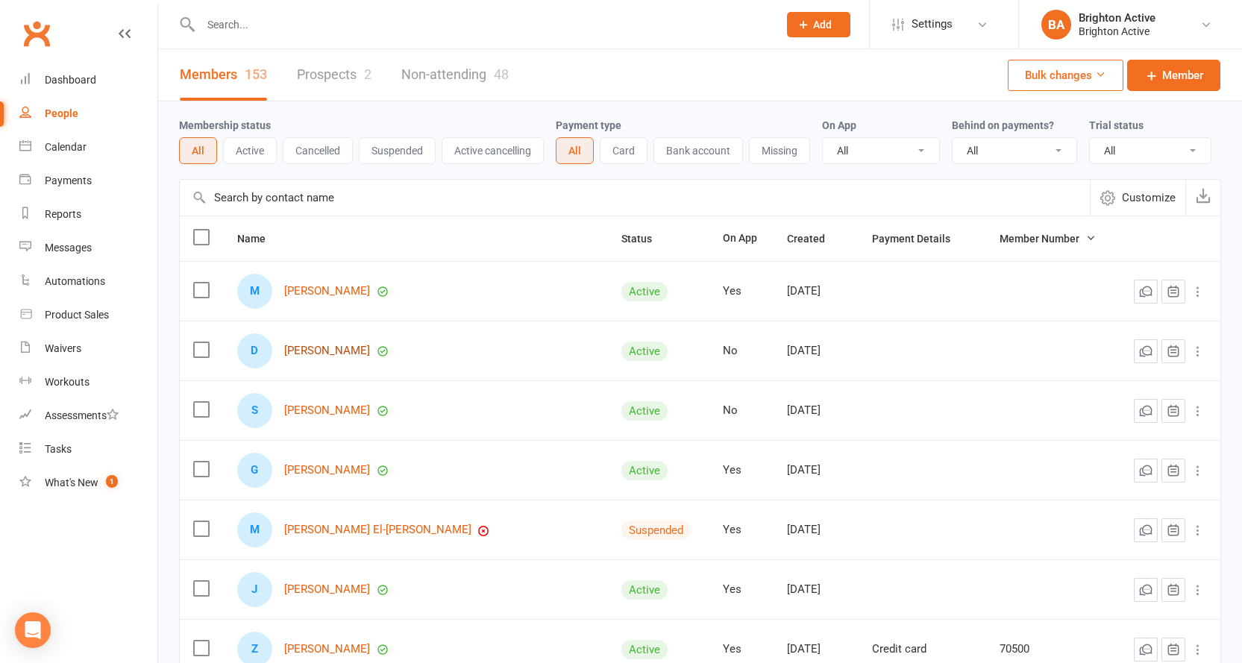
click at [337, 354] on link "[PERSON_NAME]" at bounding box center [327, 351] width 86 height 13
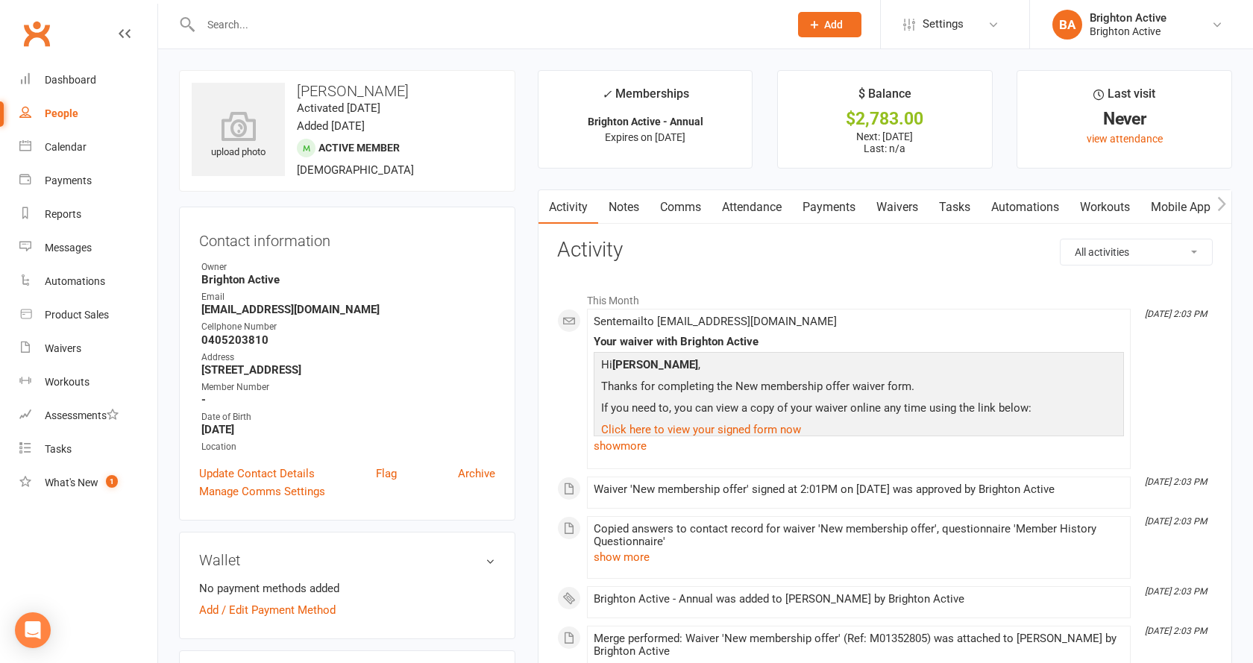
select select "100"
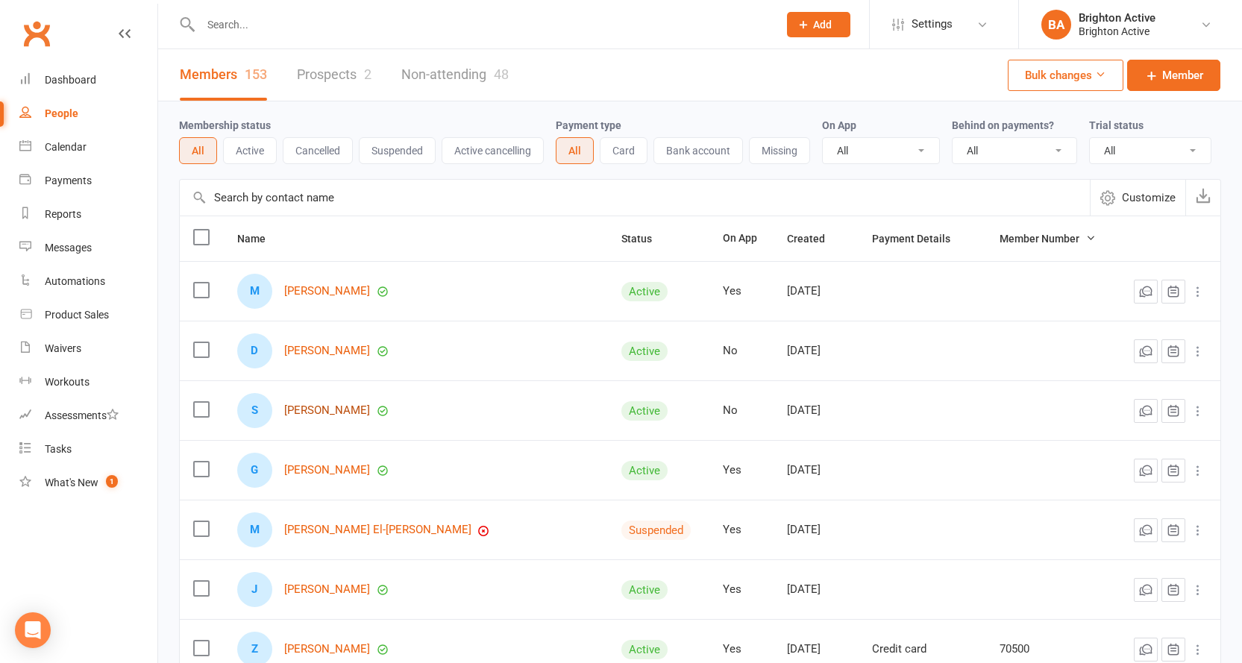
click at [325, 411] on link "[PERSON_NAME]" at bounding box center [327, 410] width 86 height 13
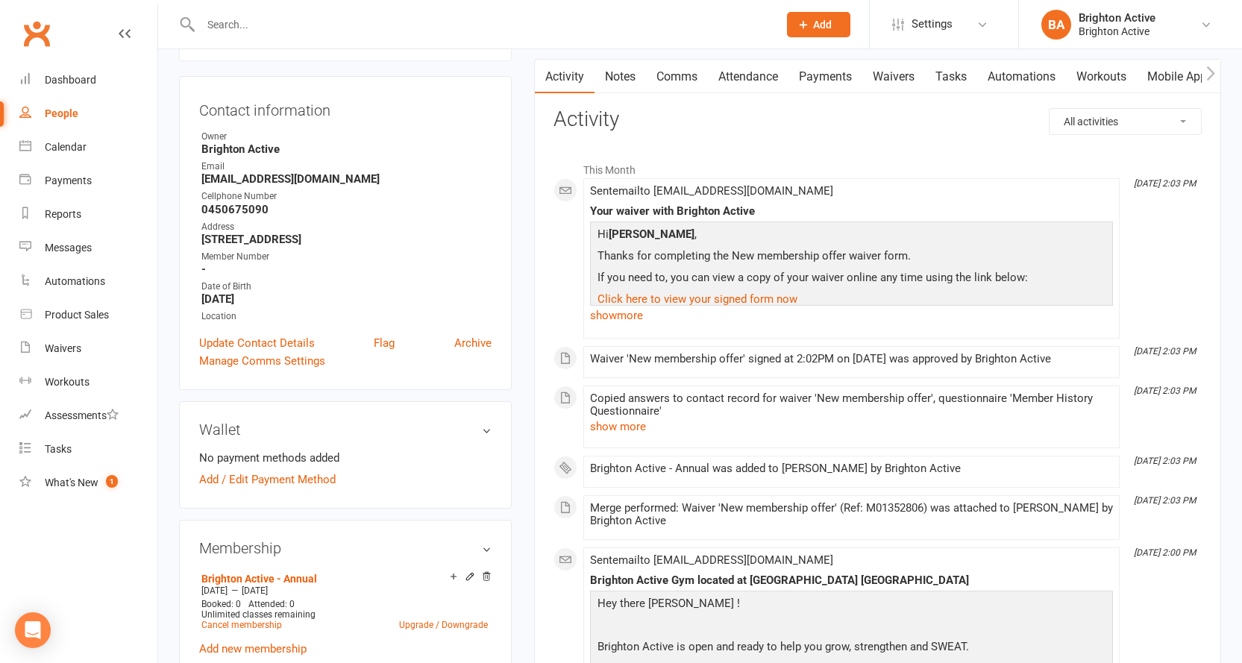
scroll to position [224, 0]
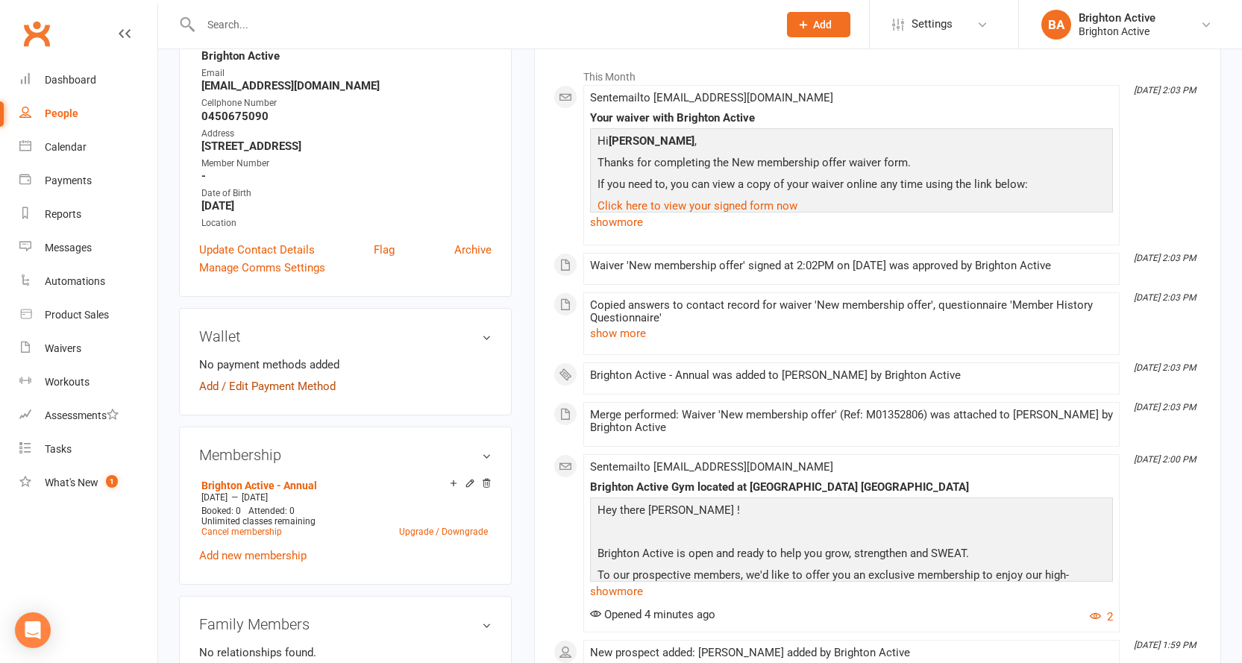
click at [268, 390] on link "Add / Edit Payment Method" at bounding box center [267, 387] width 137 height 18
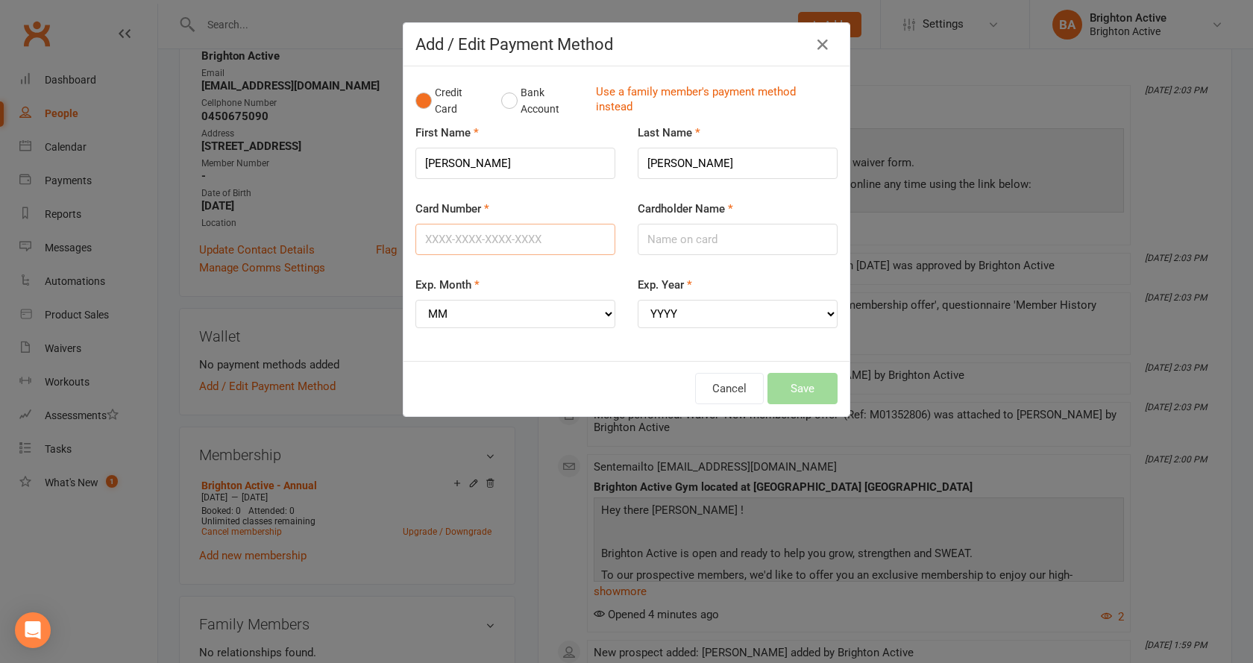
click at [460, 240] on input "Card Number" at bounding box center [516, 239] width 200 height 31
type input "5163610229315740"
click at [669, 234] on input "Cardholder Name" at bounding box center [738, 239] width 200 height 31
click at [694, 242] on input "Sarah Mc Evoy" at bounding box center [738, 239] width 200 height 31
type input "[PERSON_NAME]"
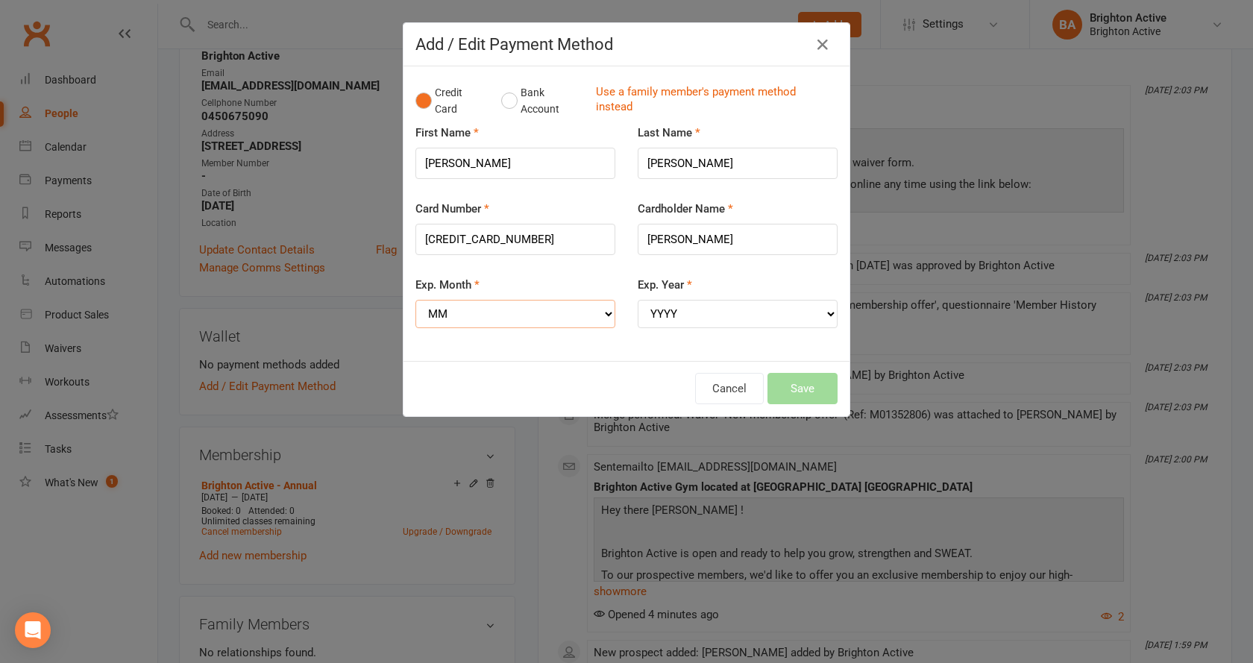
click at [603, 313] on select "MM 01 02 03 04 05 06 07 08 09 10 11 12" at bounding box center [516, 314] width 200 height 28
select select "10"
click at [416, 300] on select "MM 01 02 03 04 05 06 07 08 09 10 11 12" at bounding box center [516, 314] width 200 height 28
click at [745, 320] on select "YYYY 2025 2026 2027 2028 2029 2030 2031 2032 2033 2034" at bounding box center [738, 314] width 200 height 28
select select "2029"
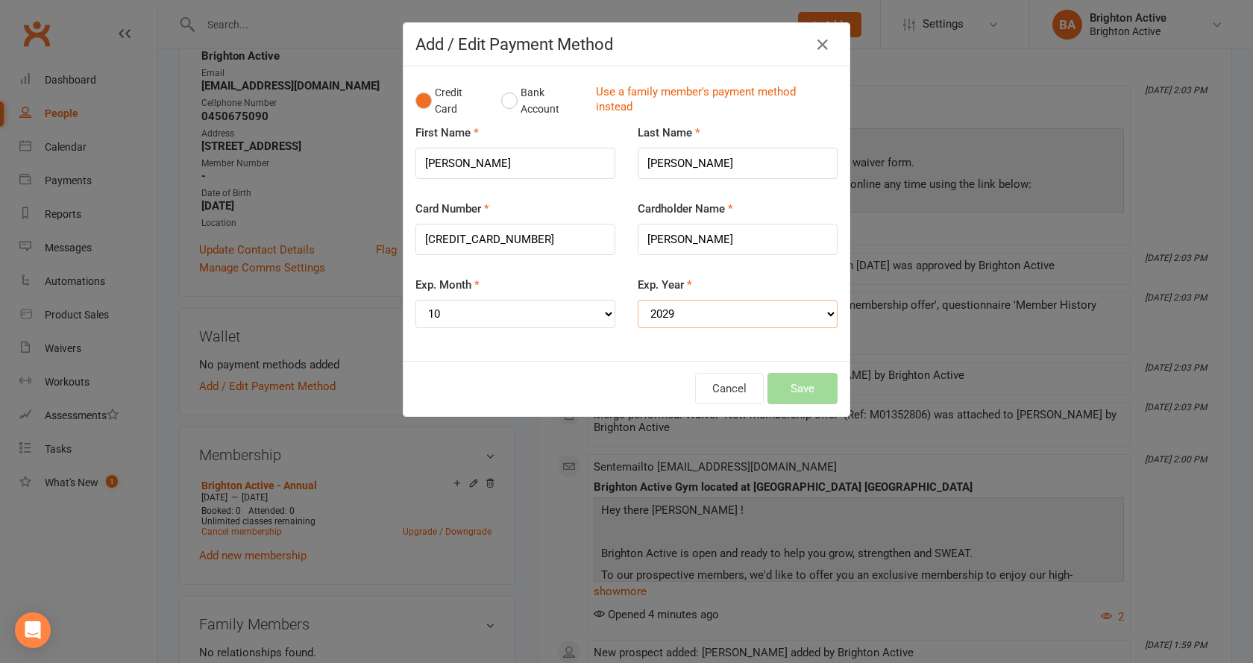
click at [638, 300] on select "YYYY 2025 2026 2027 2028 2029 2030 2031 2032 2033 2034" at bounding box center [738, 314] width 200 height 28
click at [784, 388] on button "Save" at bounding box center [803, 388] width 70 height 31
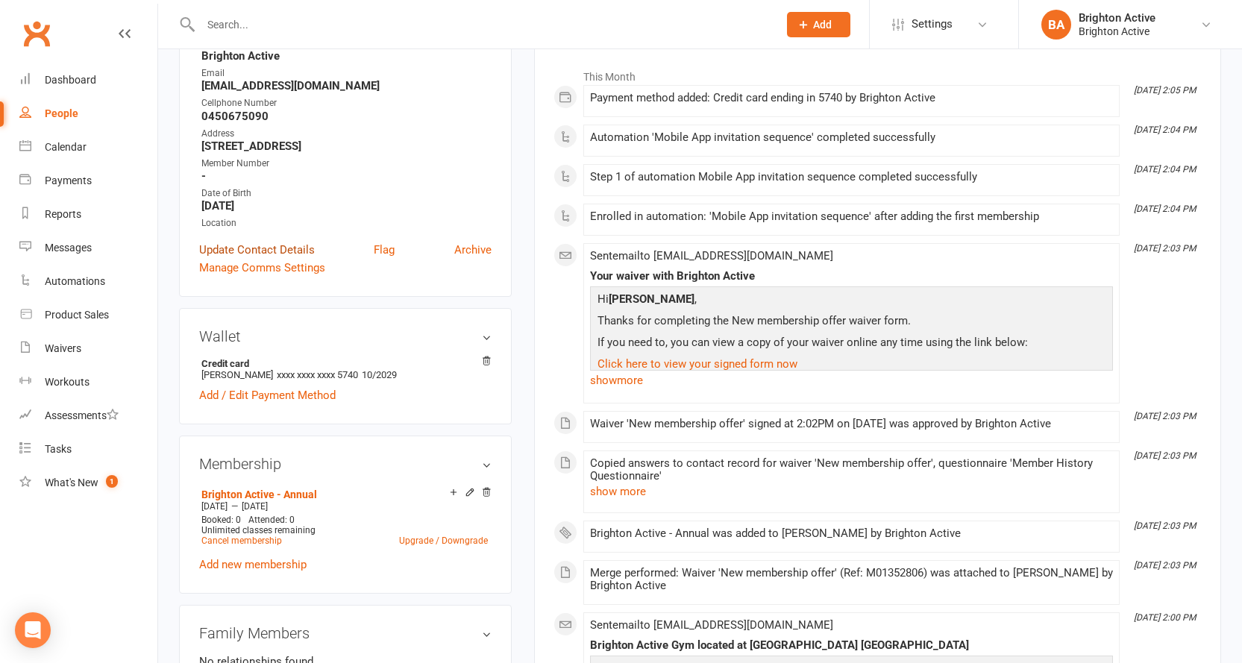
click at [258, 252] on link "Update Contact Details" at bounding box center [257, 250] width 116 height 18
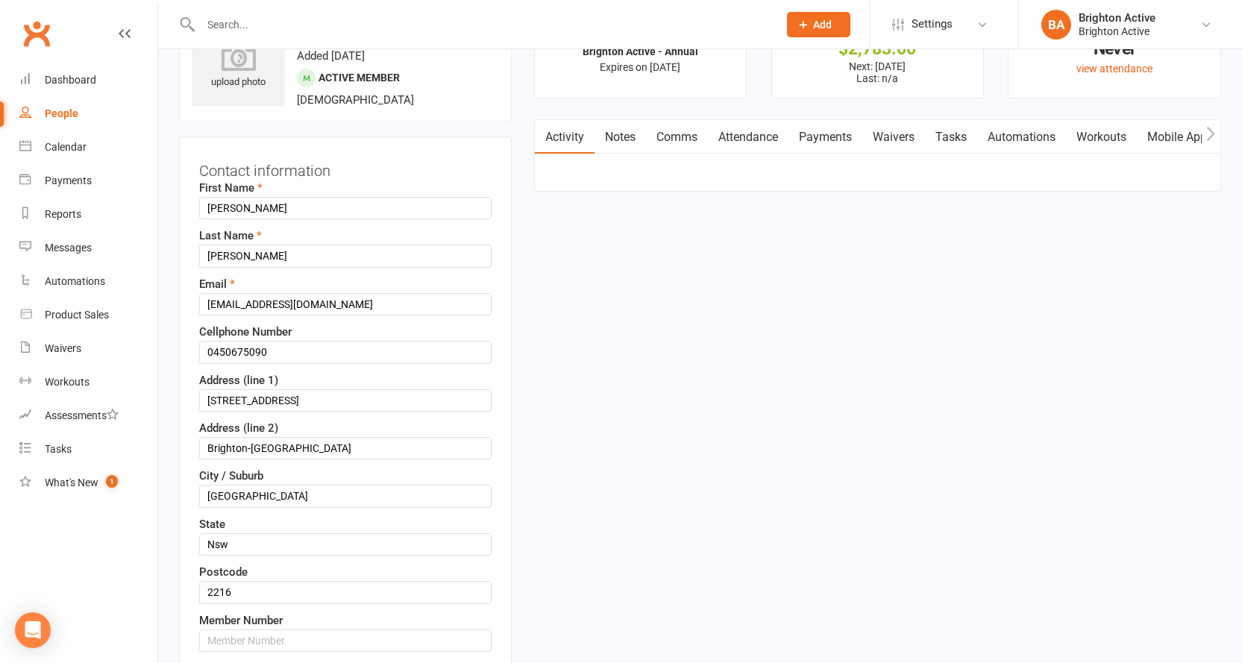
scroll to position [294, 0]
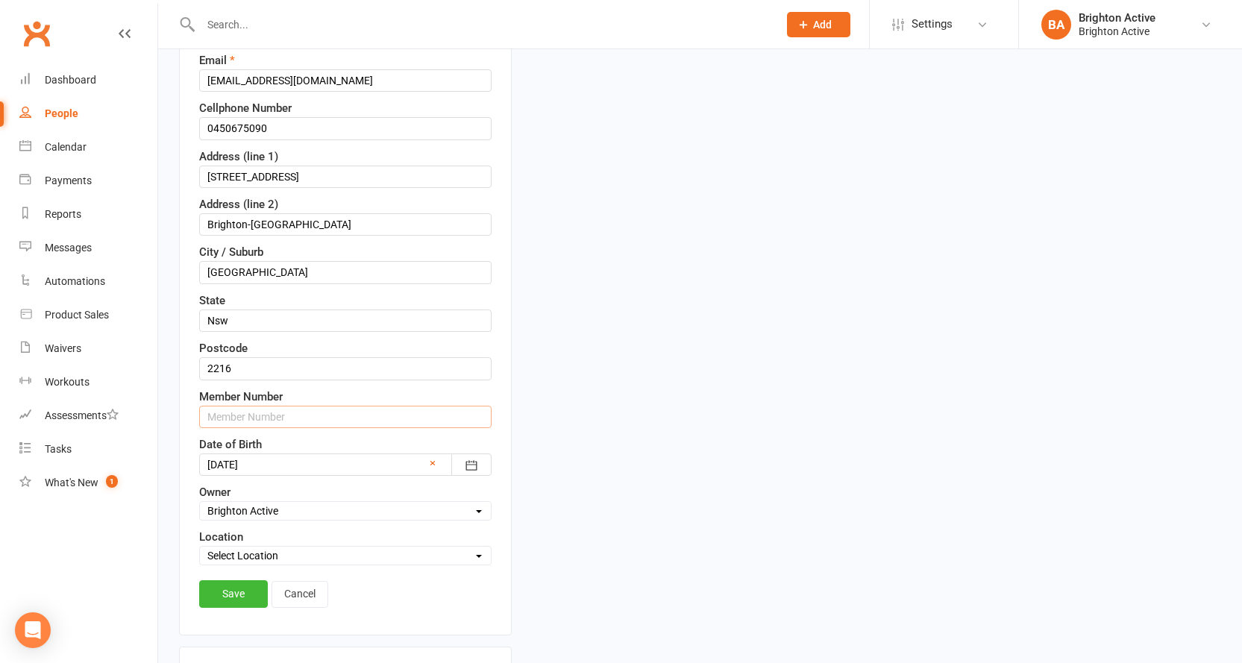
click at [287, 416] on input "text" at bounding box center [345, 417] width 292 height 22
type input "70494"
click at [226, 589] on link "Save" at bounding box center [233, 593] width 69 height 27
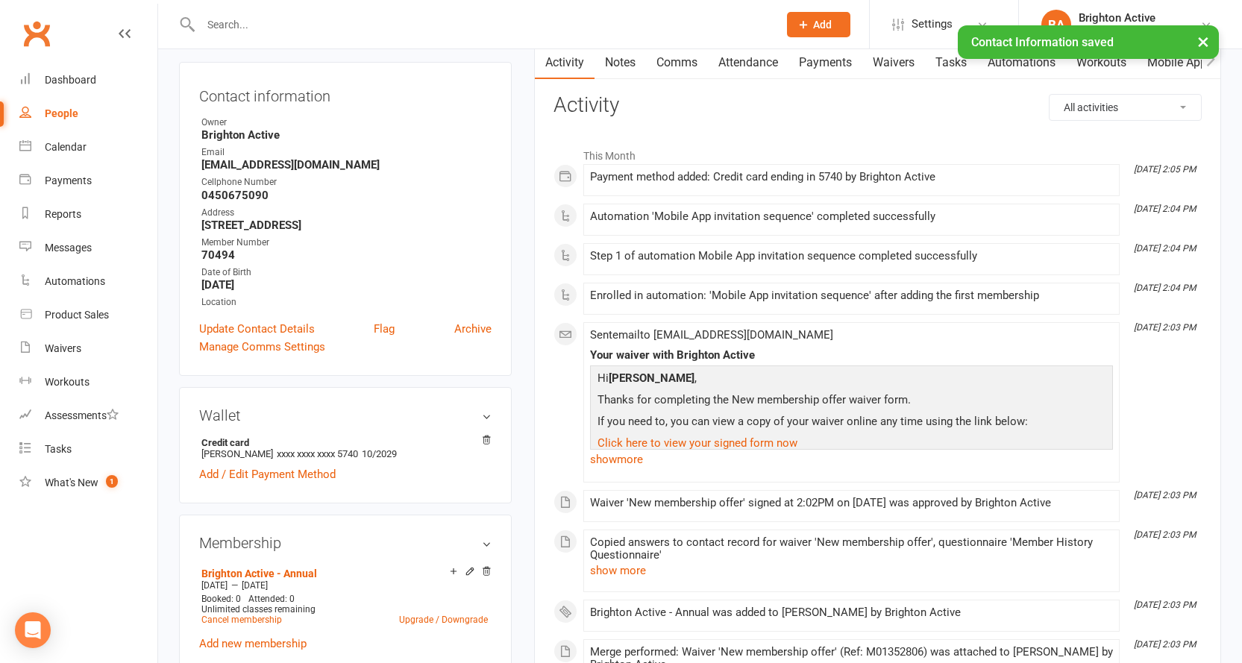
scroll to position [0, 0]
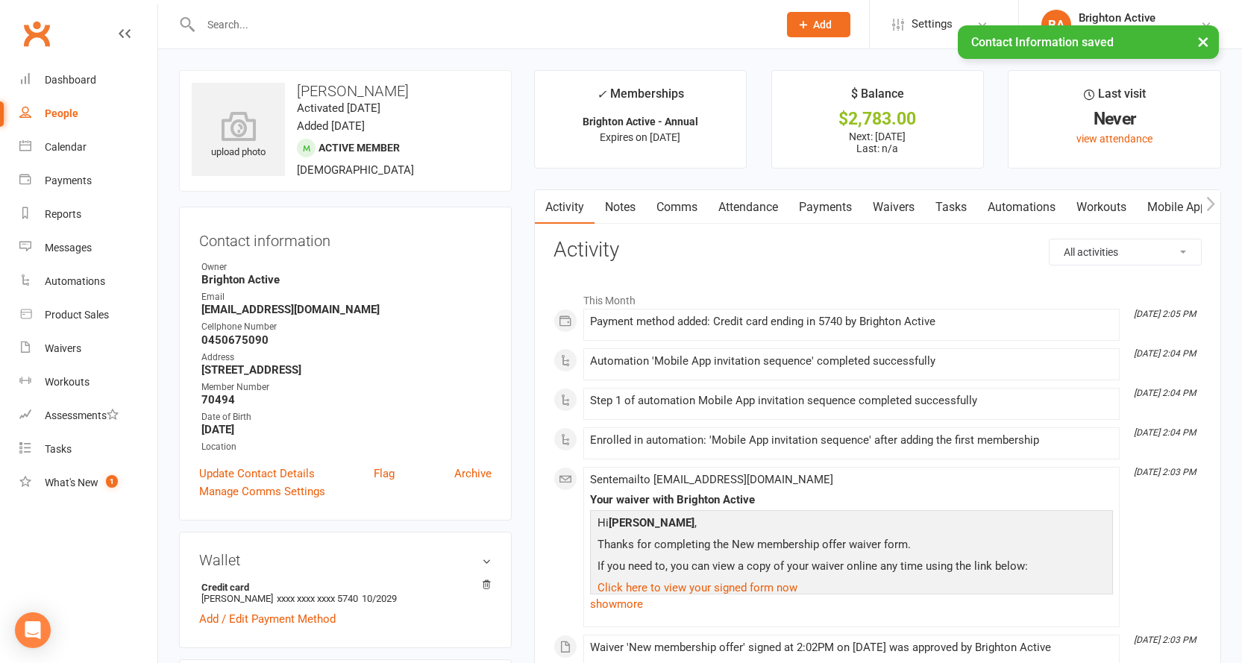
click at [823, 213] on link "Payments" at bounding box center [826, 207] width 74 height 34
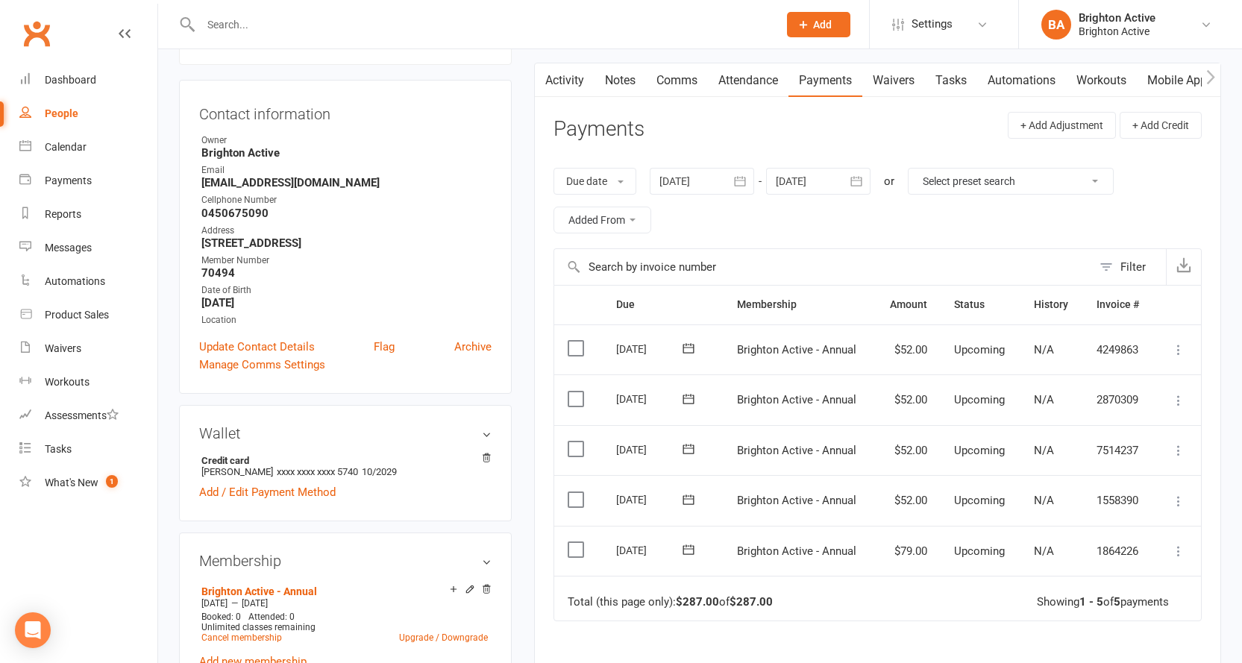
scroll to position [224, 0]
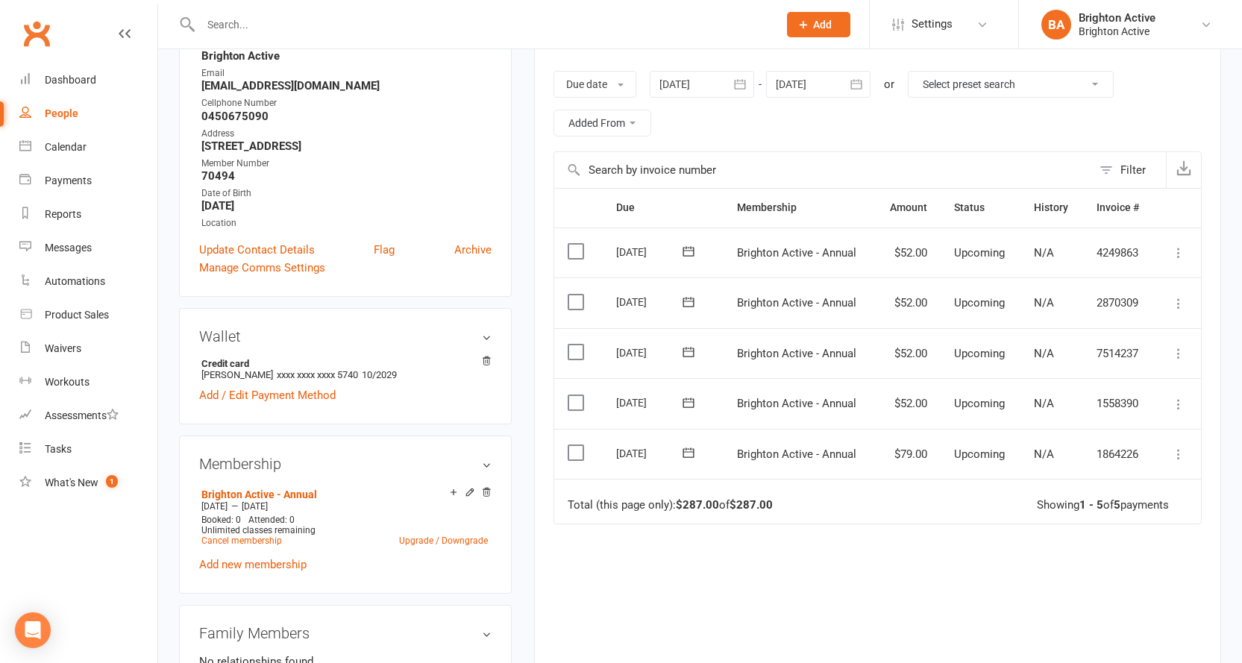
click at [1181, 451] on icon at bounding box center [1178, 454] width 15 height 15
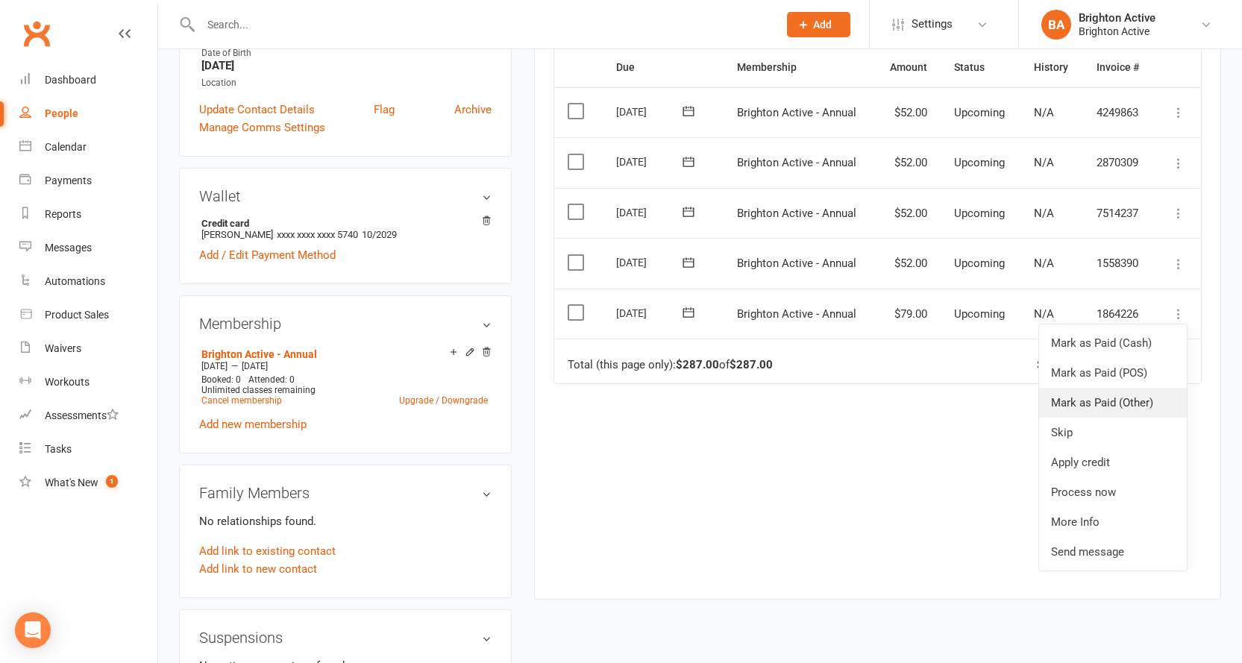
scroll to position [373, 0]
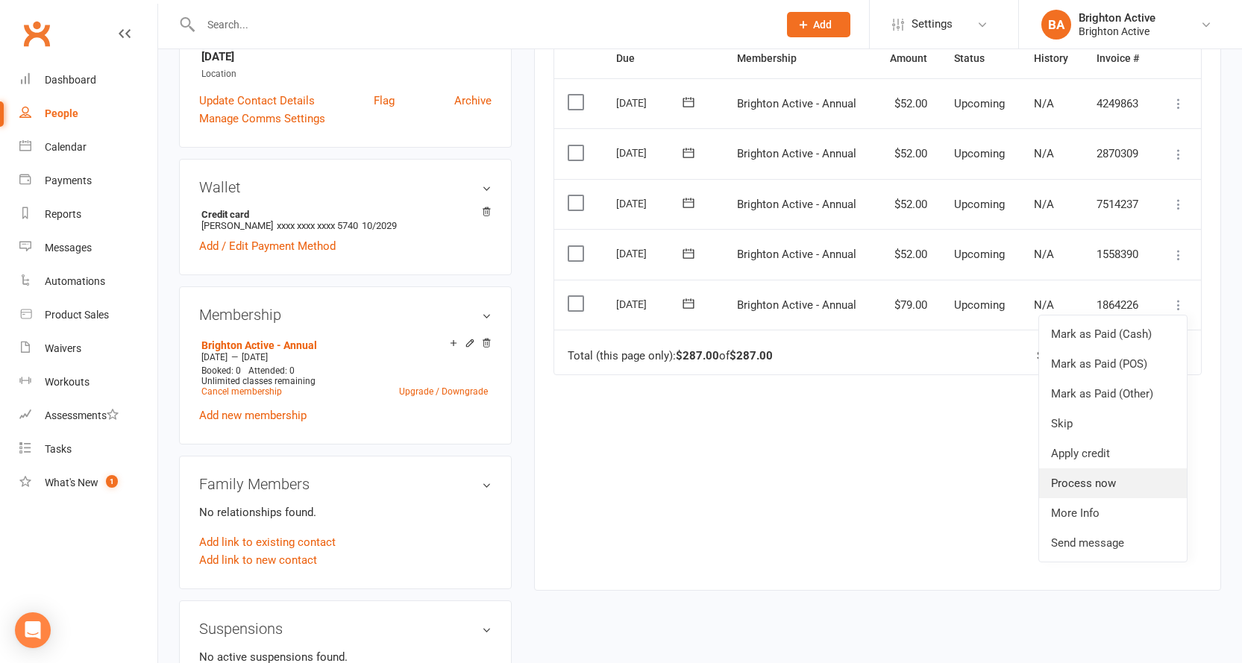
click at [1095, 488] on link "Process now" at bounding box center [1113, 484] width 148 height 30
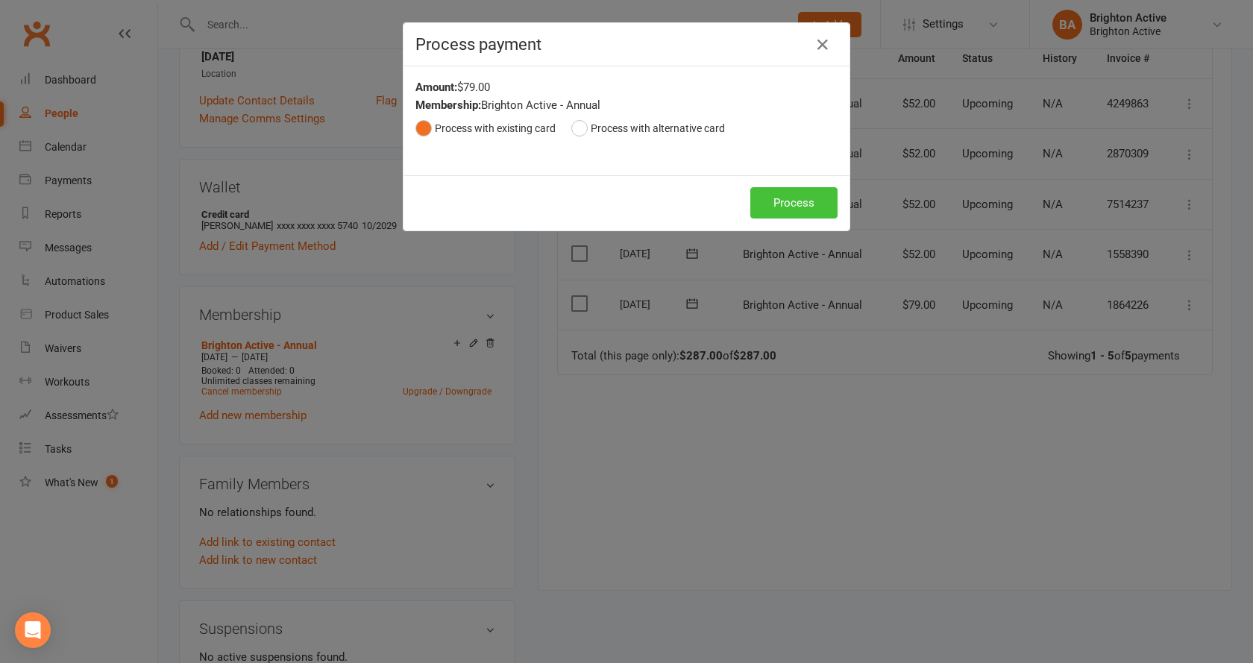
click at [774, 198] on button "Process" at bounding box center [794, 202] width 87 height 31
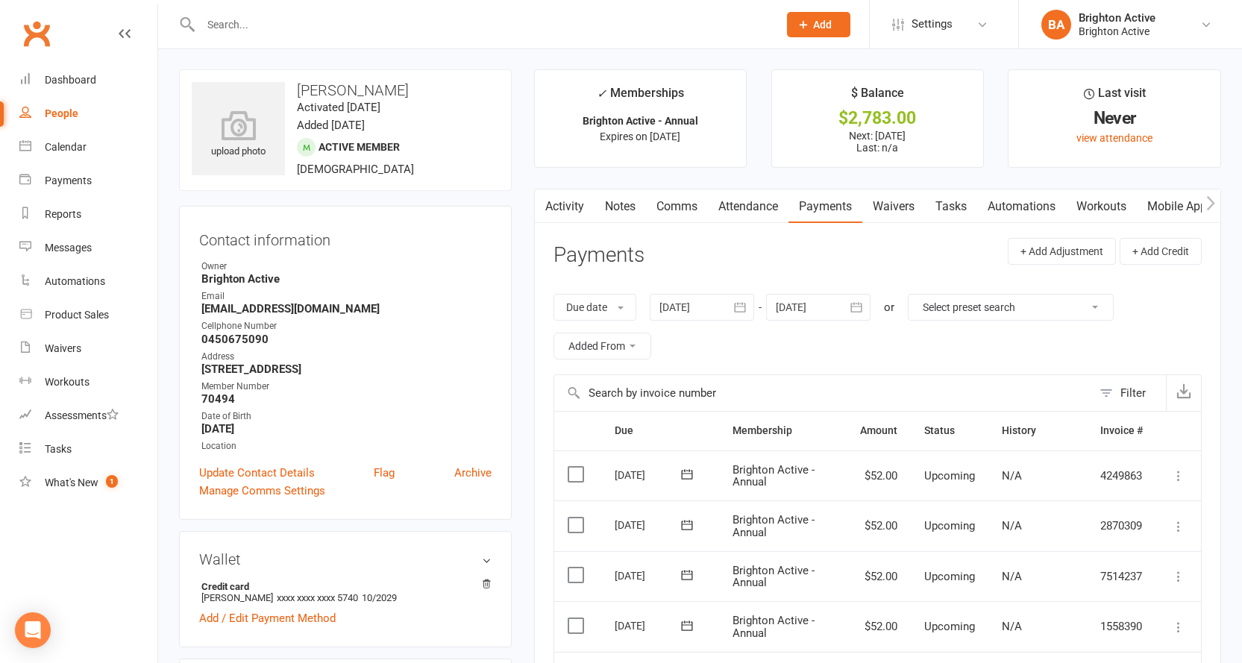
scroll to position [0, 0]
click at [85, 113] on link "People" at bounding box center [88, 114] width 138 height 34
select select "100"
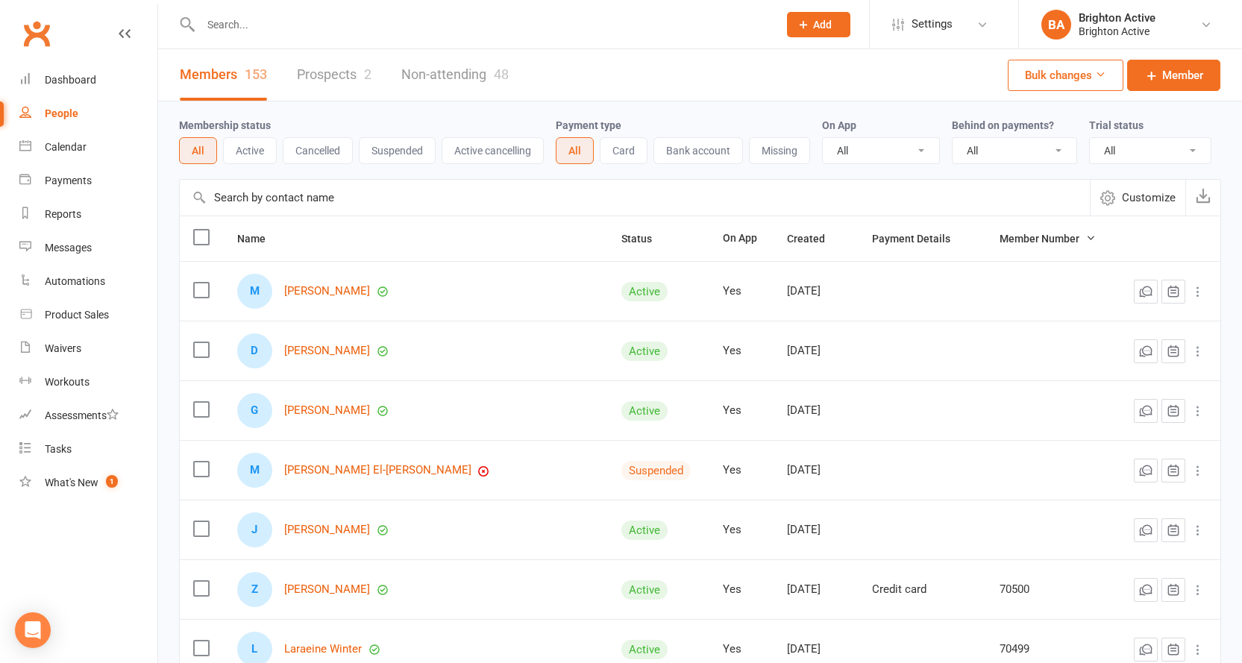
click at [354, 26] on input "text" at bounding box center [482, 24] width 572 height 21
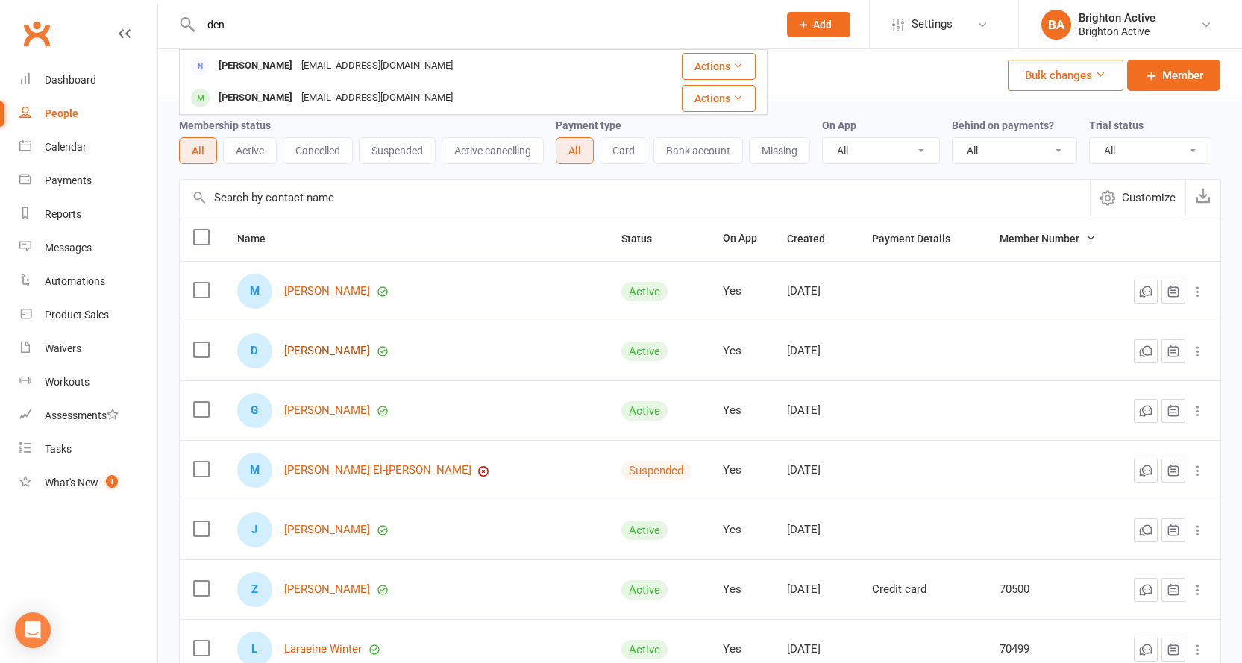
type input "den"
click at [334, 354] on link "[PERSON_NAME]" at bounding box center [327, 351] width 86 height 13
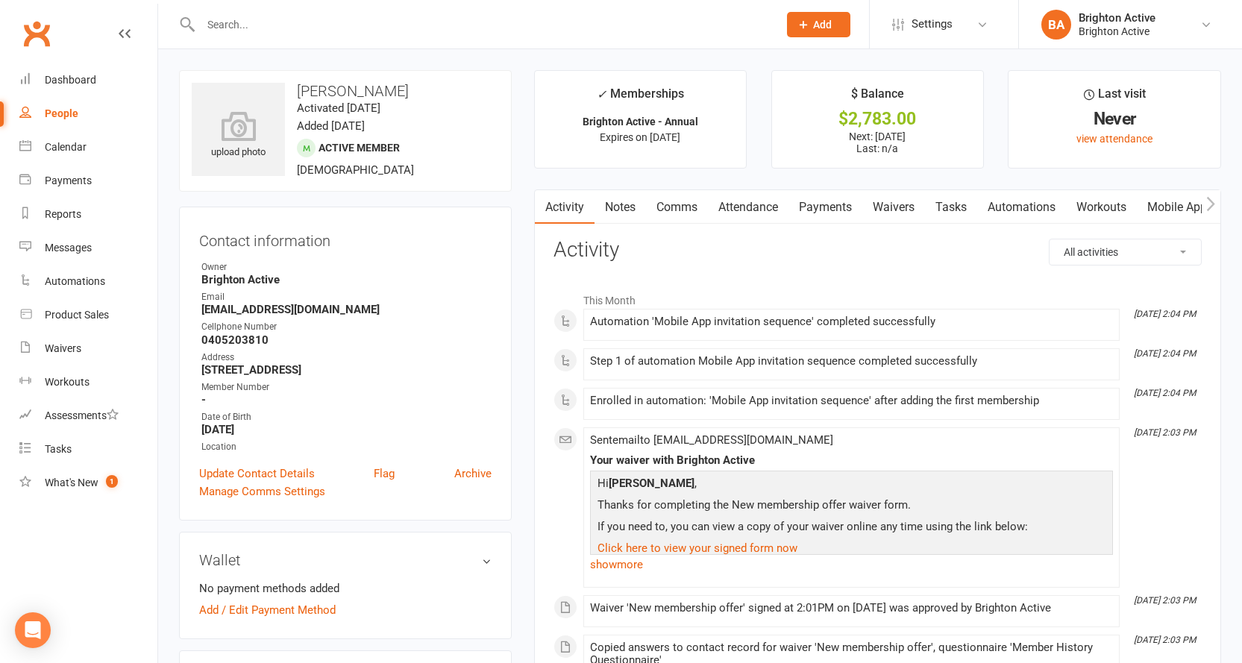
scroll to position [149, 0]
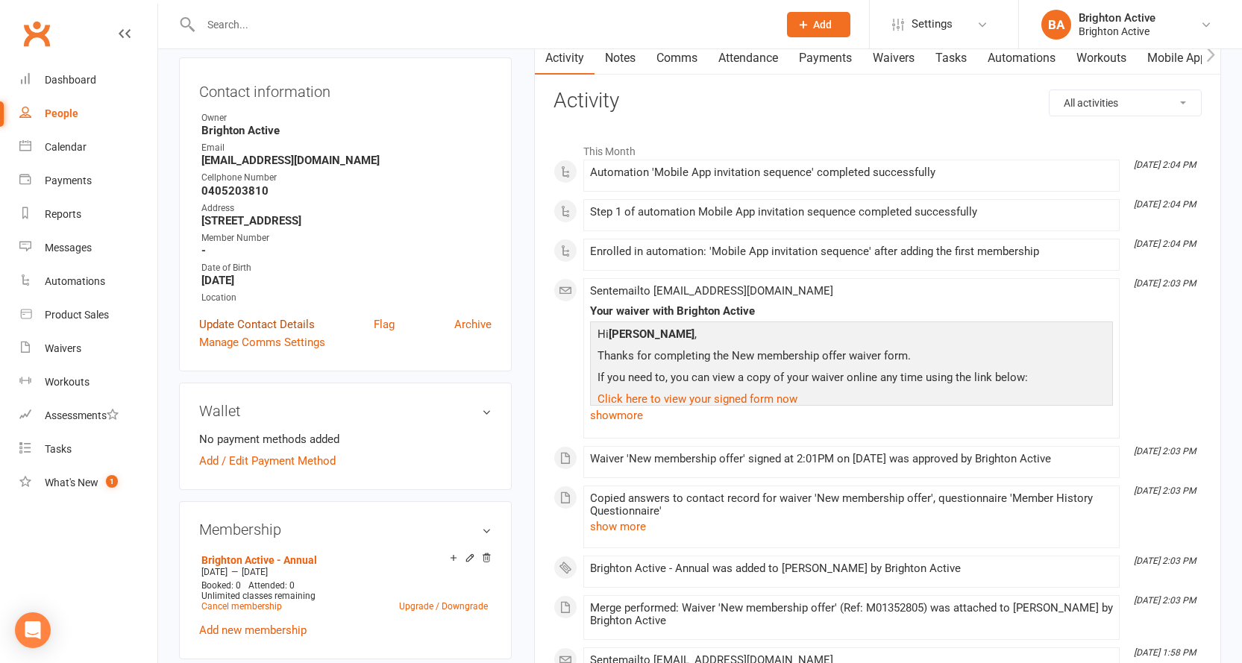
click at [250, 320] on link "Update Contact Details" at bounding box center [257, 325] width 116 height 18
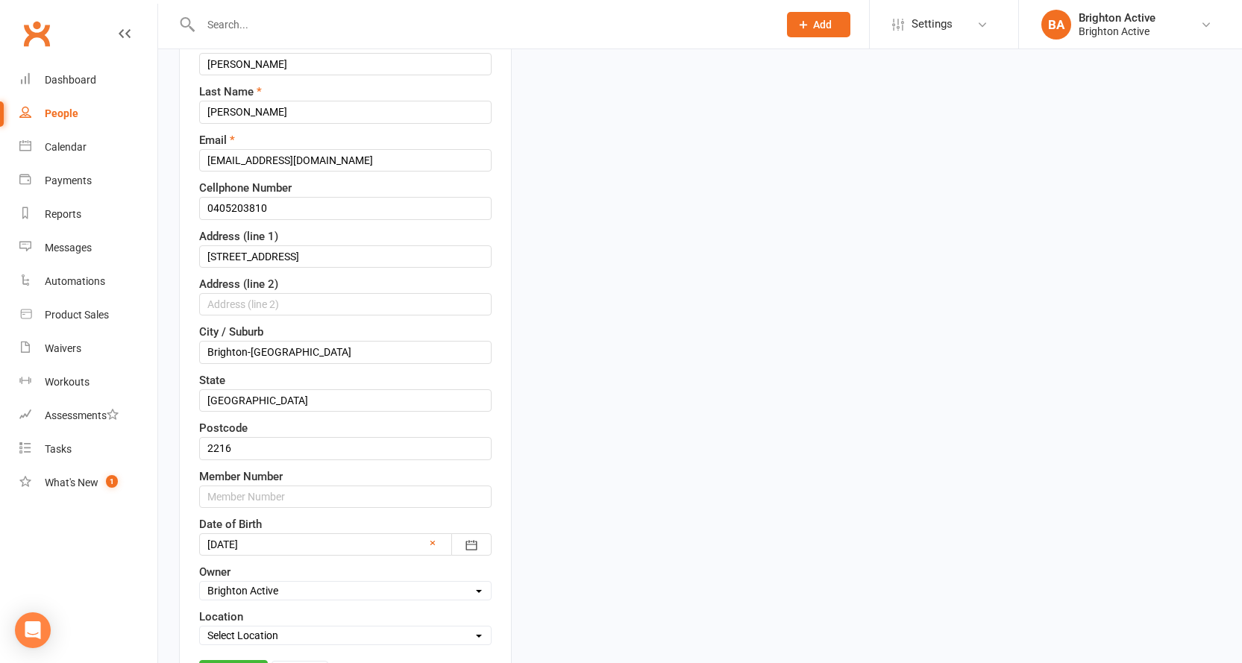
scroll to position [219, 0]
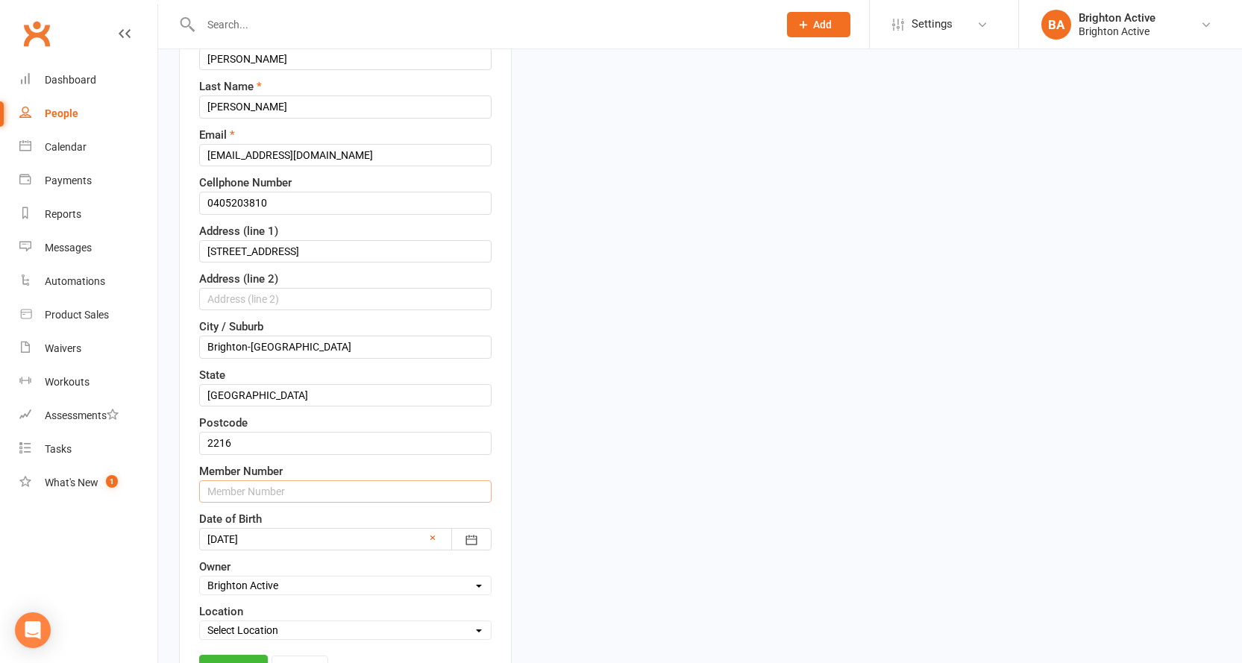
click at [278, 495] on input "text" at bounding box center [345, 491] width 292 height 22
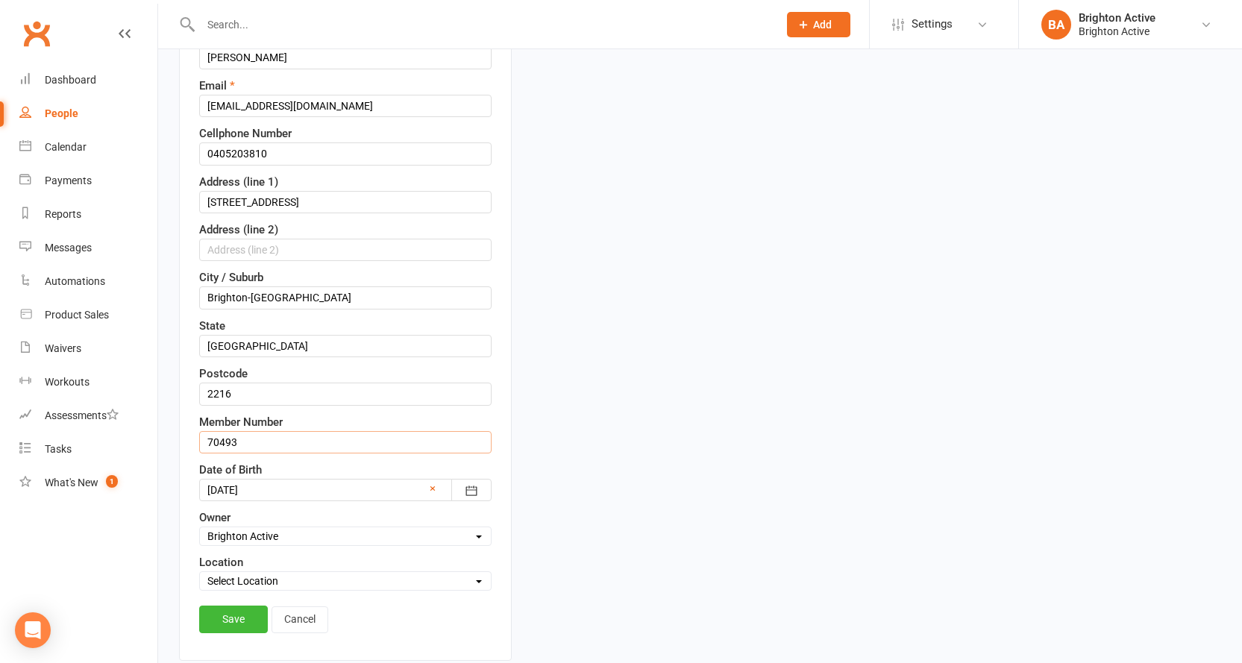
scroll to position [369, 0]
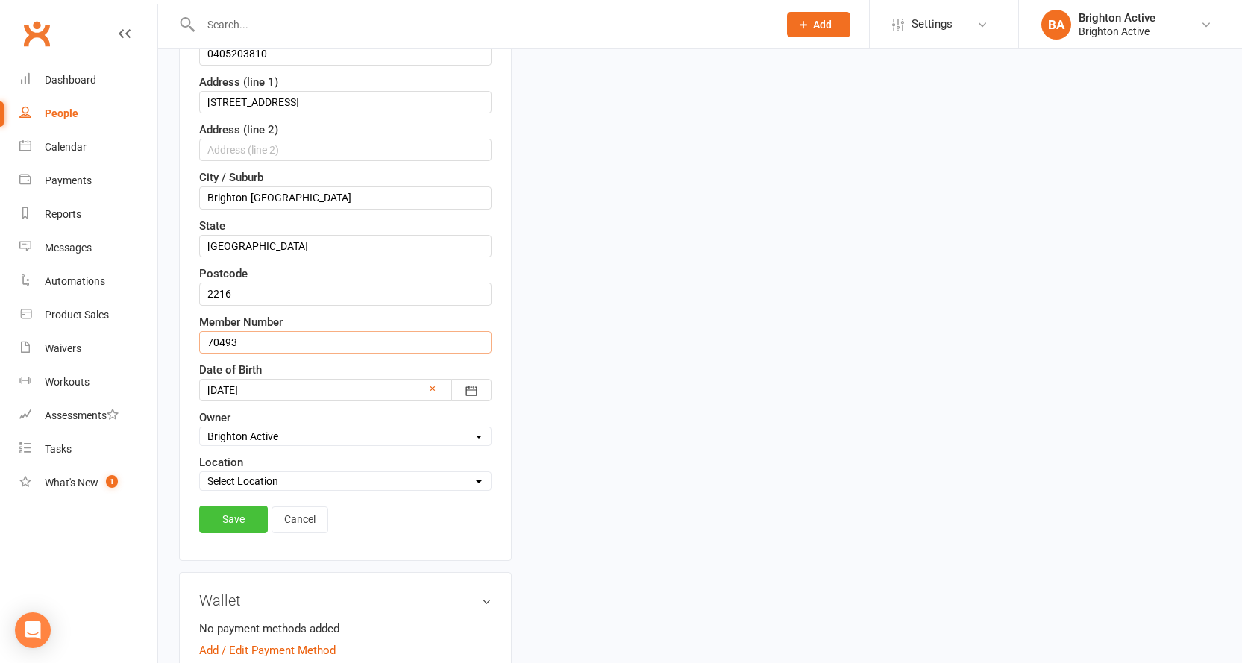
type input "70493"
click at [227, 521] on link "Save" at bounding box center [233, 519] width 69 height 27
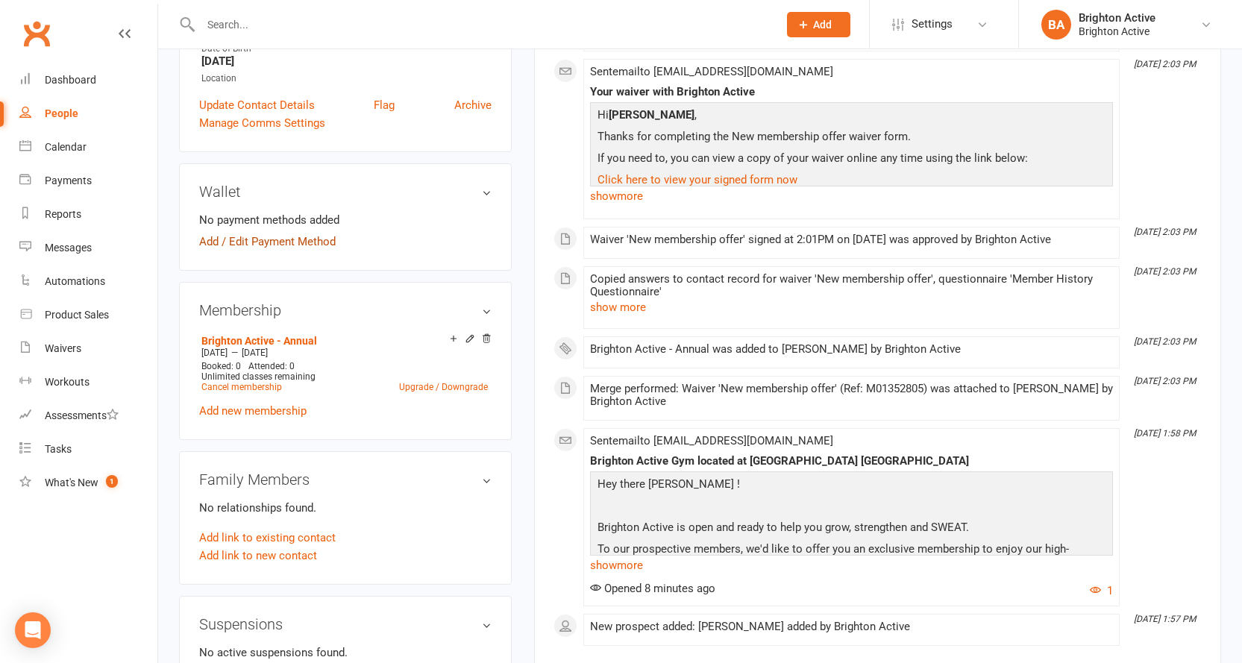
click at [257, 237] on link "Add / Edit Payment Method" at bounding box center [267, 242] width 137 height 18
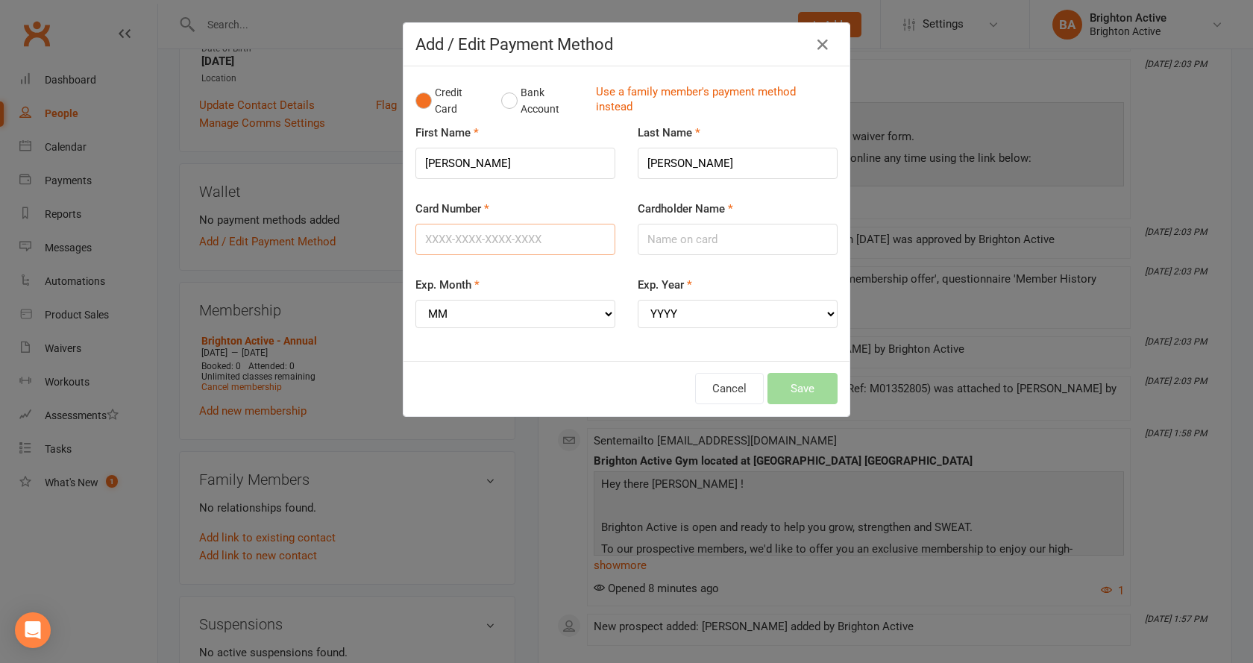
click at [489, 236] on input "Card Number" at bounding box center [516, 239] width 200 height 31
type input "5163610229315740"
click at [650, 241] on input "Cardholder Name" at bounding box center [738, 239] width 200 height 31
type input "Sarah Mc Evoy"
click at [534, 304] on select "MM 01 02 03 04 05 06 07 08 09 10 11 12" at bounding box center [516, 314] width 200 height 28
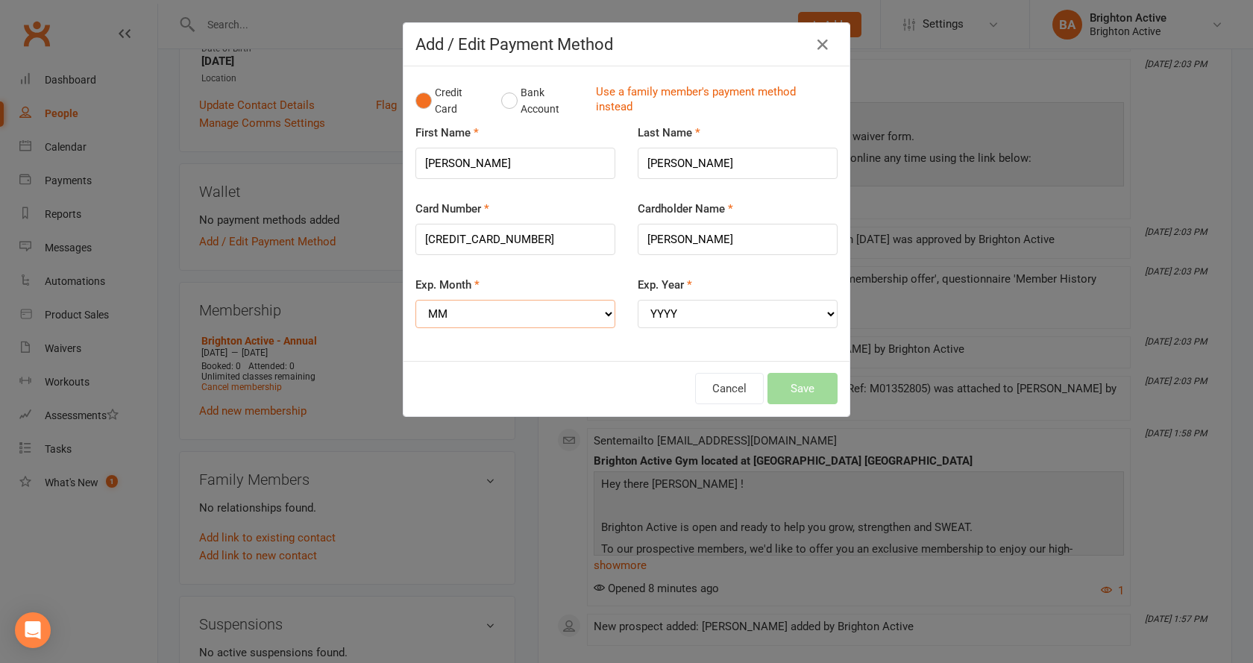
select select "10"
click at [416, 300] on select "MM 01 02 03 04 05 06 07 08 09 10 11 12" at bounding box center [516, 314] width 200 height 28
click at [673, 317] on select "YYYY 2025 2026 2027 2028 2029 2030 2031 2032 2033 2034" at bounding box center [738, 314] width 200 height 28
select select "2029"
click at [638, 300] on select "YYYY 2025 2026 2027 2028 2029 2030 2031 2032 2033 2034" at bounding box center [738, 314] width 200 height 28
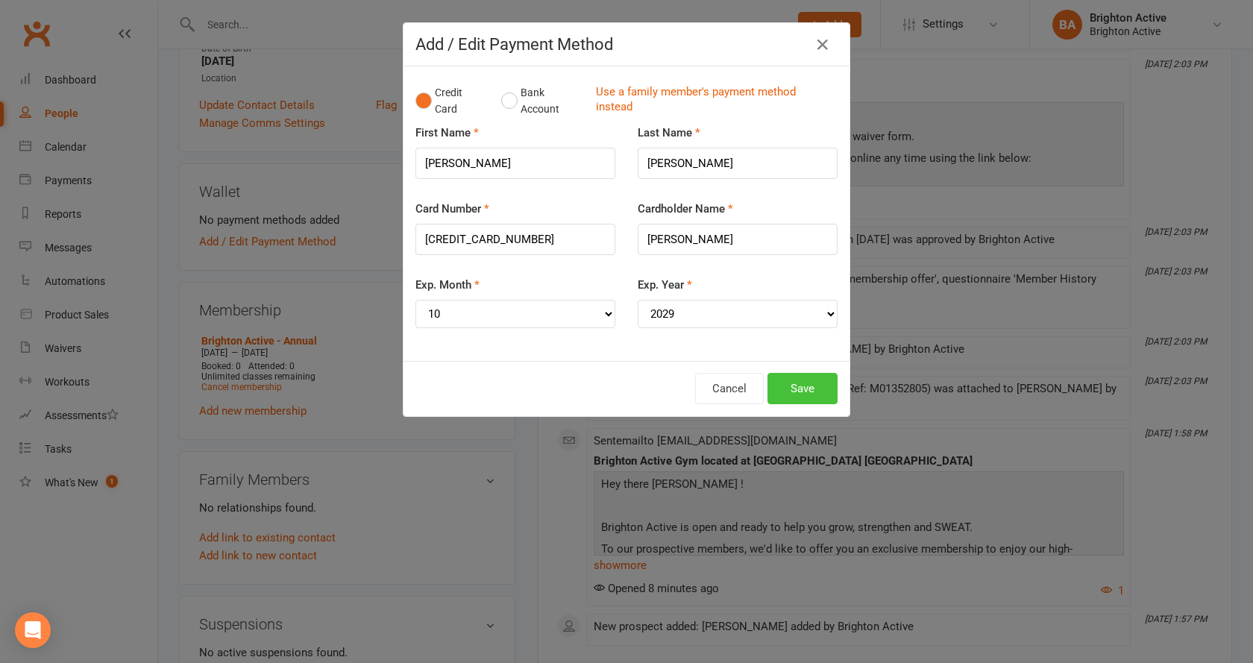
click at [793, 386] on button "Save" at bounding box center [803, 388] width 70 height 31
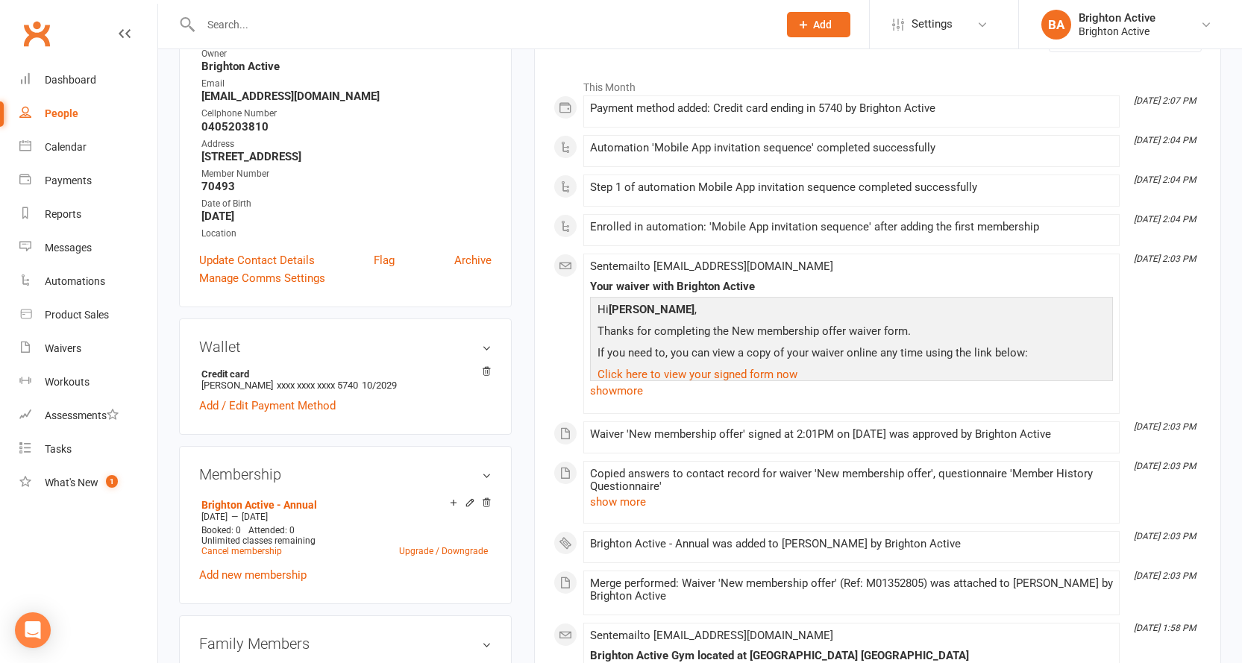
scroll to position [0, 0]
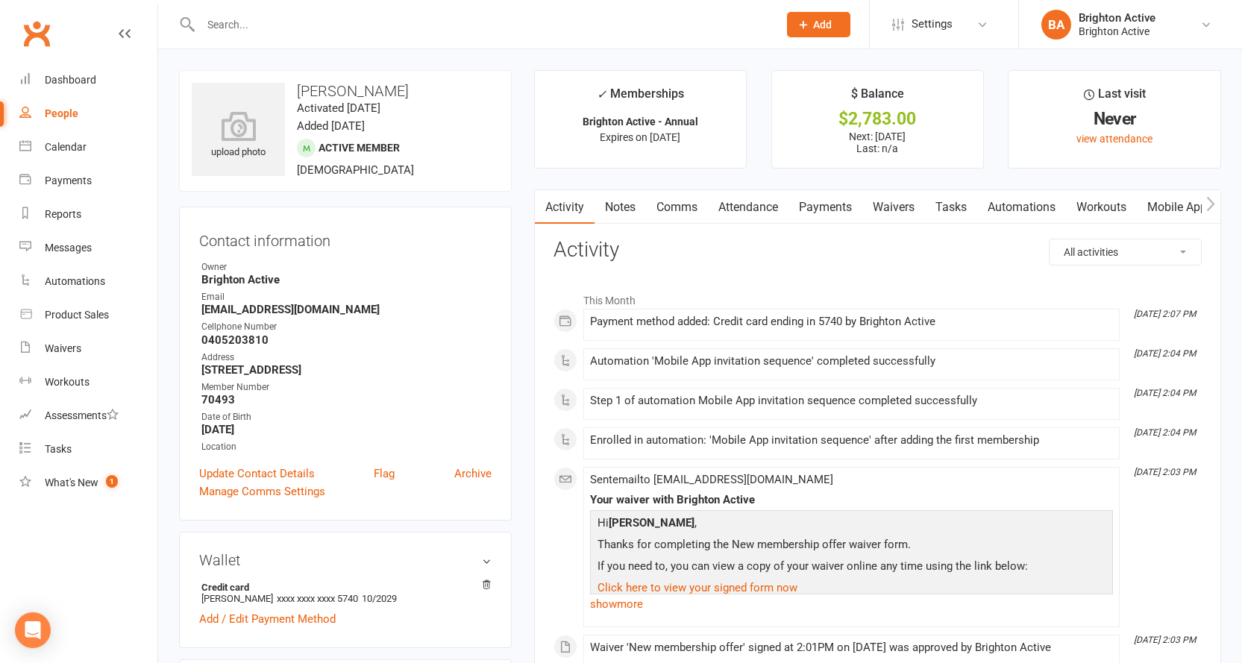
click at [835, 216] on link "Payments" at bounding box center [826, 207] width 74 height 34
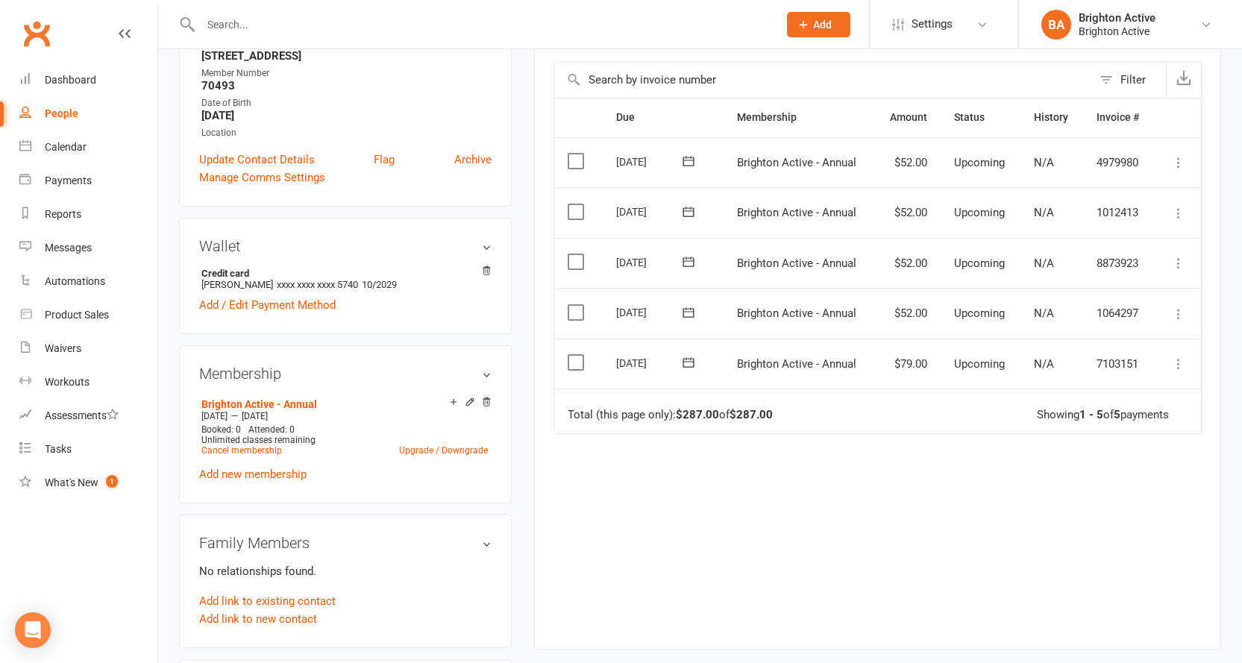
scroll to position [224, 0]
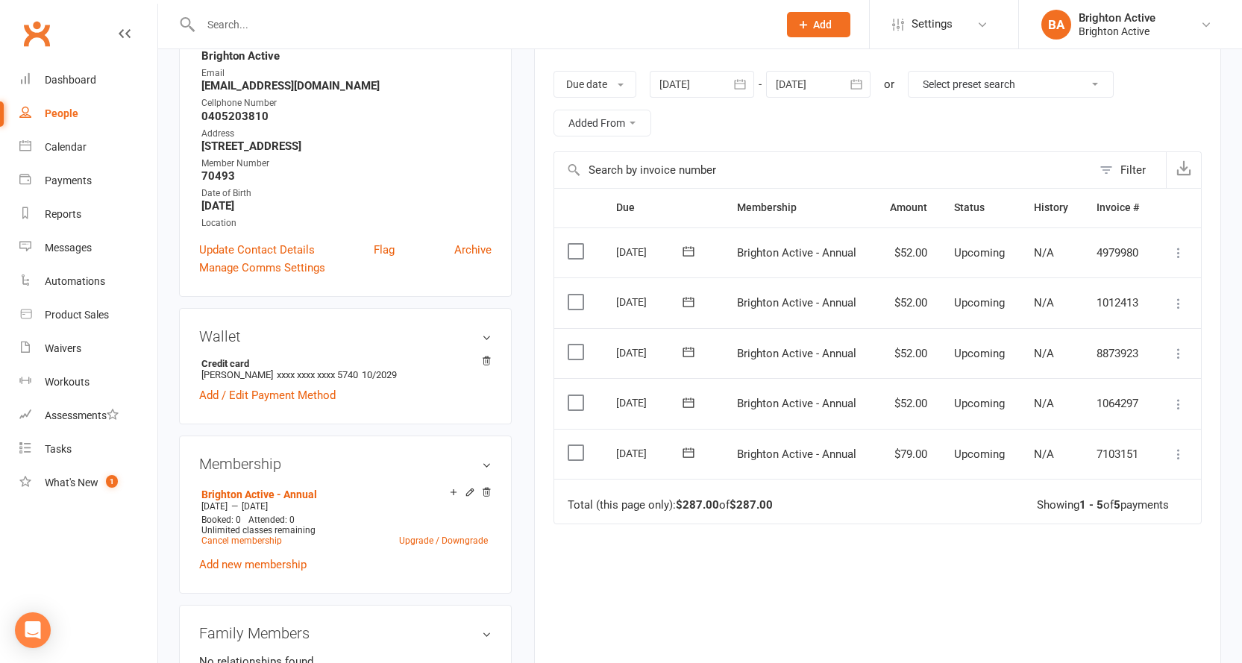
click at [1181, 454] on icon at bounding box center [1178, 454] width 15 height 15
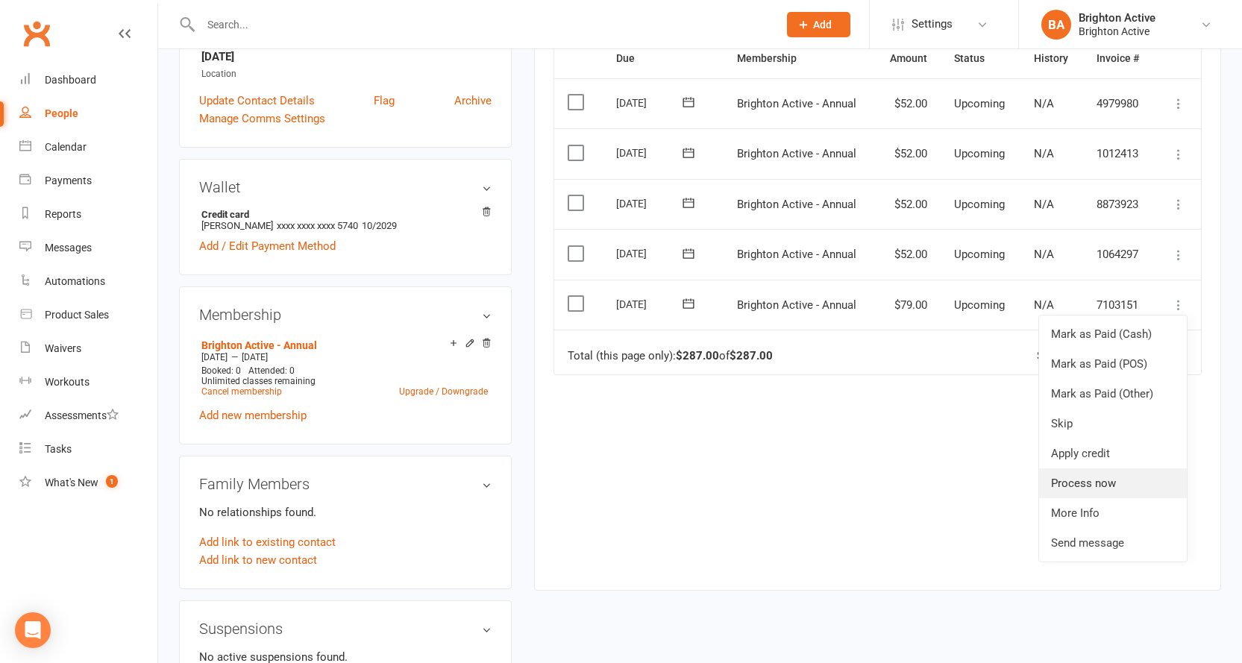
click at [1121, 484] on link "Process now" at bounding box center [1113, 484] width 148 height 30
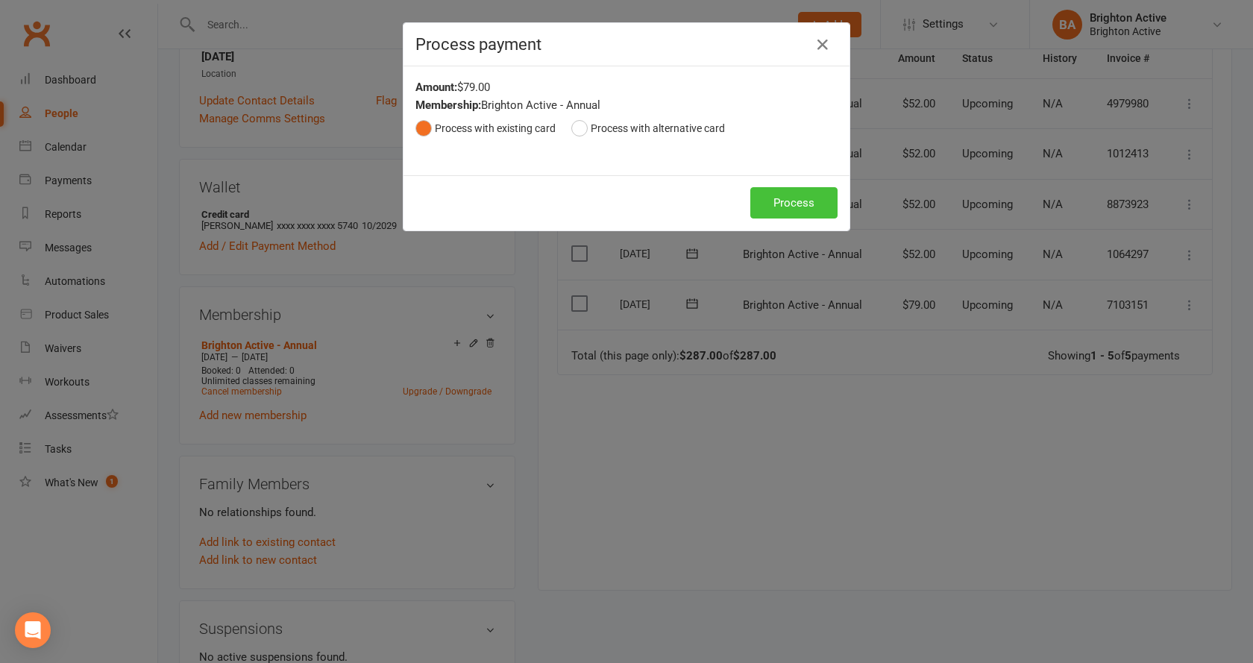
click at [786, 204] on button "Process" at bounding box center [794, 202] width 87 height 31
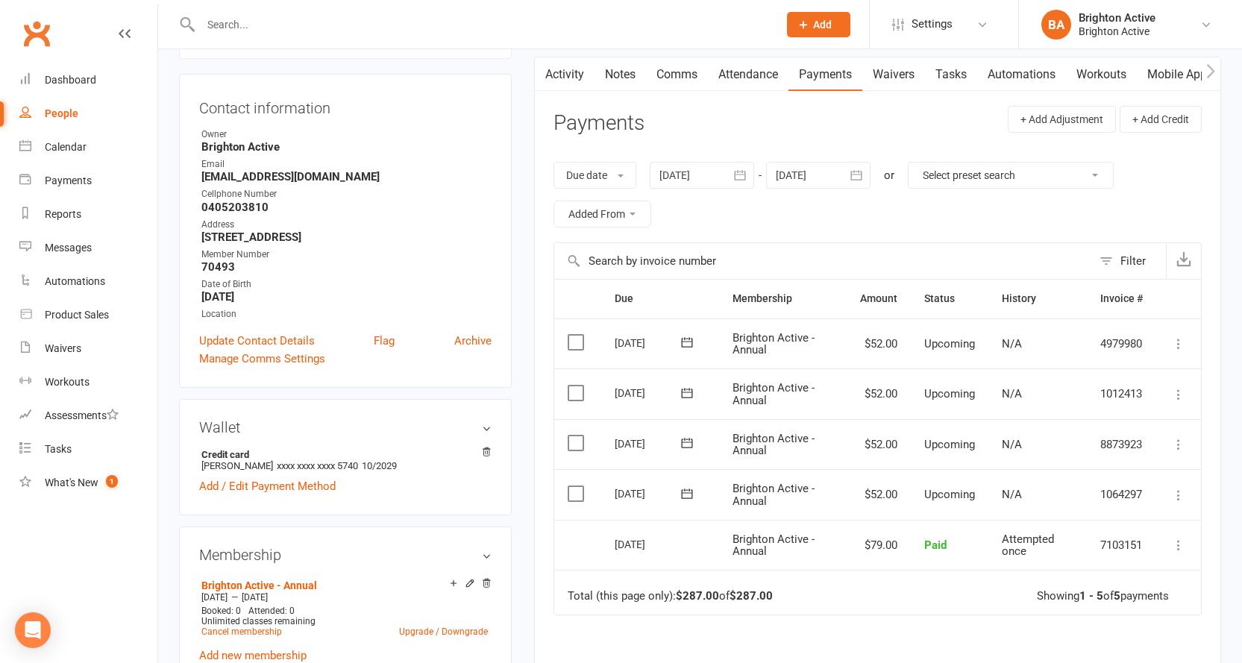
scroll to position [0, 0]
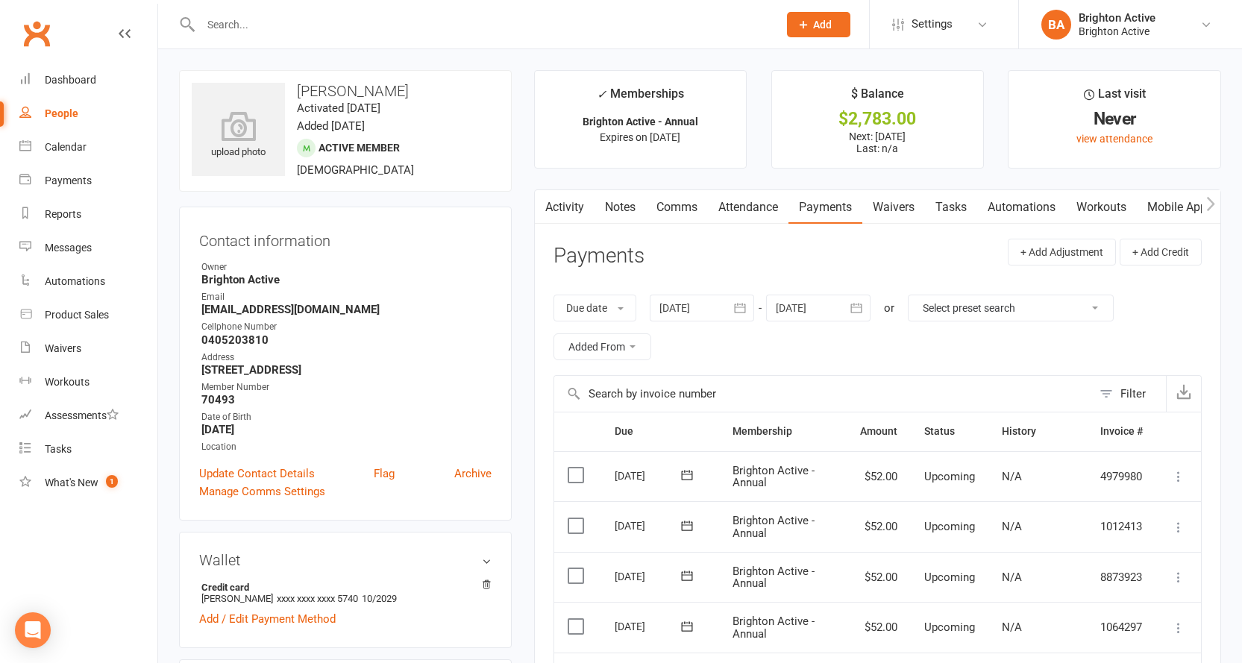
drag, startPoint x: 107, startPoint y: 110, endPoint x: 142, endPoint y: 136, distance: 43.1
click at [107, 110] on link "People" at bounding box center [88, 114] width 138 height 34
select select "100"
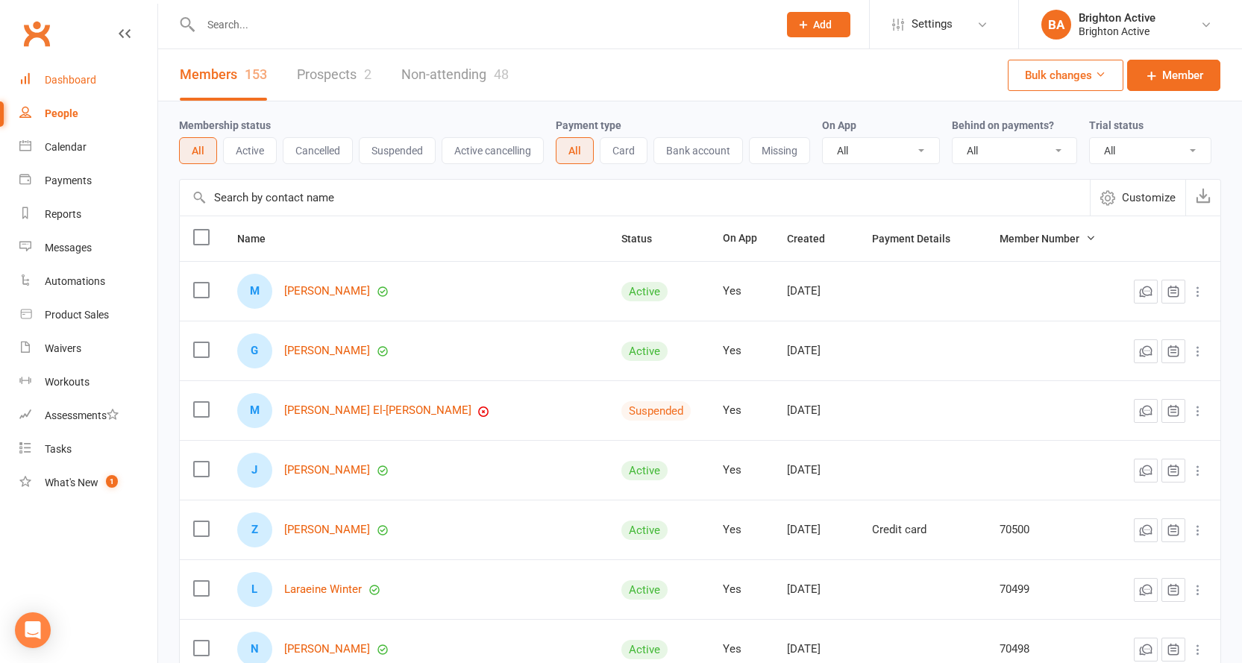
click at [76, 75] on div "Dashboard" at bounding box center [70, 80] width 51 height 12
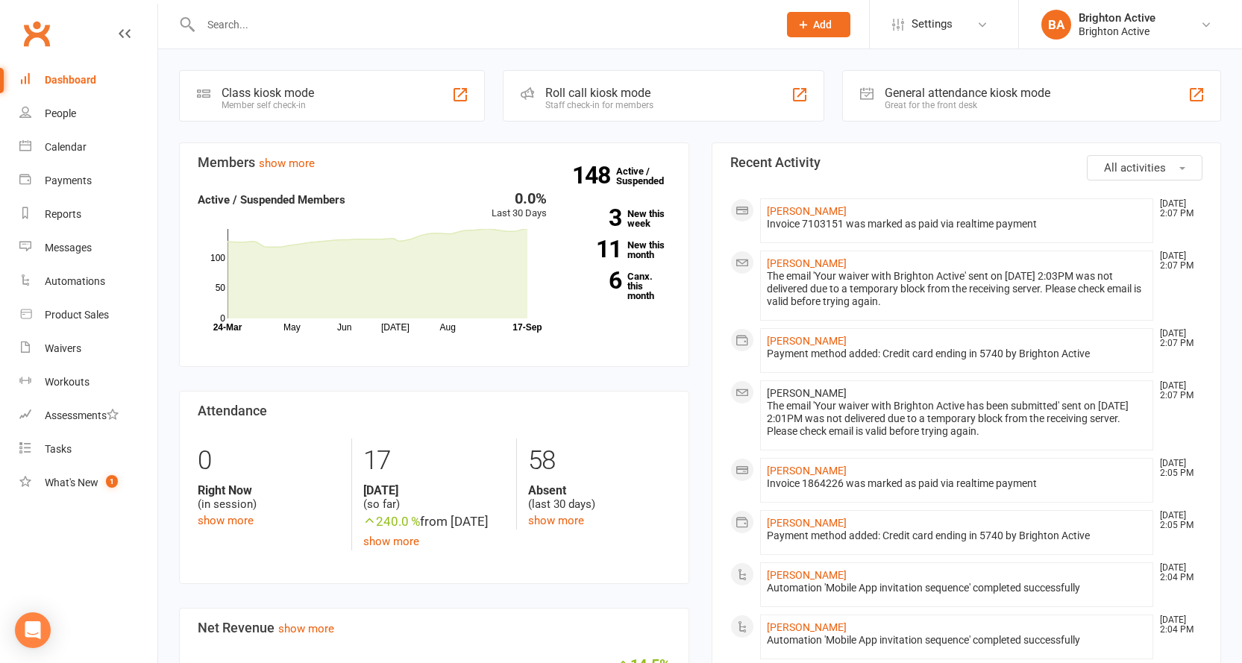
click at [983, 106] on div "Great for the front desk" at bounding box center [968, 105] width 166 height 10
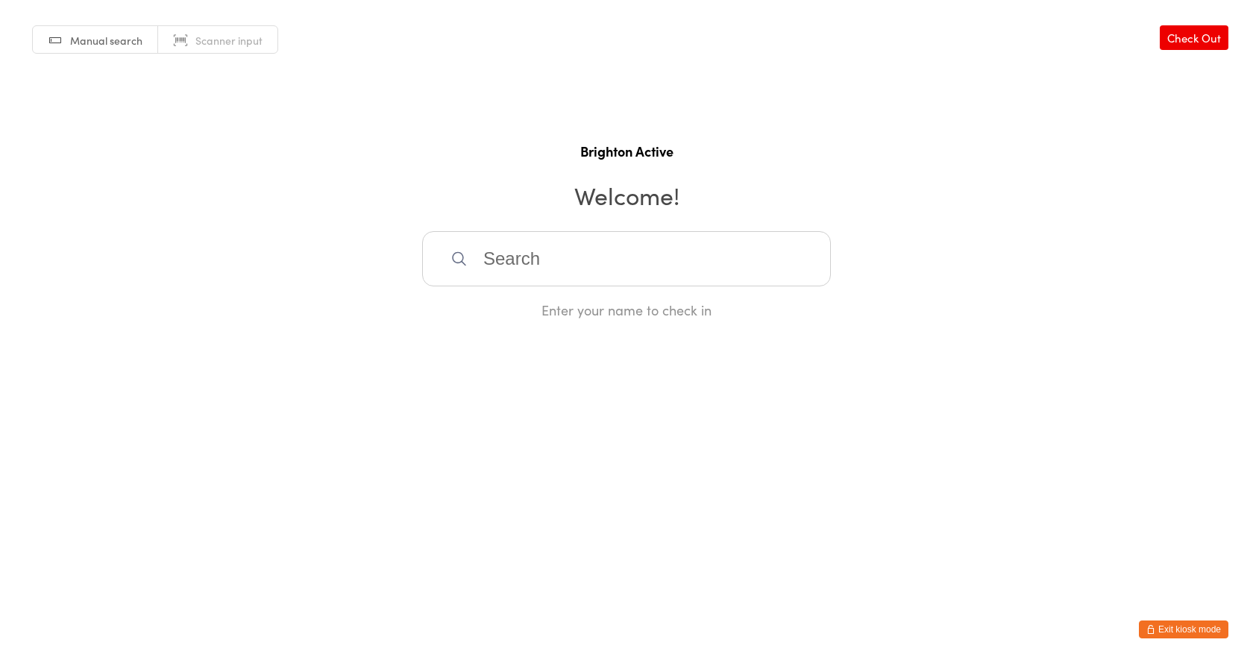
click at [227, 44] on span "Scanner input" at bounding box center [228, 40] width 67 height 15
click at [83, 51] on link "Manual search" at bounding box center [95, 40] width 125 height 28
drag, startPoint x: 544, startPoint y: 266, endPoint x: 547, endPoint y: 257, distance: 9.4
click at [544, 266] on input "search" at bounding box center [626, 258] width 409 height 55
click at [523, 188] on h2 "Welcome!" at bounding box center [627, 195] width 1224 height 34
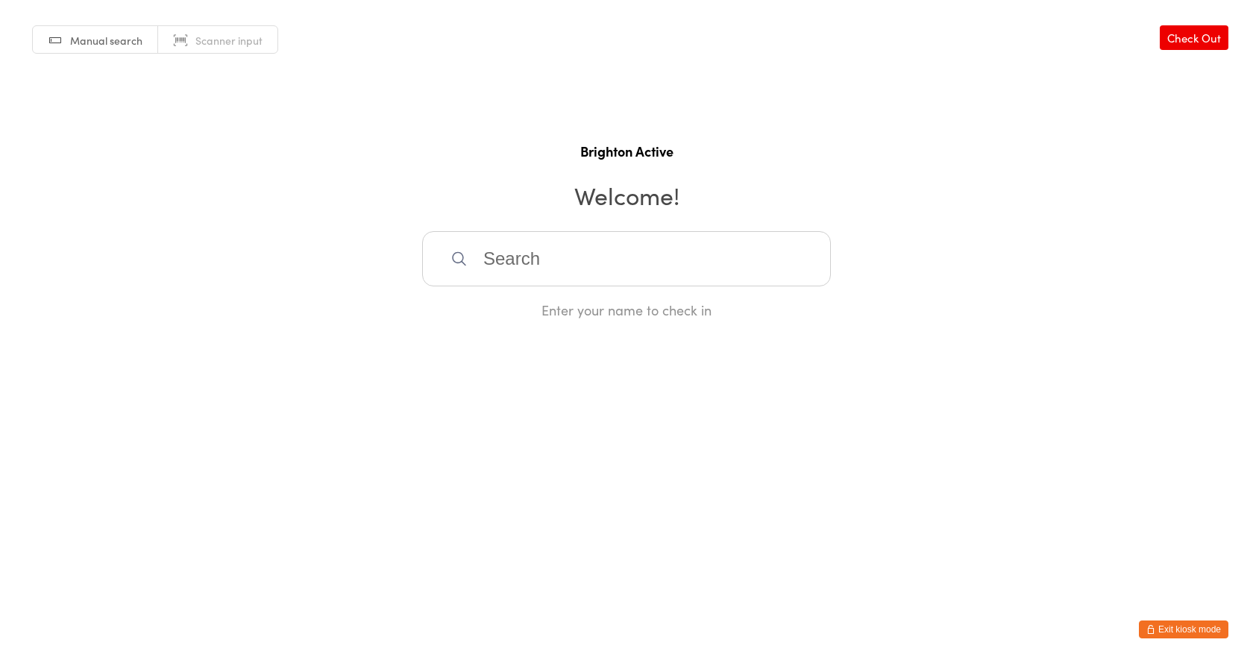
click at [516, 238] on input "search" at bounding box center [626, 258] width 409 height 55
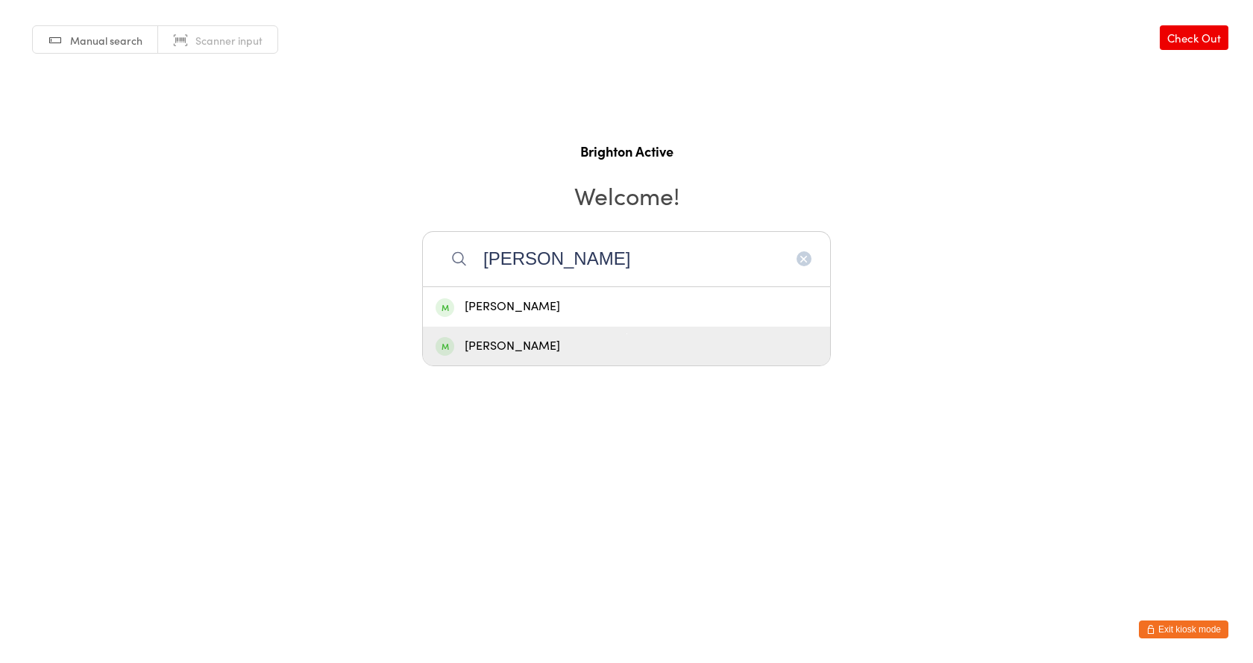
type input "[PERSON_NAME]"
click at [556, 348] on div "[PERSON_NAME]" at bounding box center [627, 346] width 382 height 20
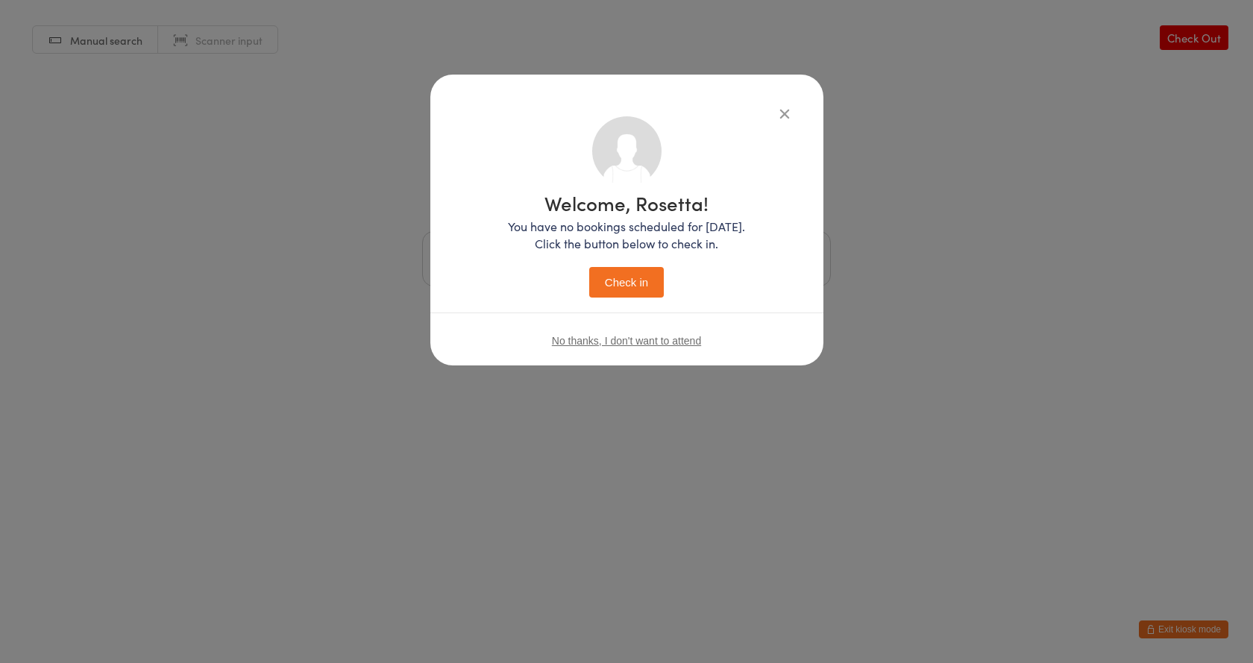
click at [607, 288] on button "Check in" at bounding box center [626, 282] width 75 height 31
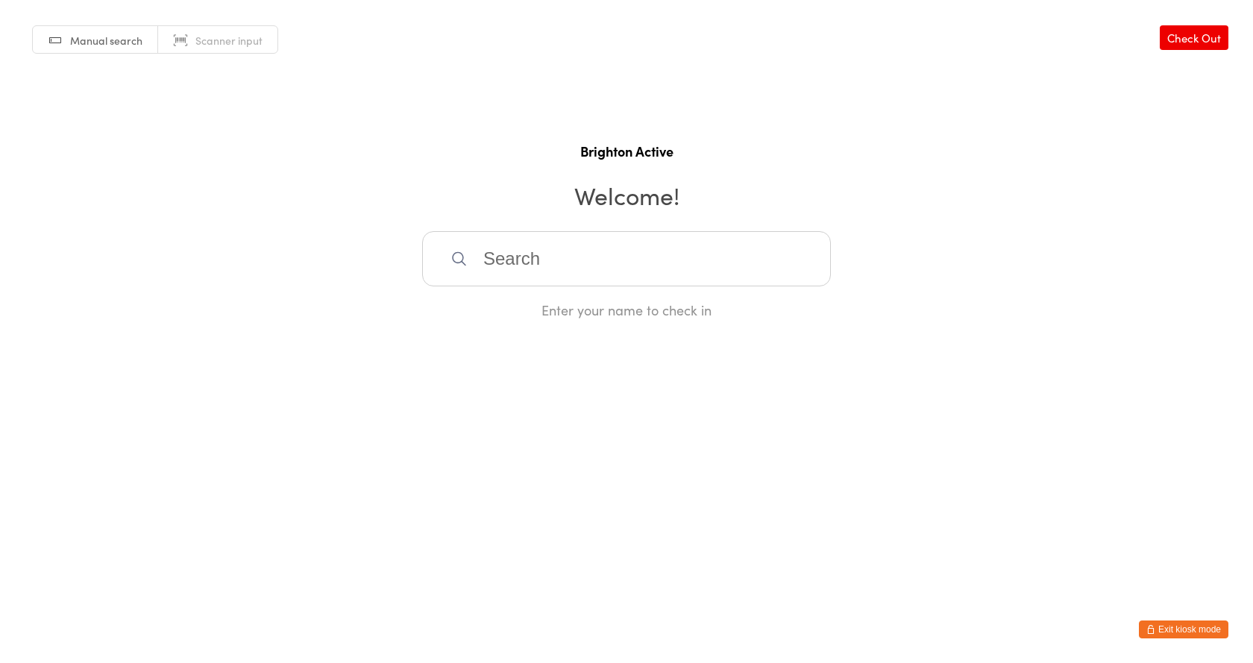
click at [552, 257] on input "search" at bounding box center [626, 258] width 409 height 55
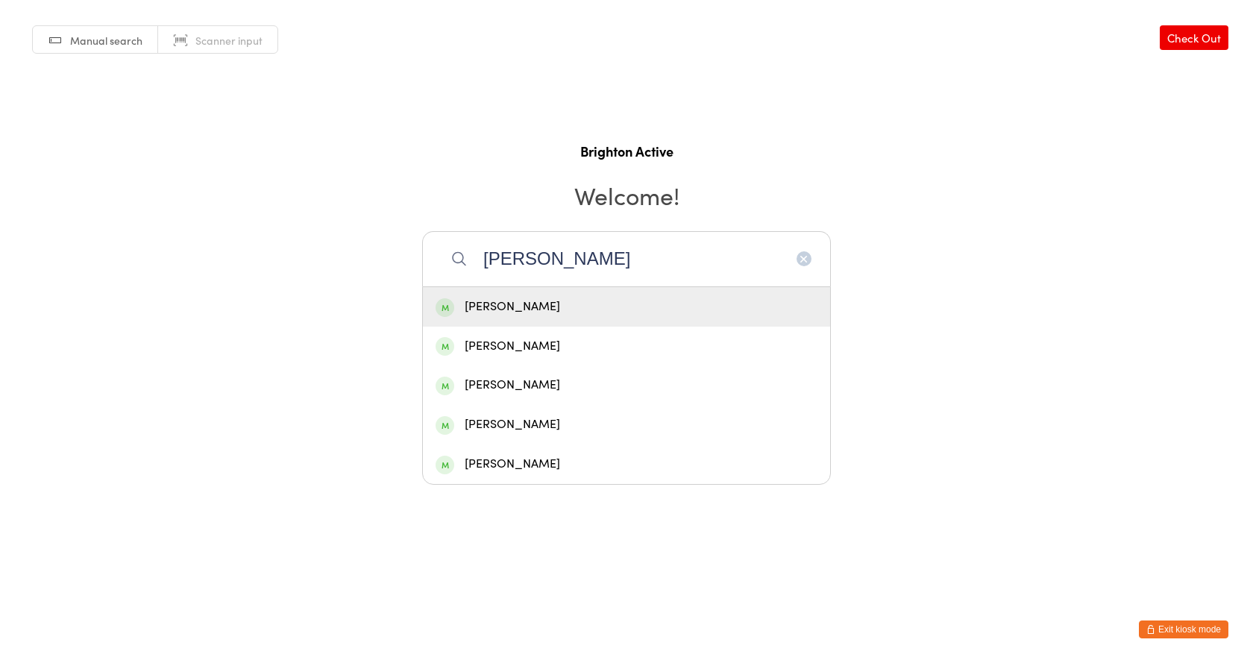
type input "[PERSON_NAME]"
click at [583, 309] on div "[PERSON_NAME]" at bounding box center [627, 307] width 382 height 20
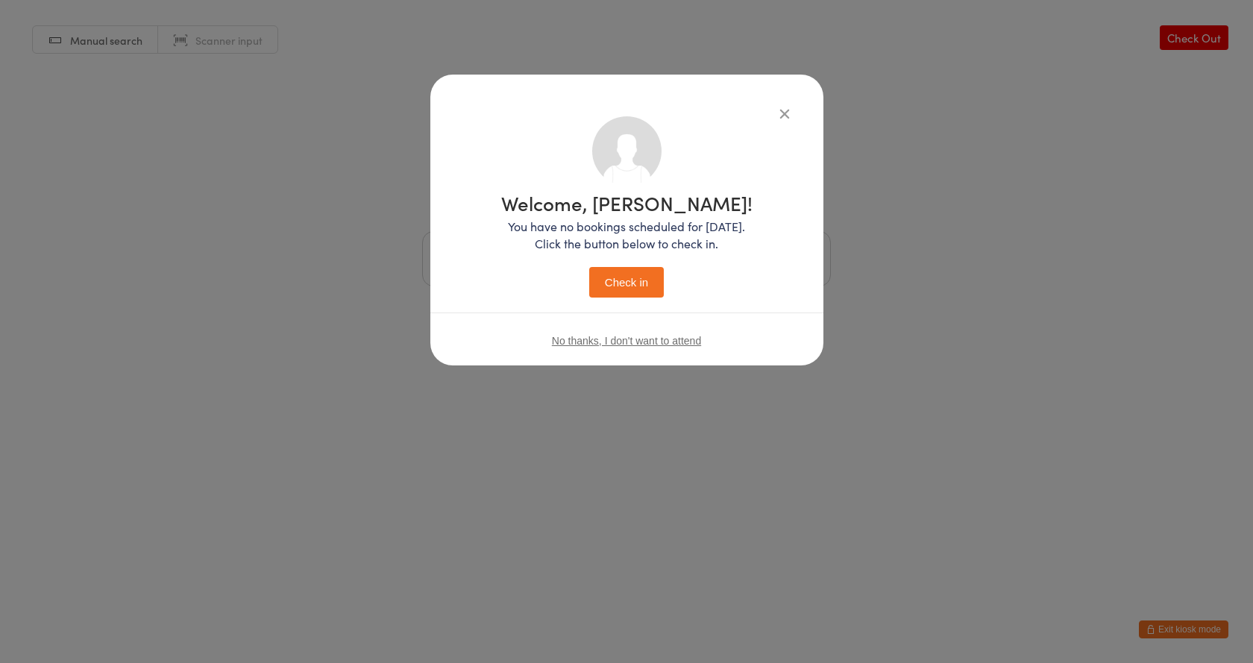
click at [630, 278] on button "Check in" at bounding box center [626, 282] width 75 height 31
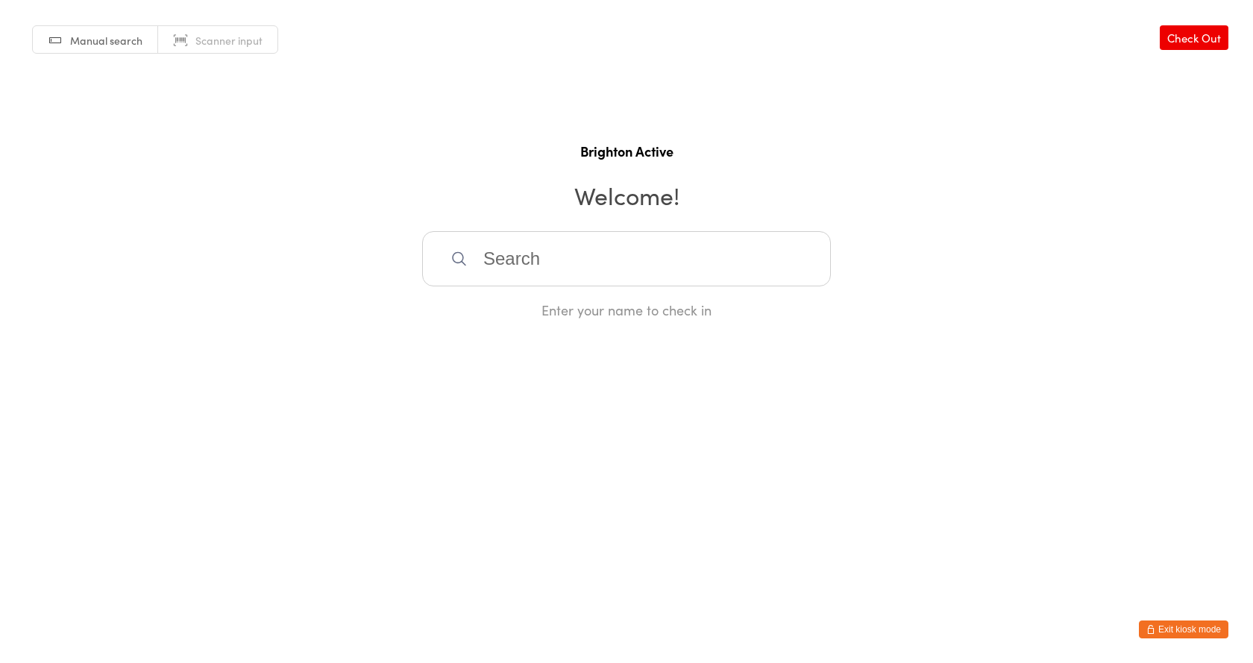
click at [521, 248] on input "search" at bounding box center [626, 258] width 409 height 55
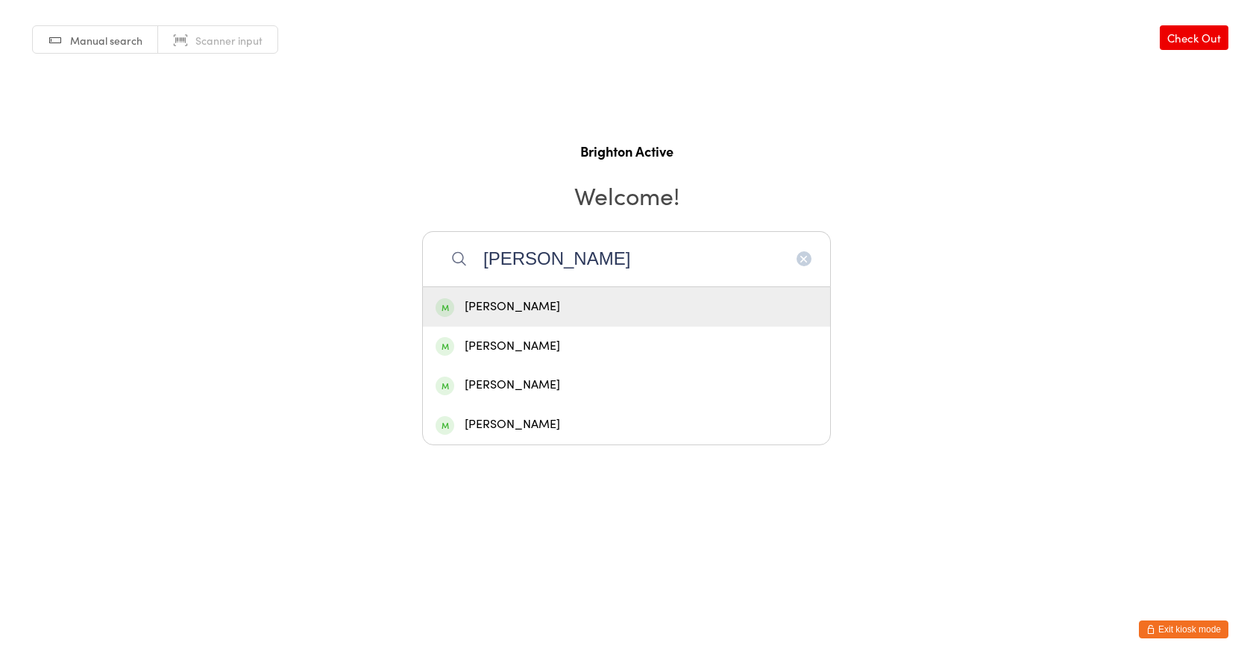
type input "[PERSON_NAME]"
click at [490, 309] on div "[PERSON_NAME]" at bounding box center [627, 307] width 382 height 20
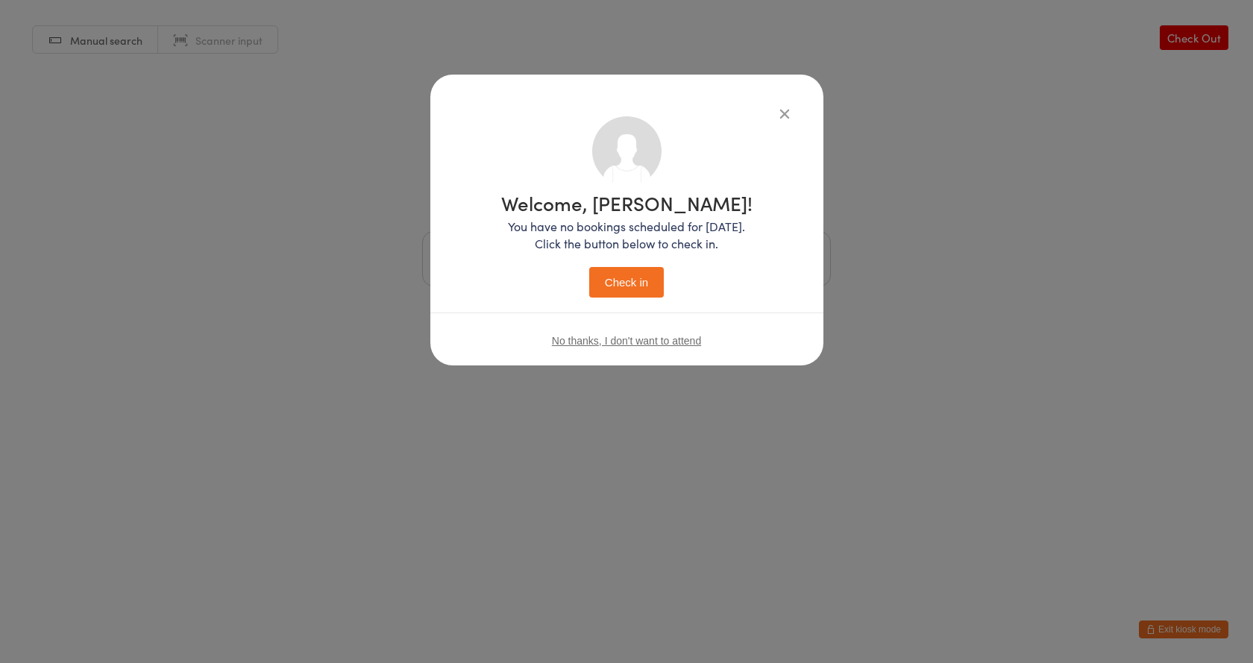
click at [592, 281] on button "Check in" at bounding box center [626, 282] width 75 height 31
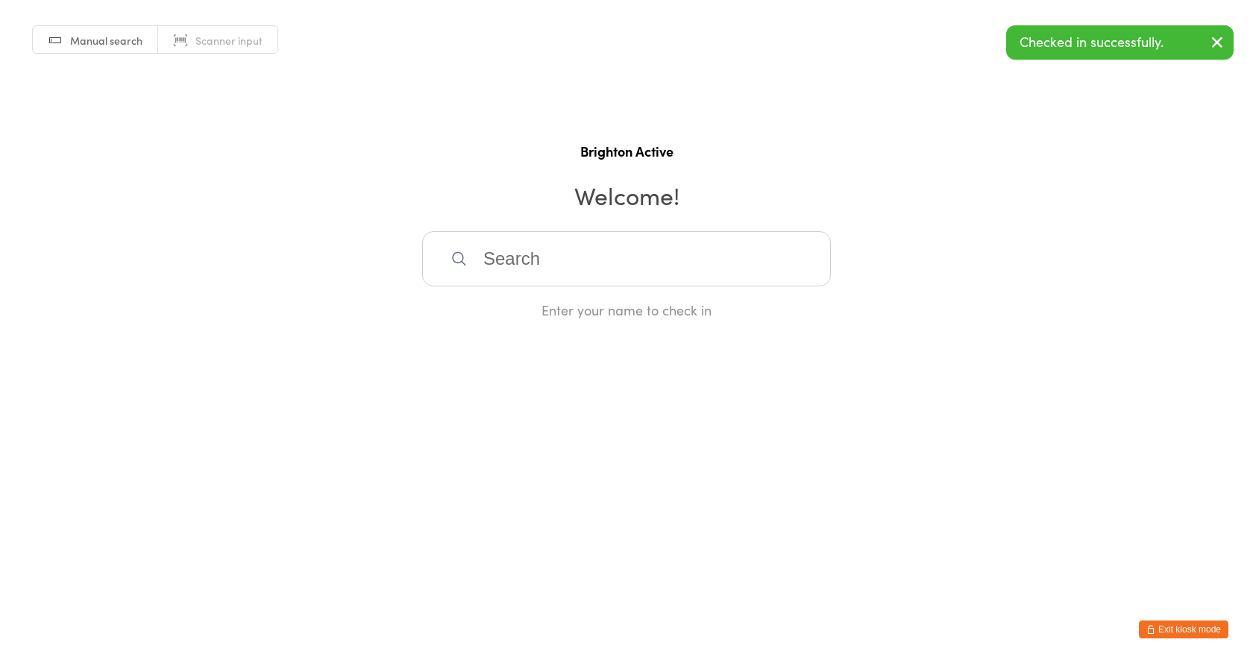
click at [1188, 622] on button "Exit kiosk mode" at bounding box center [1184, 630] width 90 height 18
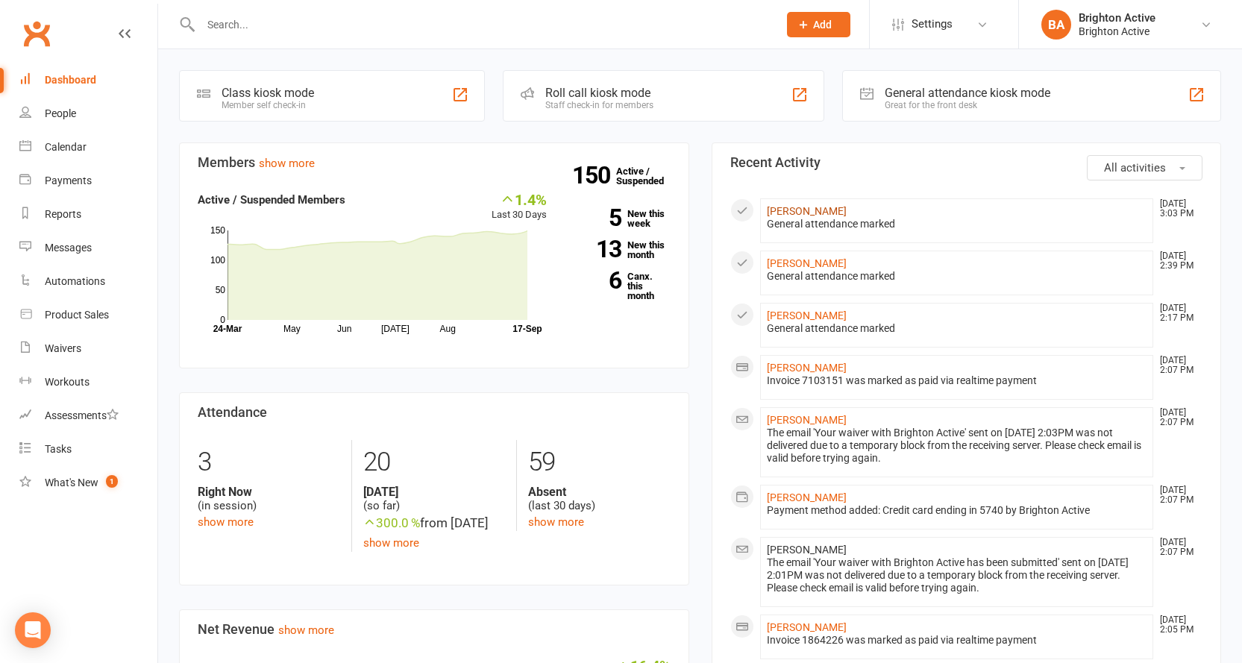
click at [794, 213] on link "[PERSON_NAME]" at bounding box center [807, 211] width 80 height 12
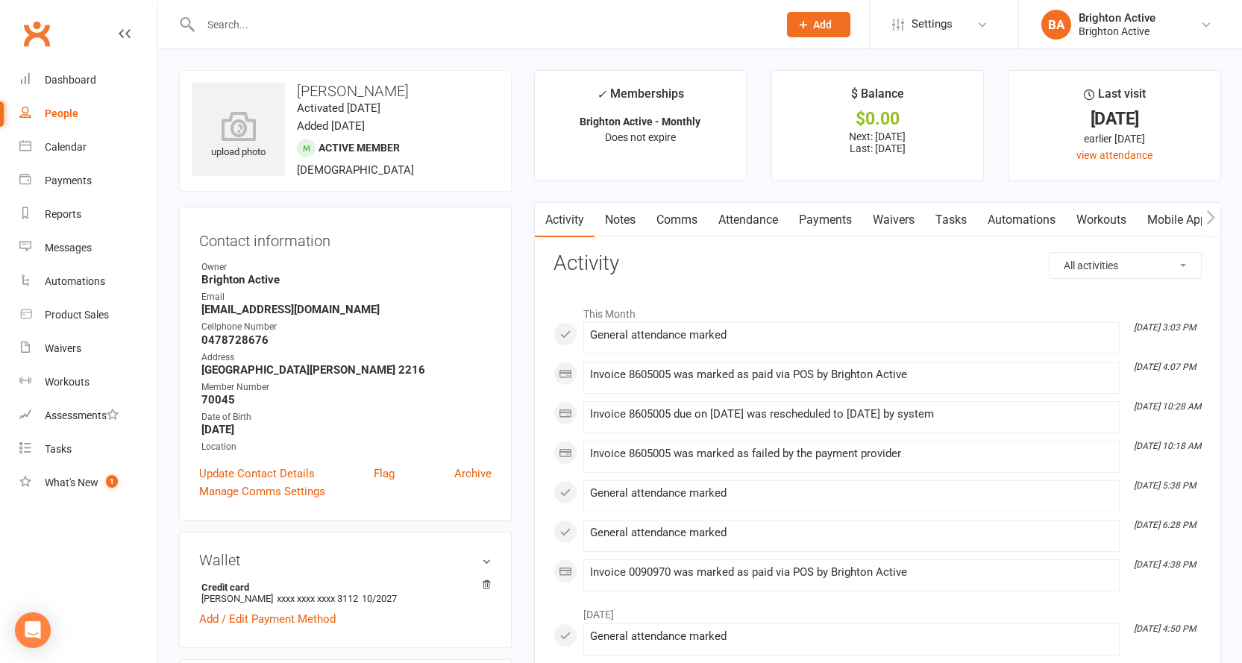
click at [826, 210] on link "Payments" at bounding box center [826, 220] width 74 height 34
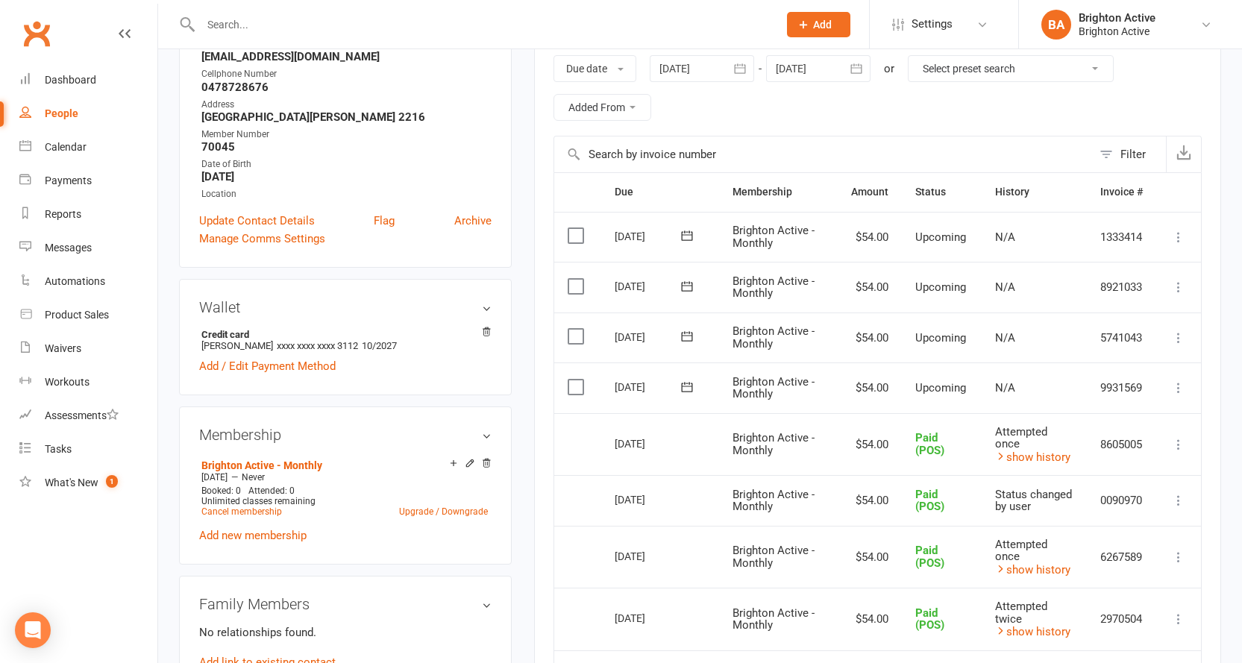
scroll to position [298, 0]
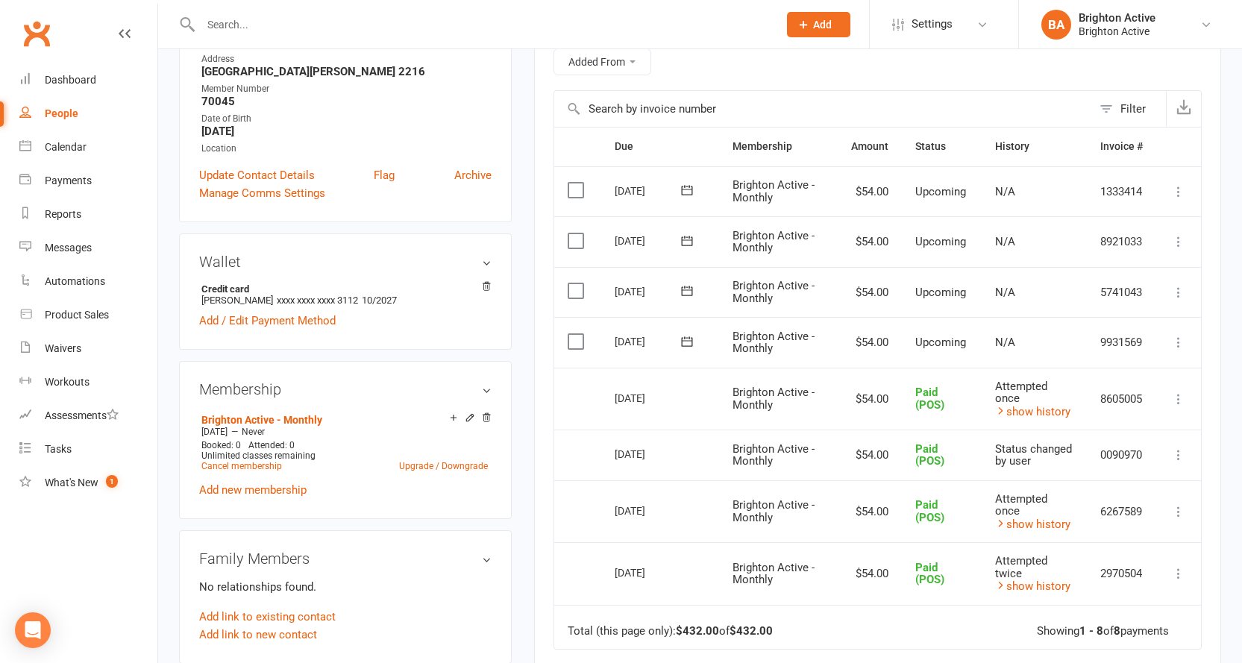
click at [1177, 348] on icon at bounding box center [1178, 342] width 15 height 15
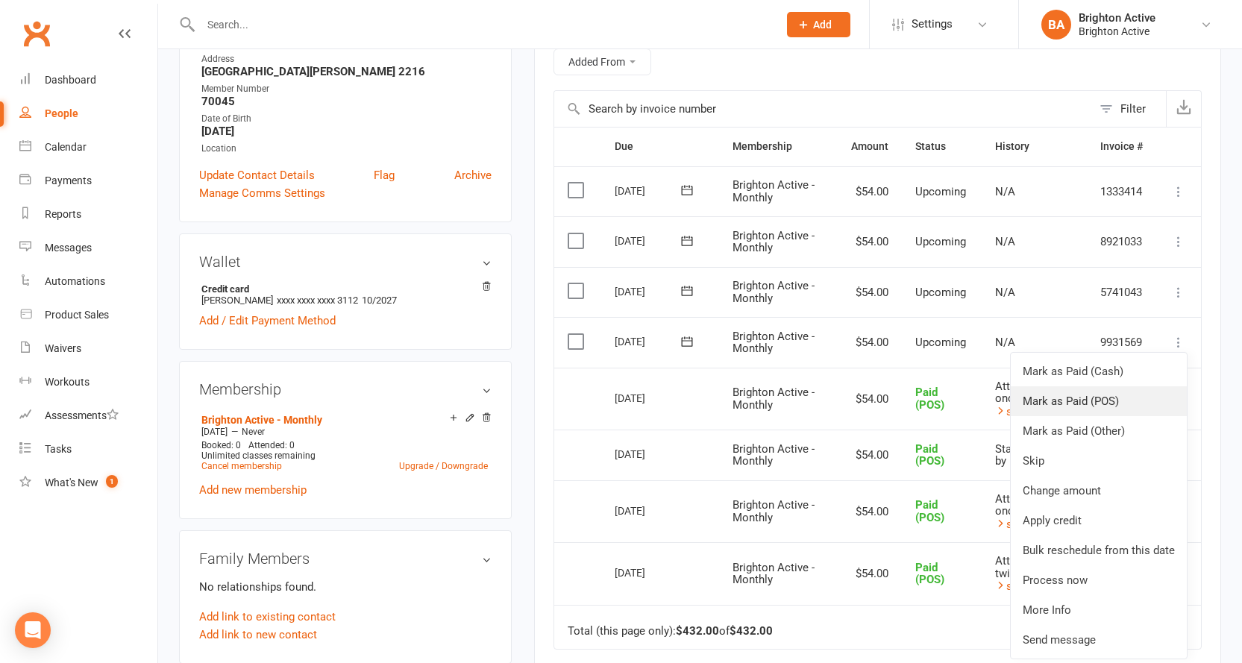
click at [1112, 407] on link "Mark as Paid (POS)" at bounding box center [1099, 401] width 176 height 30
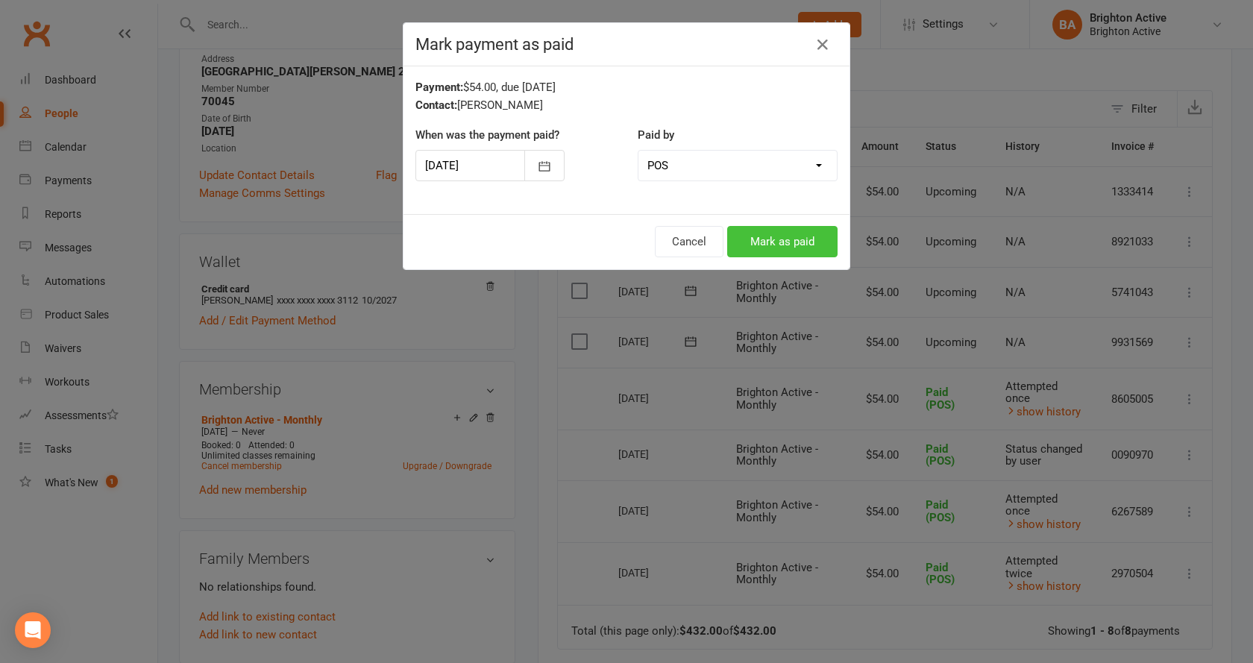
click at [794, 254] on button "Mark as paid" at bounding box center [782, 241] width 110 height 31
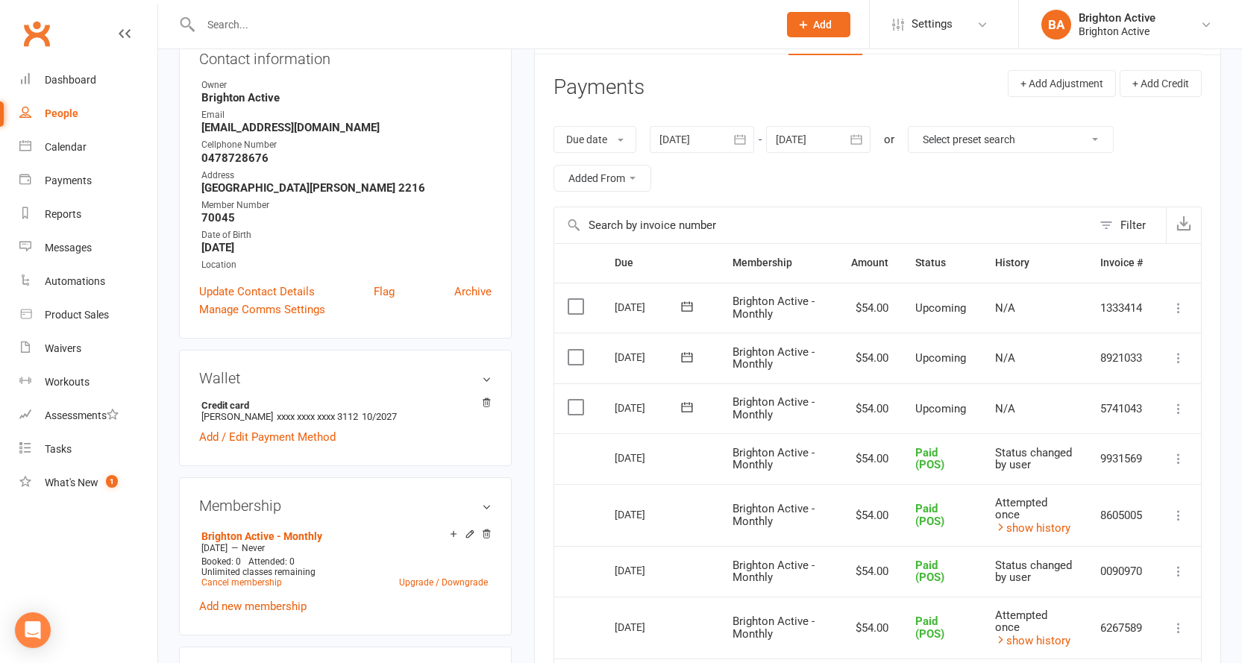
scroll to position [224, 0]
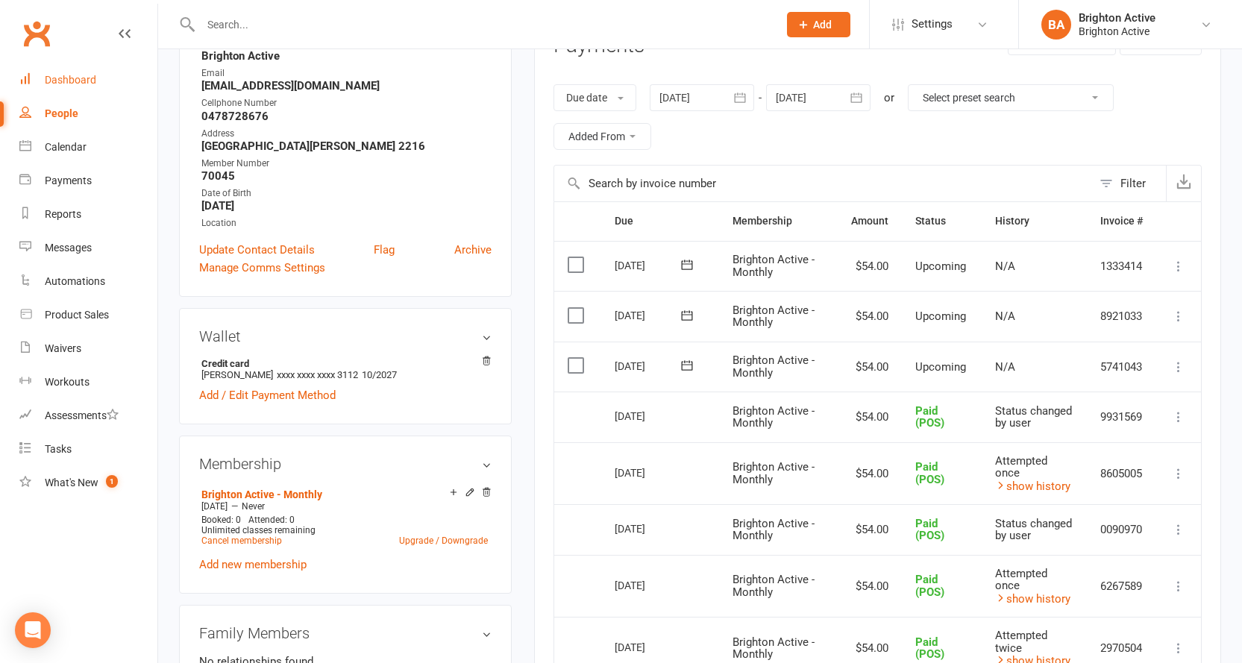
click at [62, 81] on div "Dashboard" at bounding box center [70, 80] width 51 height 12
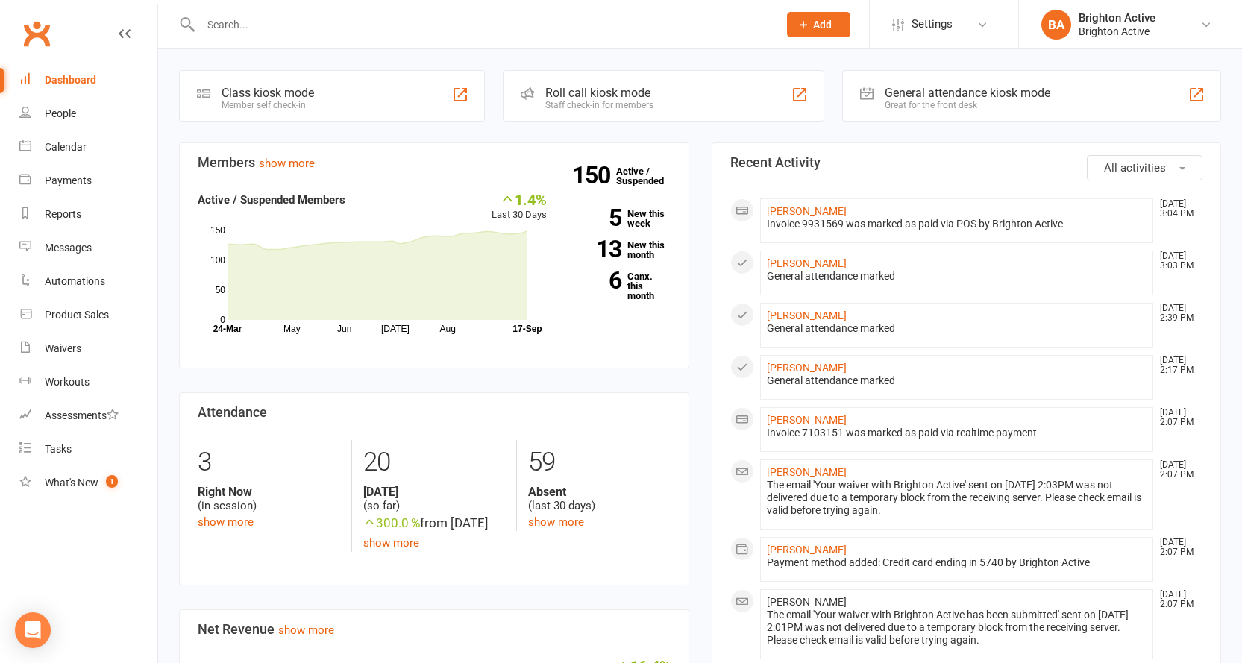
click at [933, 119] on div "General attendance kiosk mode Great for the front desk" at bounding box center [1031, 95] width 379 height 51
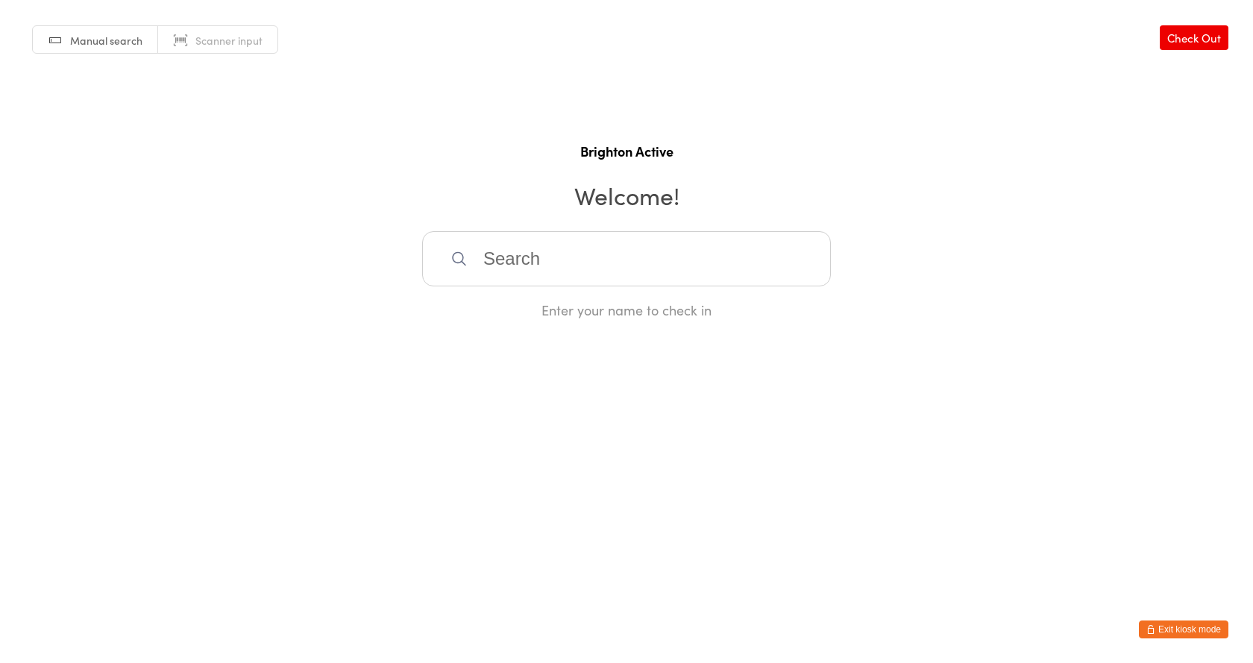
click at [241, 37] on span "Scanner input" at bounding box center [228, 40] width 67 height 15
